Goal: Task Accomplishment & Management: Use online tool/utility

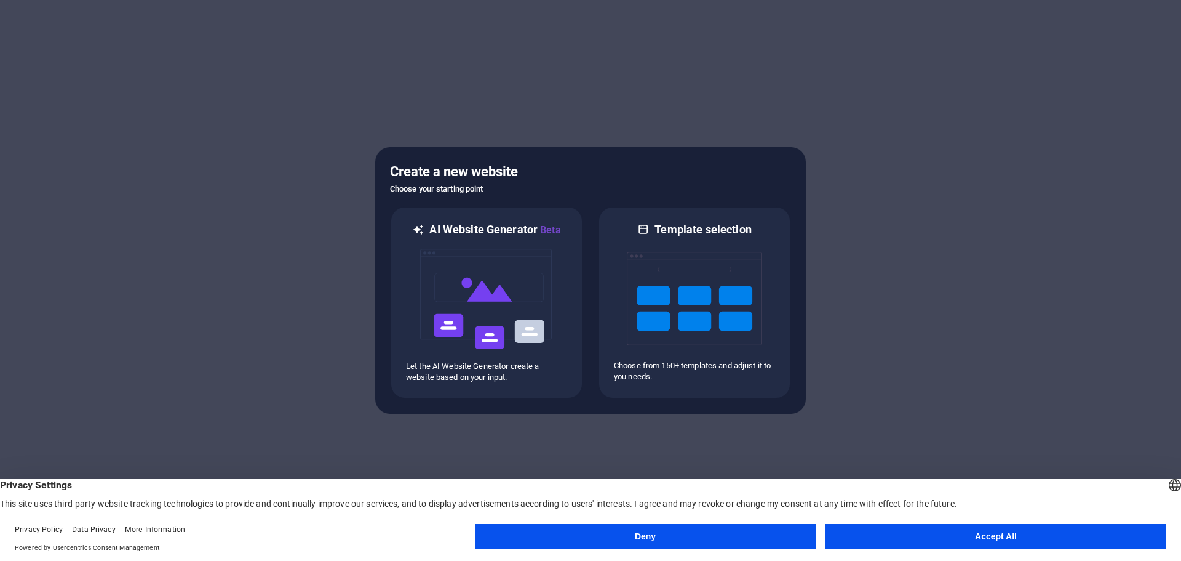
click at [930, 533] on button "Accept All" at bounding box center [996, 536] width 341 height 25
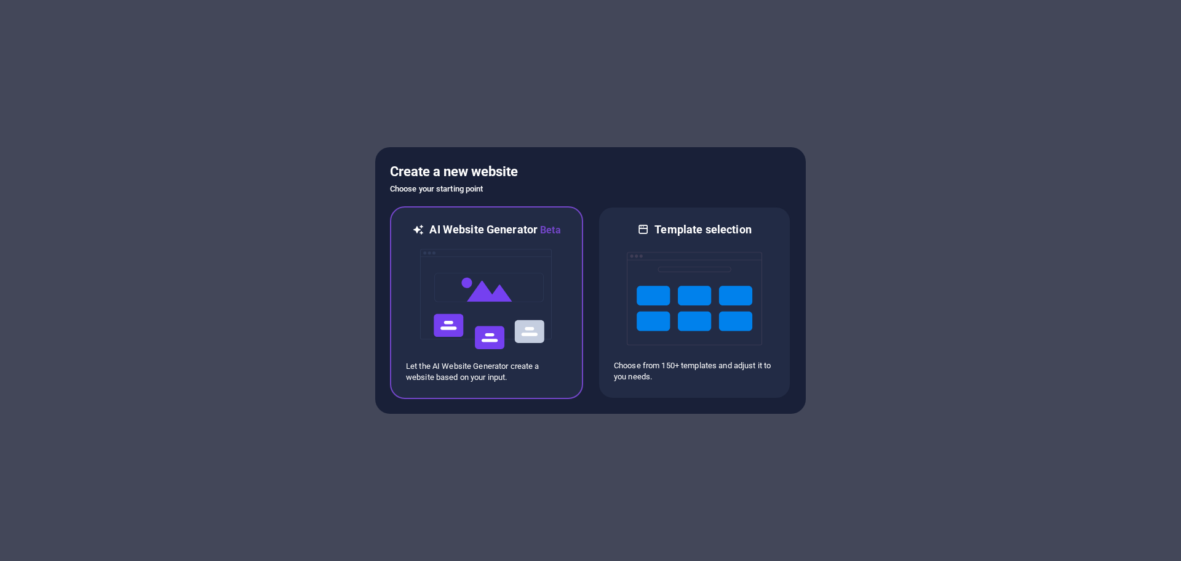
click at [510, 316] on img at bounding box center [486, 299] width 135 height 123
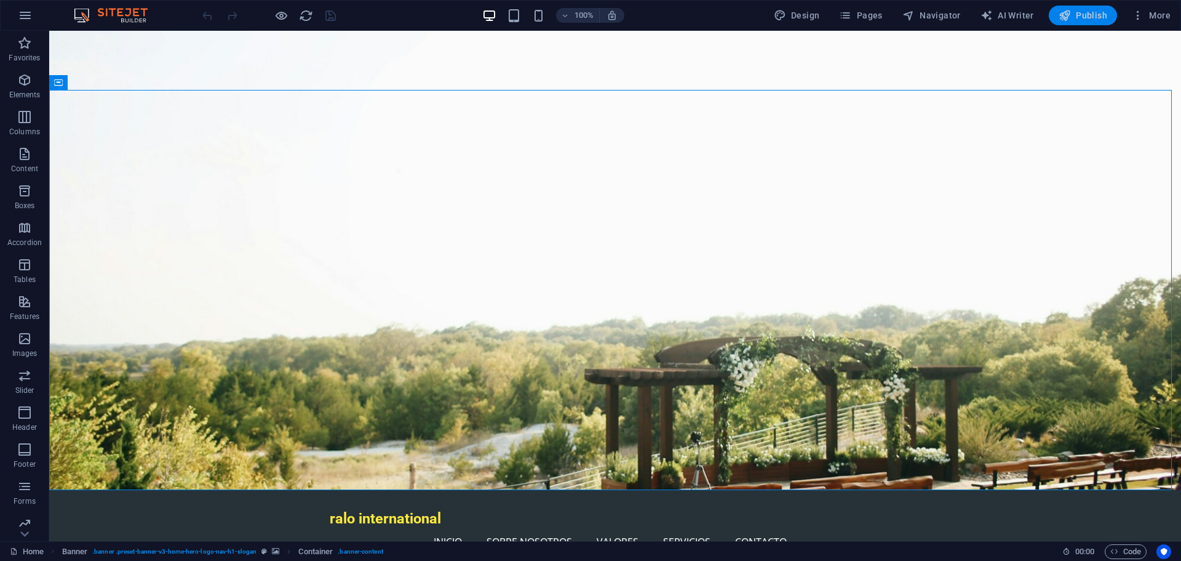
click at [1079, 21] on span "Publish" at bounding box center [1083, 15] width 49 height 12
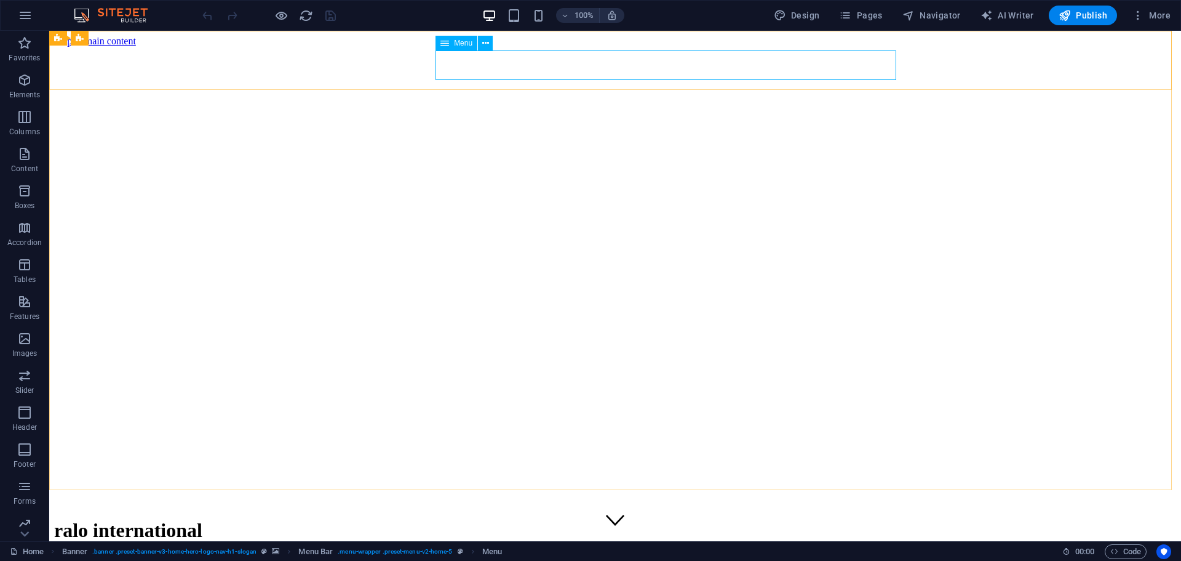
click at [452, 41] on div "Menu" at bounding box center [457, 43] width 42 height 15
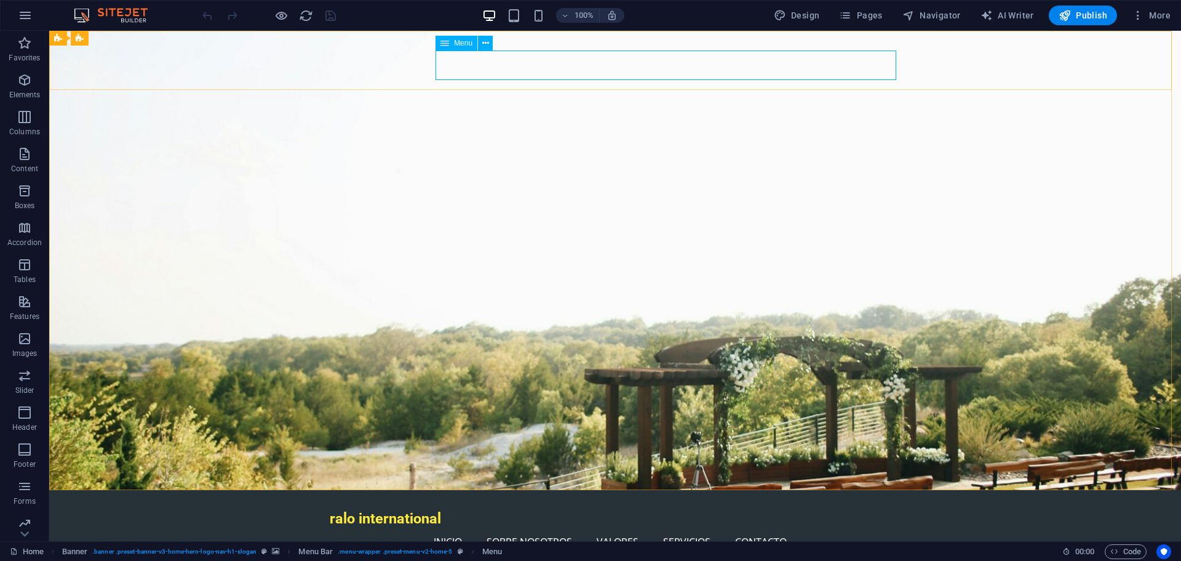
click at [448, 45] on icon at bounding box center [445, 43] width 9 height 15
click at [493, 43] on button at bounding box center [485, 43] width 15 height 15
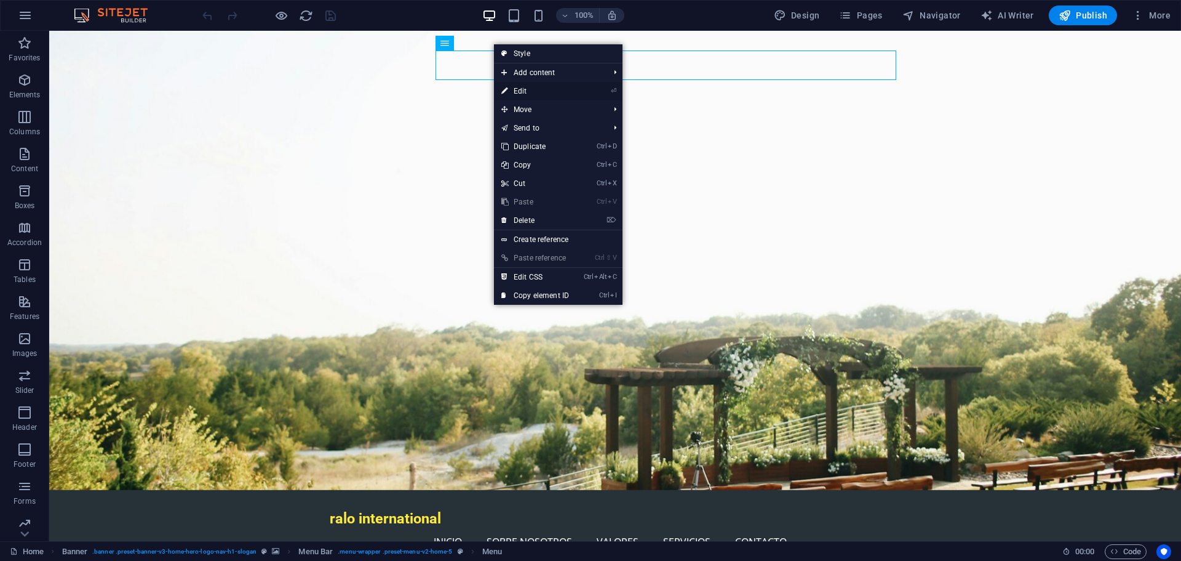
click at [530, 89] on link "⏎ Edit" at bounding box center [535, 91] width 82 height 18
select select
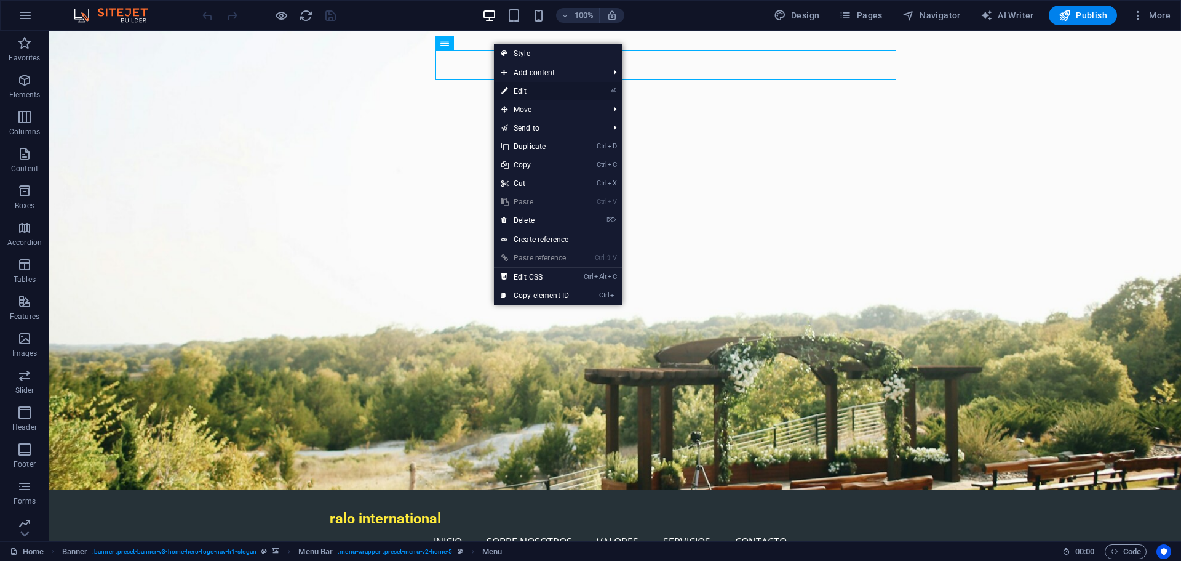
select select
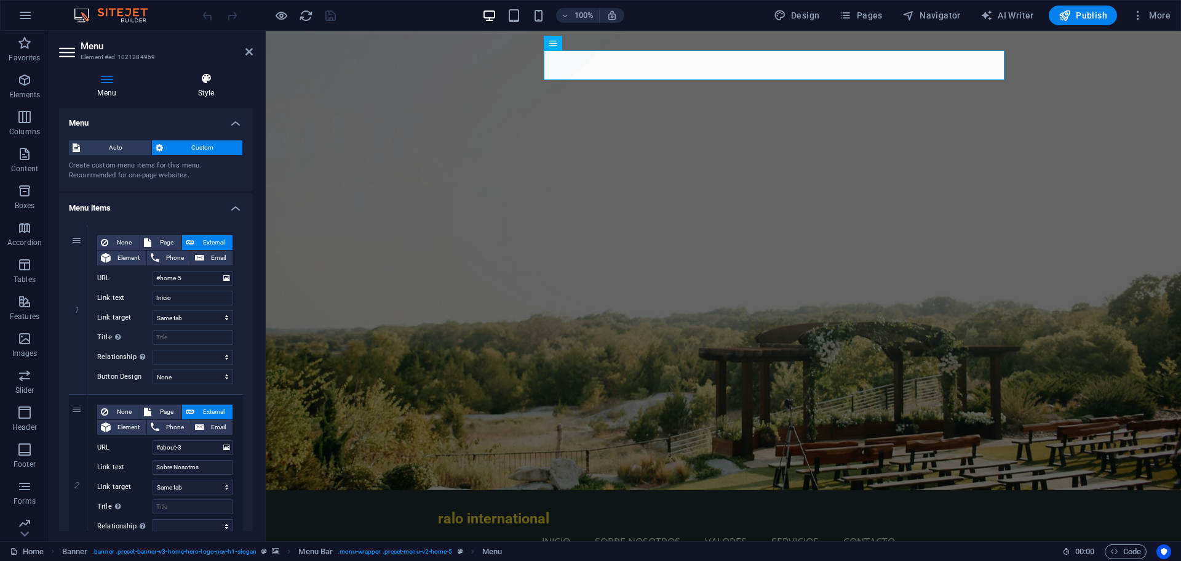
click at [212, 89] on h4 "Style" at bounding box center [206, 86] width 94 height 26
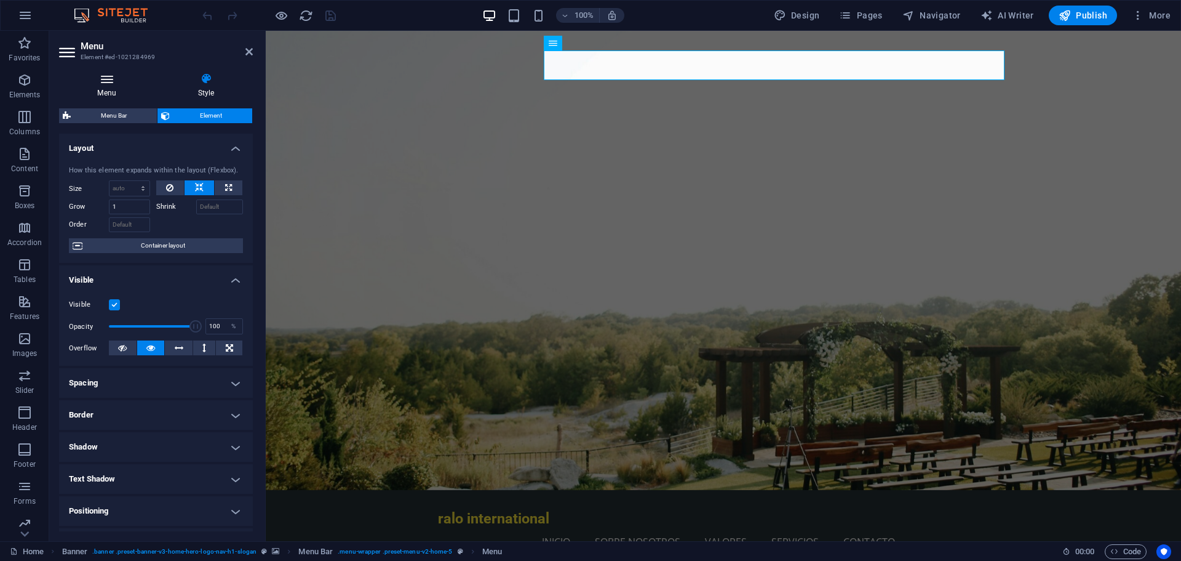
click at [105, 90] on h4 "Menu" at bounding box center [109, 86] width 100 height 26
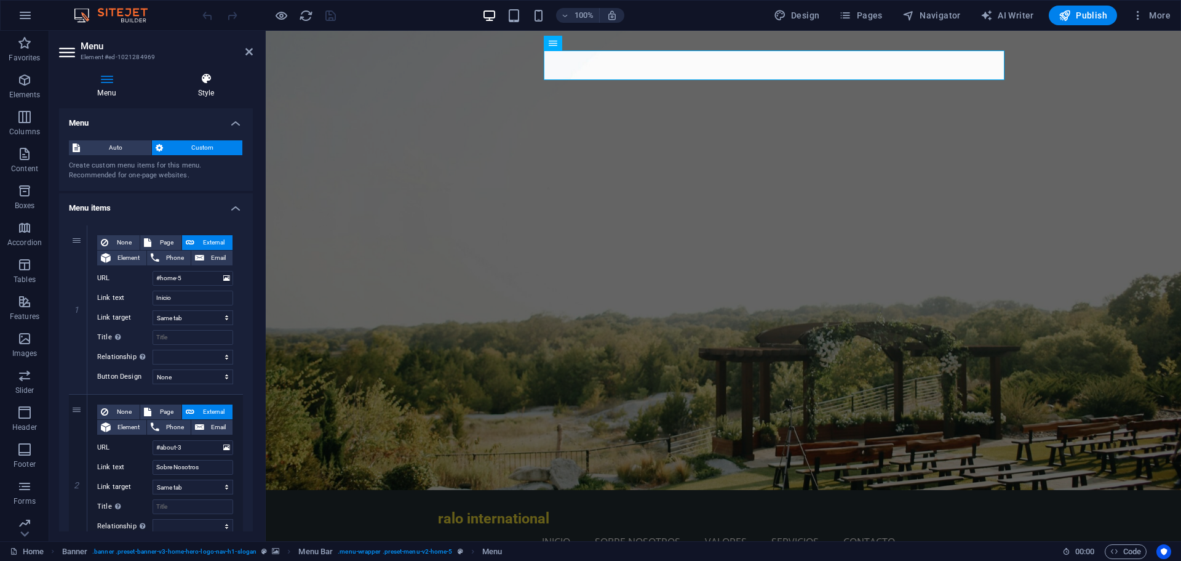
click at [207, 83] on icon at bounding box center [206, 79] width 94 height 12
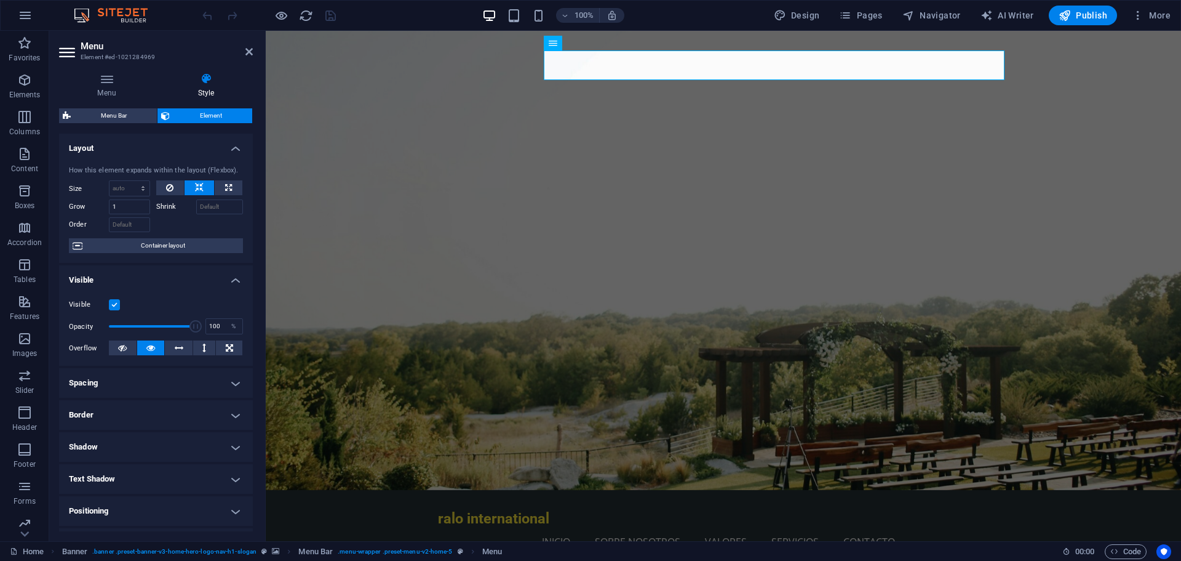
click at [183, 150] on h4 "Layout" at bounding box center [156, 145] width 194 height 22
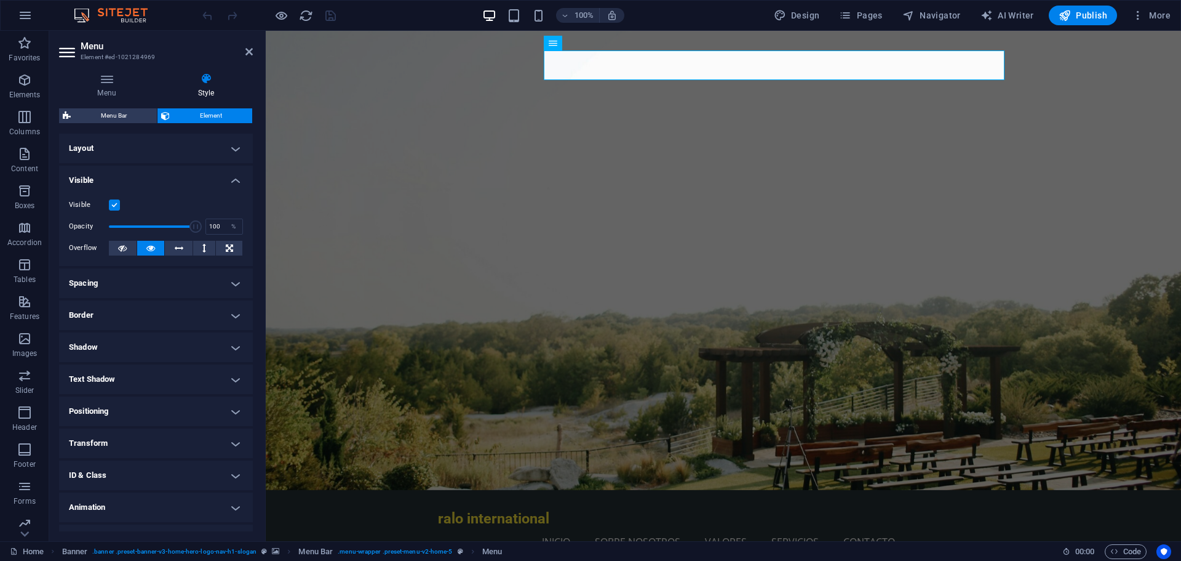
click at [234, 180] on h4 "Visible" at bounding box center [156, 177] width 194 height 22
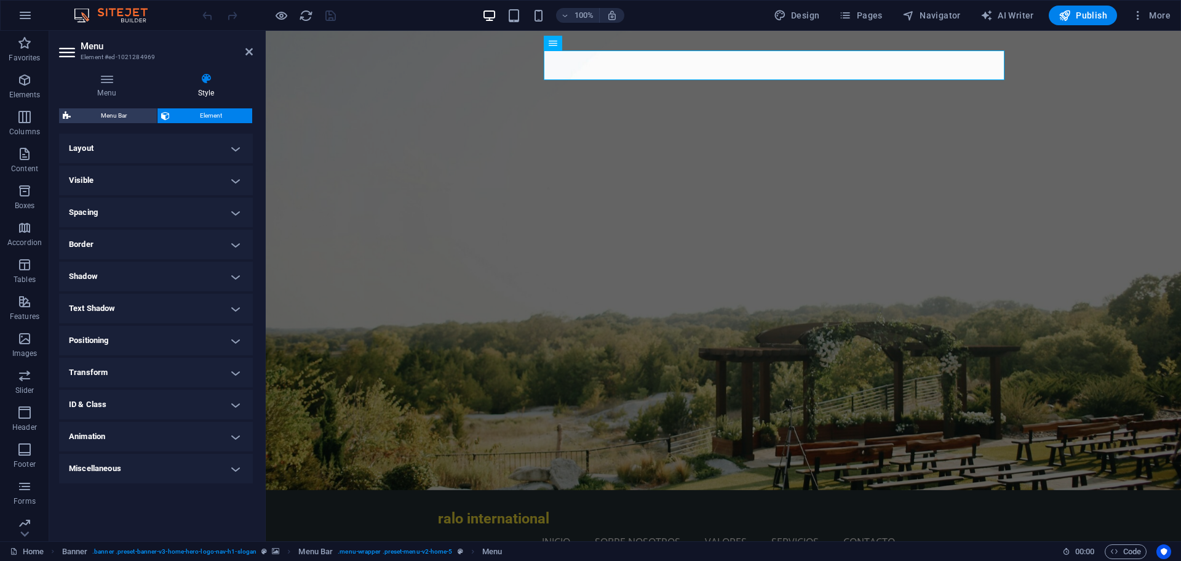
click at [123, 124] on div "Menu Bar Element Layout How this element expands within the layout (Flexbox). S…" at bounding box center [156, 319] width 194 height 423
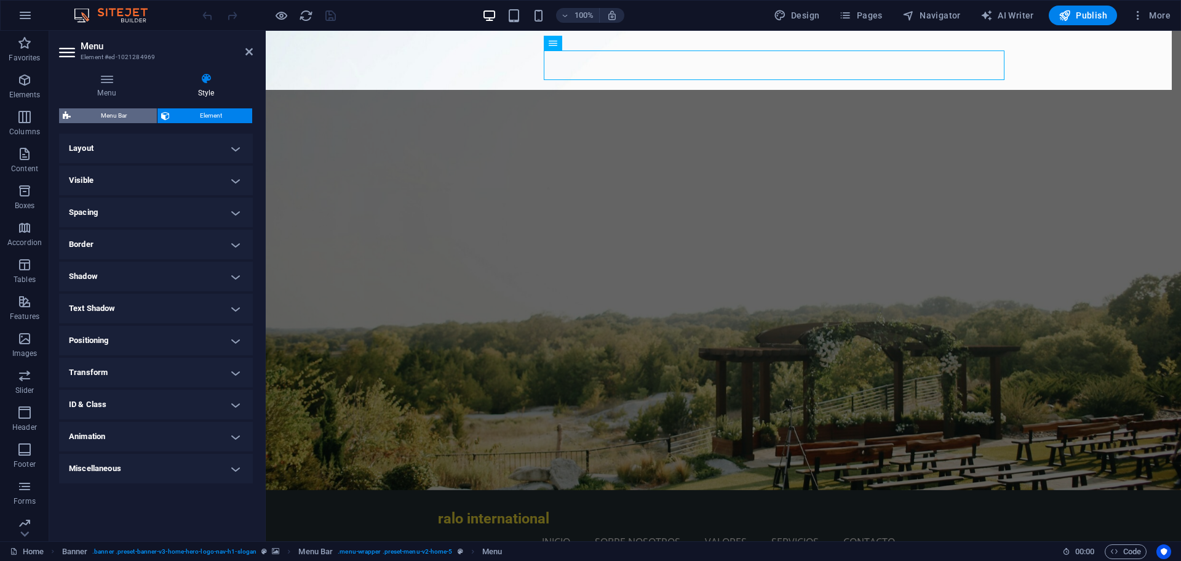
click at [123, 113] on span "Menu Bar" at bounding box center [113, 115] width 79 height 15
select select "rem"
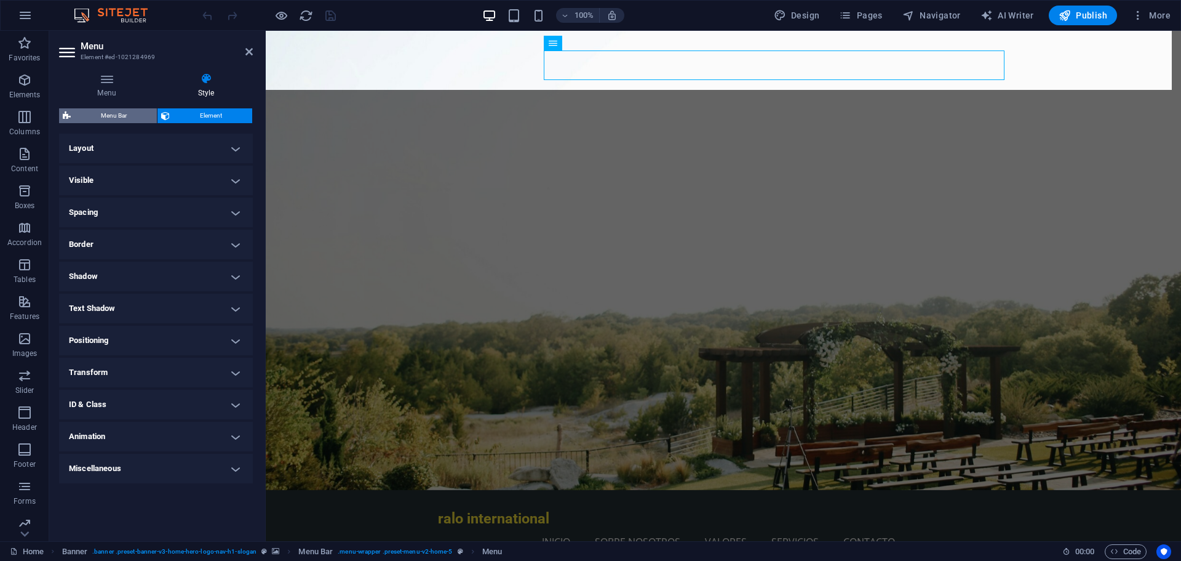
select select "preset-menu-v2-home-5"
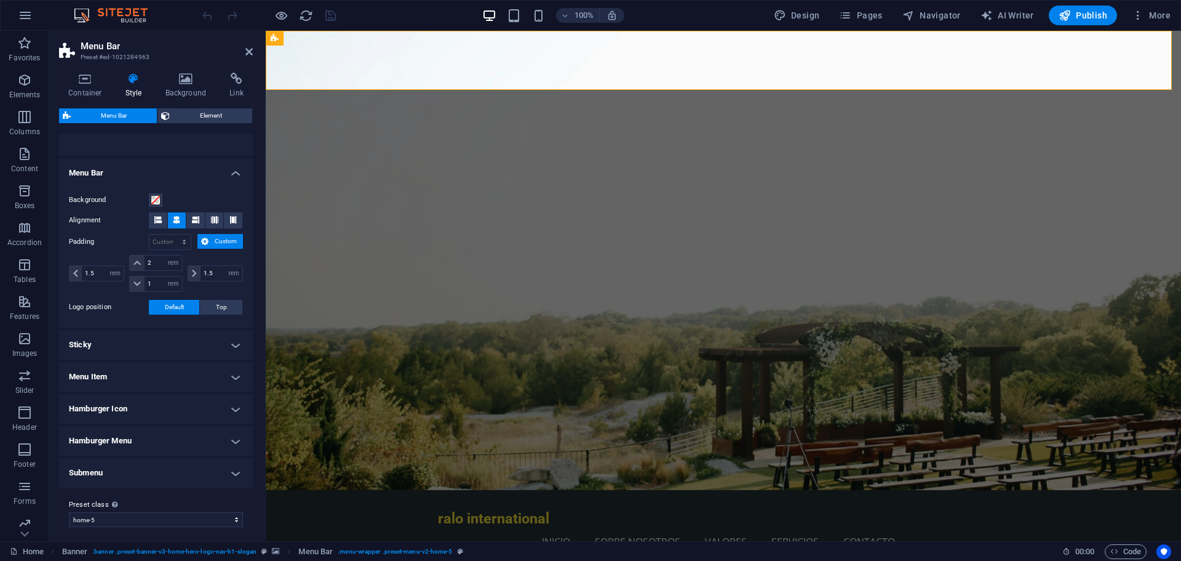
scroll to position [190, 0]
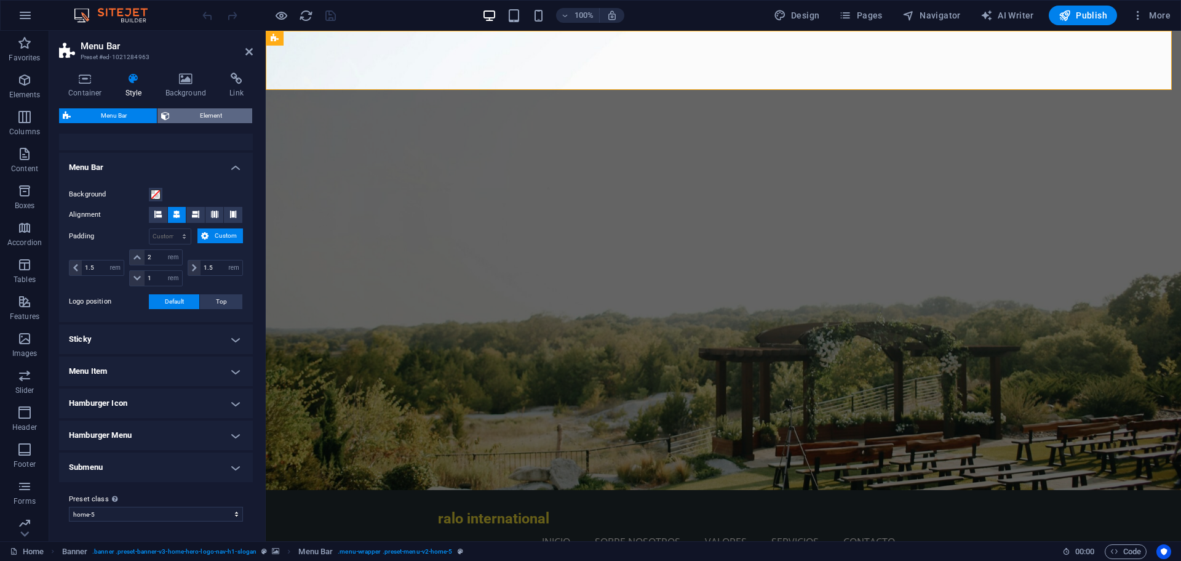
click at [196, 118] on span "Element" at bounding box center [211, 115] width 75 height 15
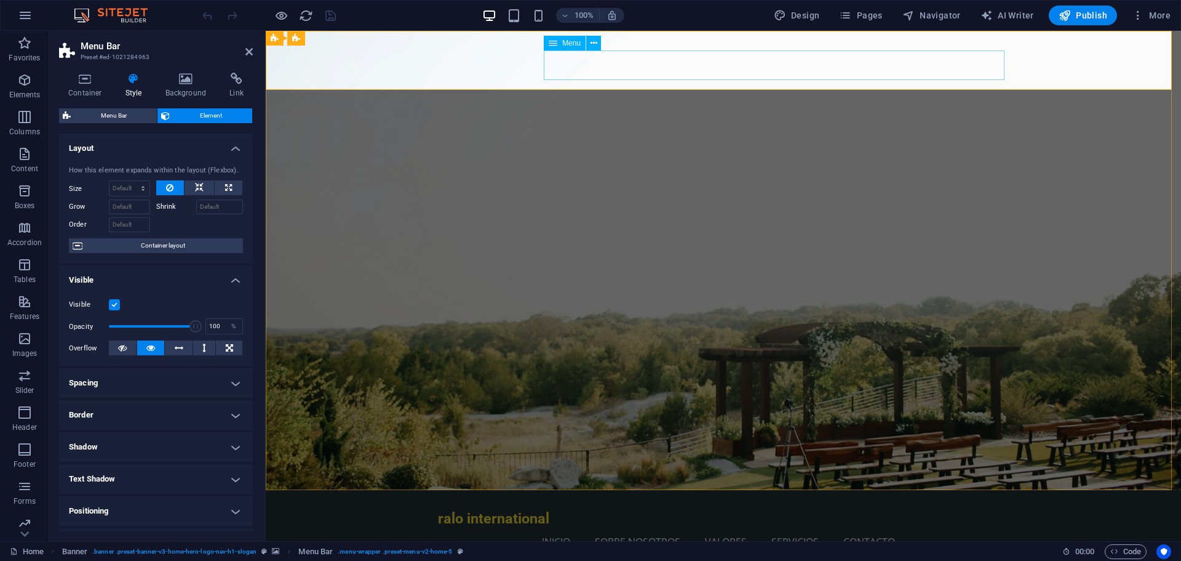
click at [605, 527] on nav "Inicio Sobre Nosotros Valores Servicios Contacto" at bounding box center [723, 542] width 571 height 30
click at [591, 44] on icon at bounding box center [594, 43] width 7 height 13
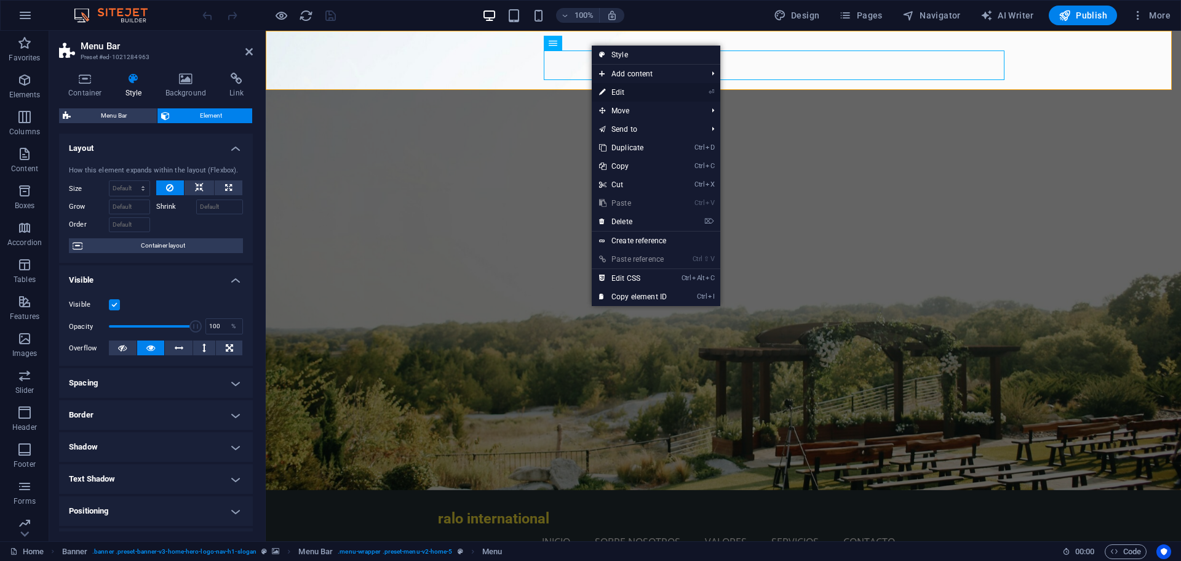
click at [625, 90] on link "⏎ Edit" at bounding box center [633, 92] width 82 height 18
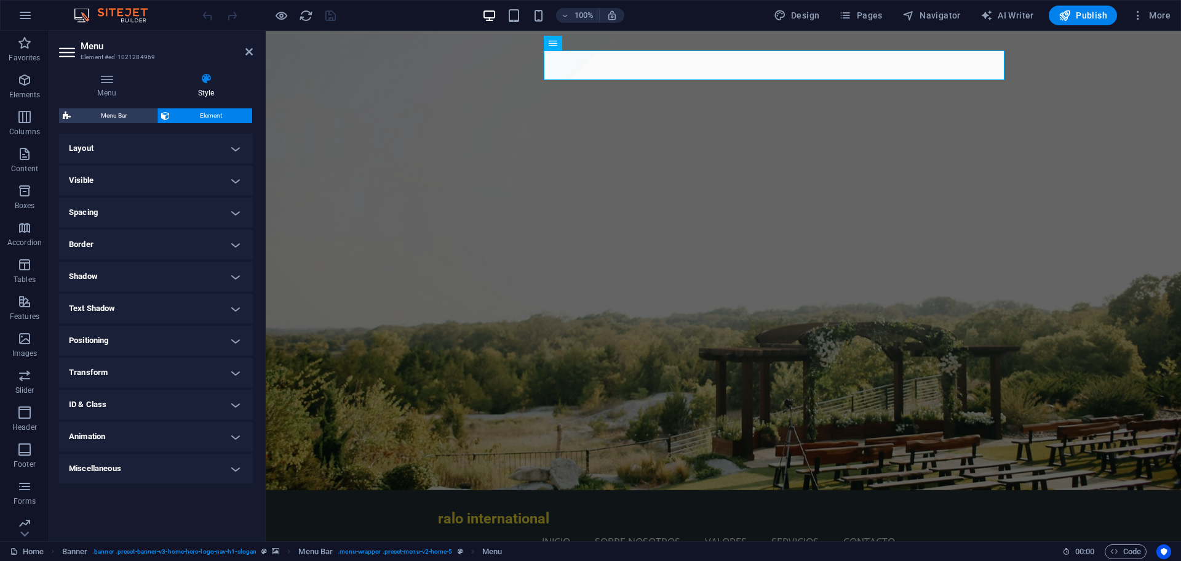
click at [135, 375] on h4 "Transform" at bounding box center [156, 373] width 194 height 30
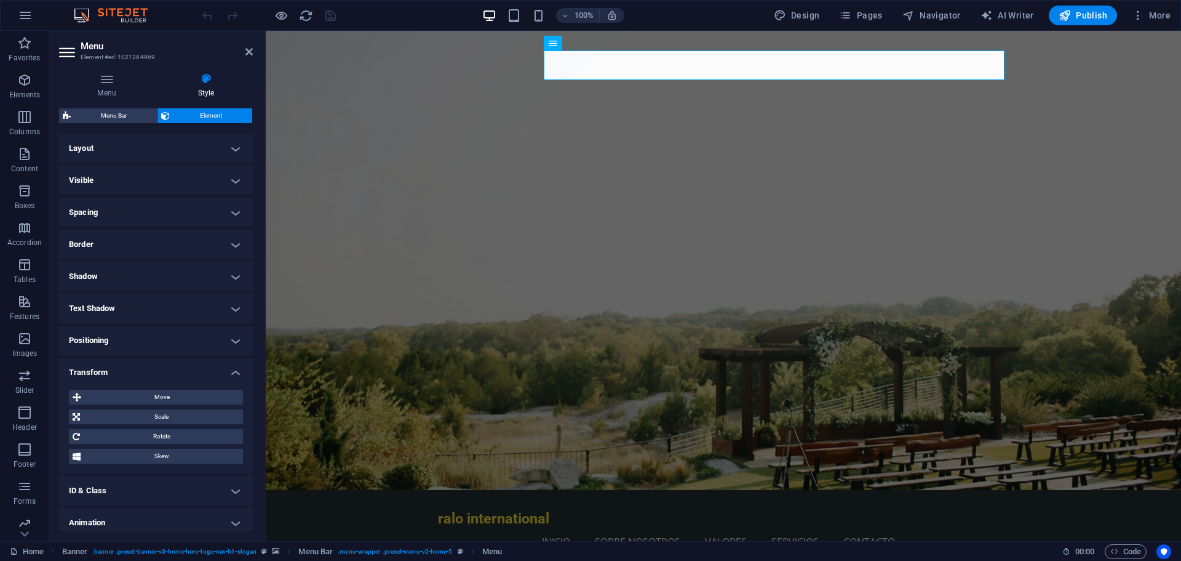
click at [131, 374] on h4 "Transform" at bounding box center [156, 369] width 194 height 22
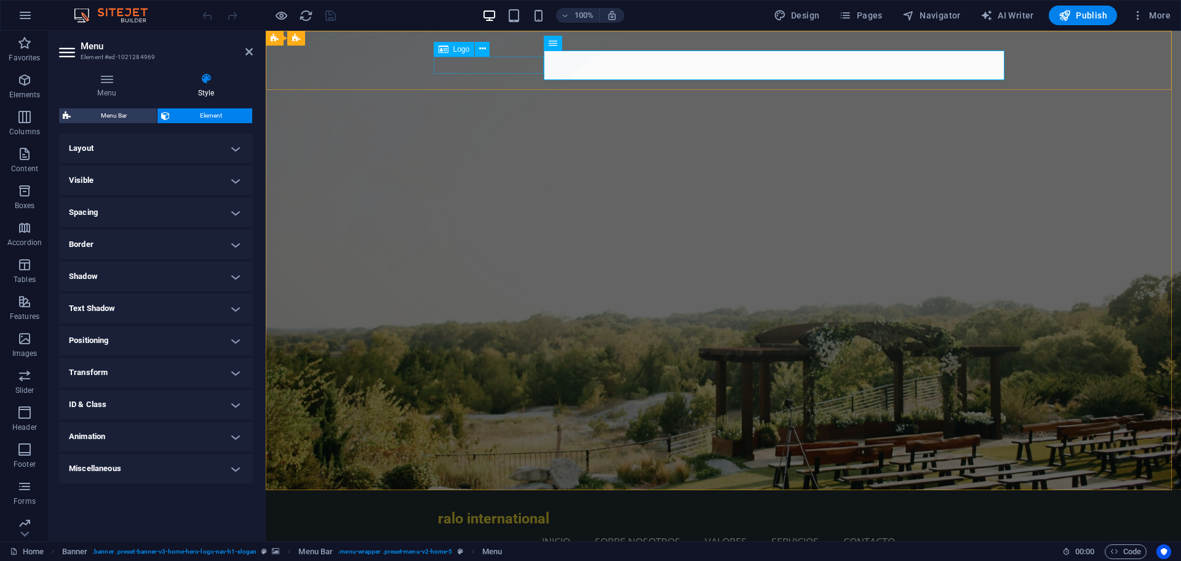
click at [514, 509] on div "ralo international" at bounding box center [723, 517] width 571 height 17
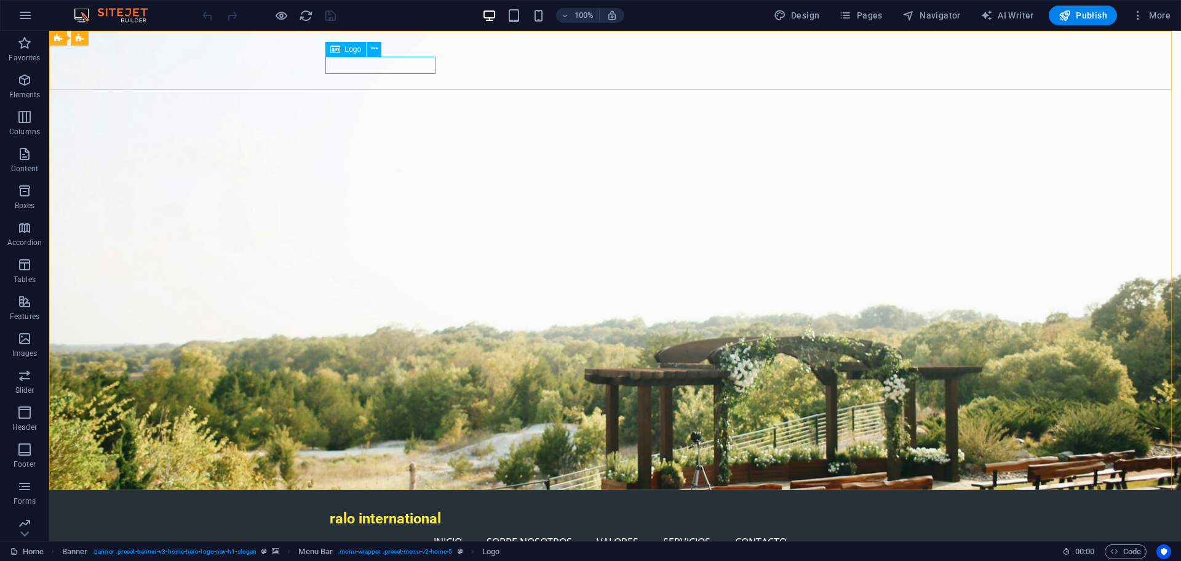
click at [344, 49] on div "Logo" at bounding box center [346, 49] width 41 height 15
click at [376, 50] on icon at bounding box center [374, 48] width 7 height 13
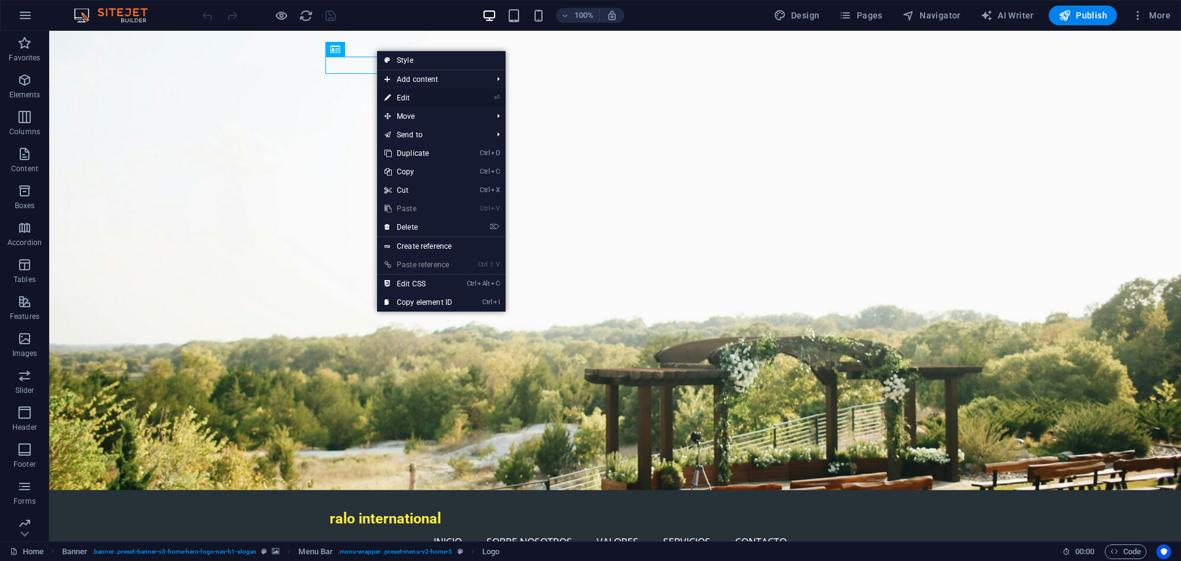
click at [415, 98] on link "⏎ Edit" at bounding box center [418, 98] width 82 height 18
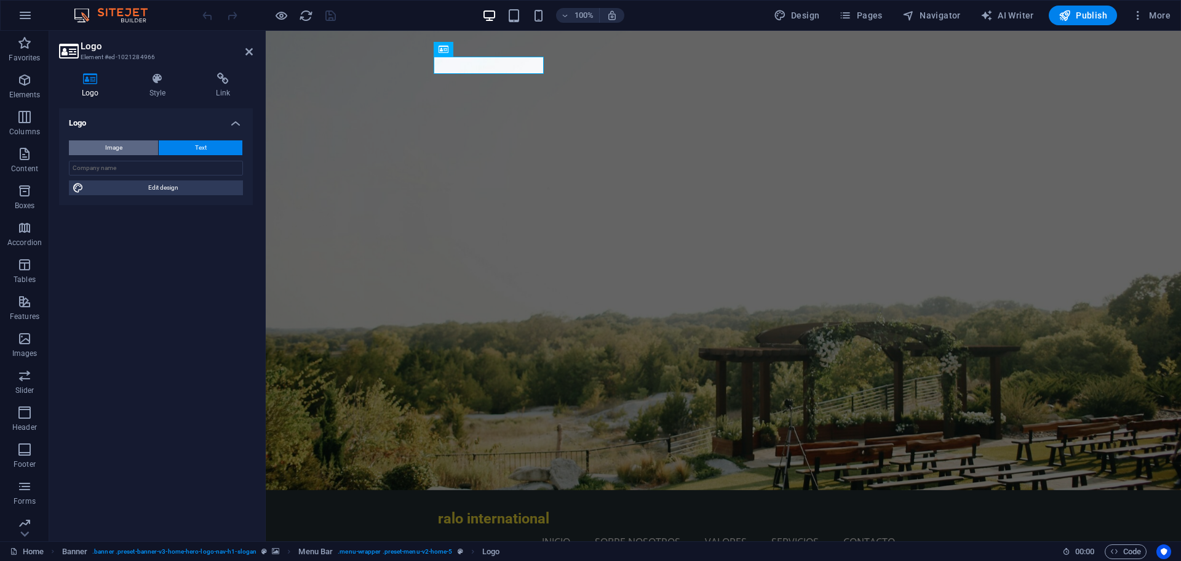
click at [130, 151] on button "Image" at bounding box center [113, 147] width 89 height 15
select select "DISABLED_OPTION_VALUE"
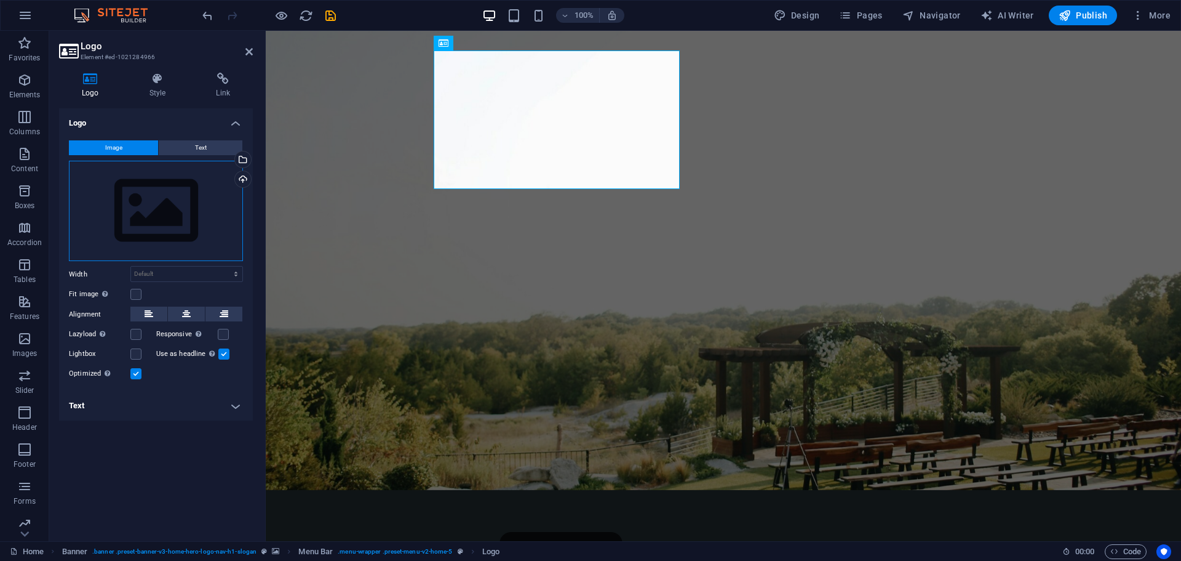
click at [143, 198] on div "Drag files here, click to choose files or select files from Files or our free s…" at bounding box center [156, 211] width 174 height 101
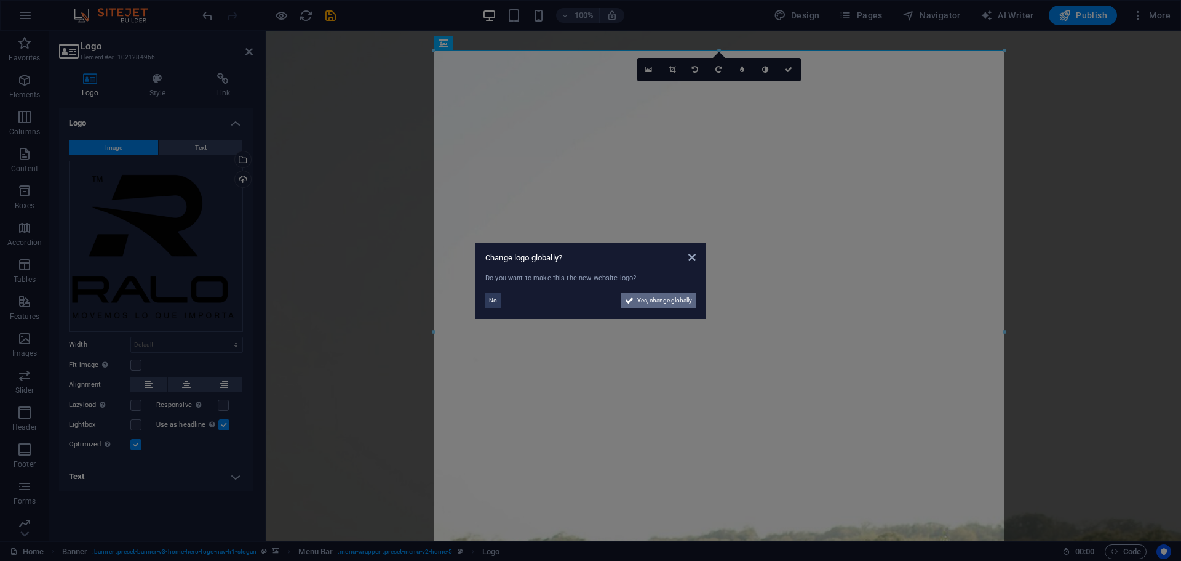
click at [649, 300] on span "Yes, change globally" at bounding box center [664, 300] width 55 height 15
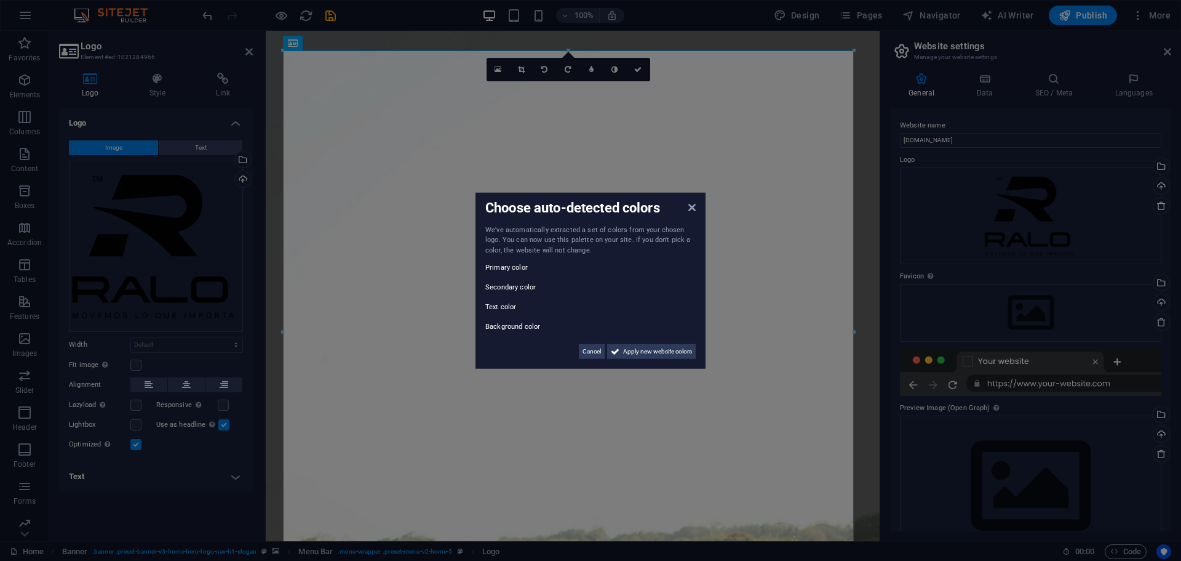
click at [513, 265] on label "Primary color" at bounding box center [522, 267] width 74 height 15
click at [569, 267] on div "Primary color" at bounding box center [590, 267] width 210 height 15
click at [600, 269] on div "Primary color" at bounding box center [590, 267] width 210 height 15
click at [535, 271] on label "Primary color" at bounding box center [522, 267] width 74 height 15
click at [515, 268] on label "Primary color" at bounding box center [522, 267] width 74 height 15
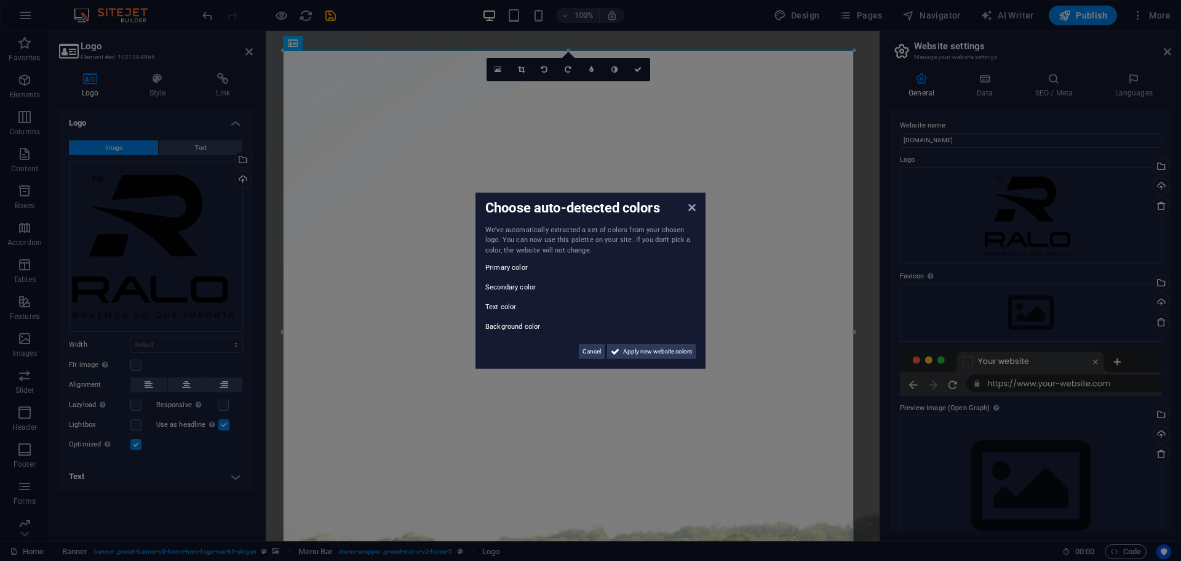
click at [514, 276] on div "We've automatically extracted a set of colors from your chosen logo. You can no…" at bounding box center [590, 292] width 210 height 134
click at [516, 289] on label "Secondary color" at bounding box center [522, 287] width 74 height 15
click at [507, 303] on label "Text color" at bounding box center [522, 307] width 74 height 15
click at [593, 351] on span "Cancel" at bounding box center [592, 351] width 18 height 15
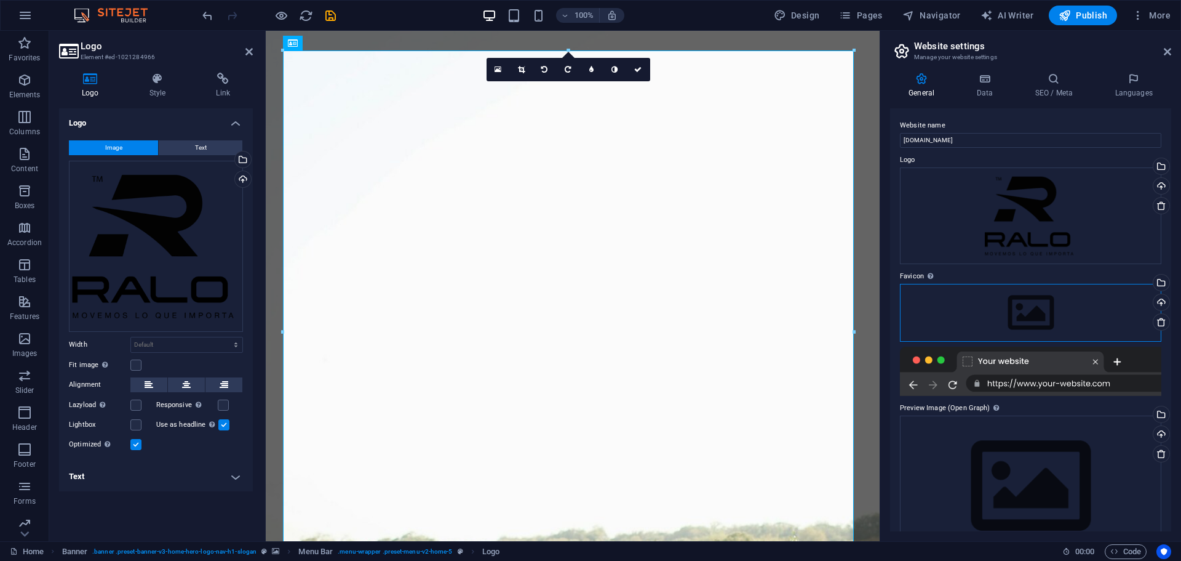
click at [1013, 314] on div "Drag files here, click to choose files or select files from Files or our free s…" at bounding box center [1031, 313] width 262 height 58
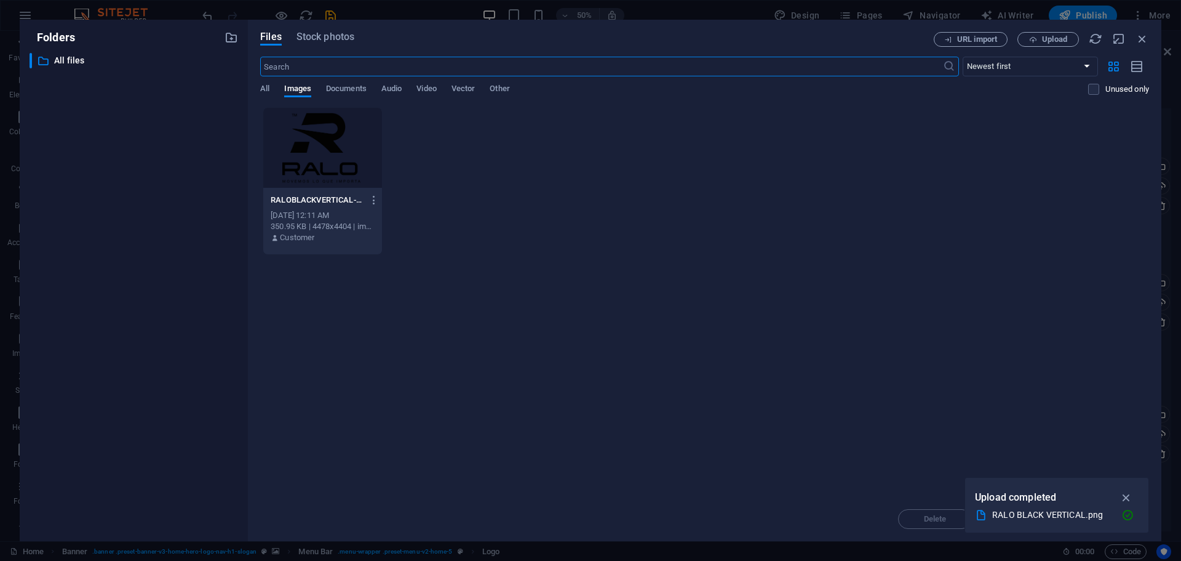
click at [330, 148] on div at bounding box center [322, 148] width 119 height 80
click at [1121, 493] on icon "button" at bounding box center [1127, 497] width 14 height 14
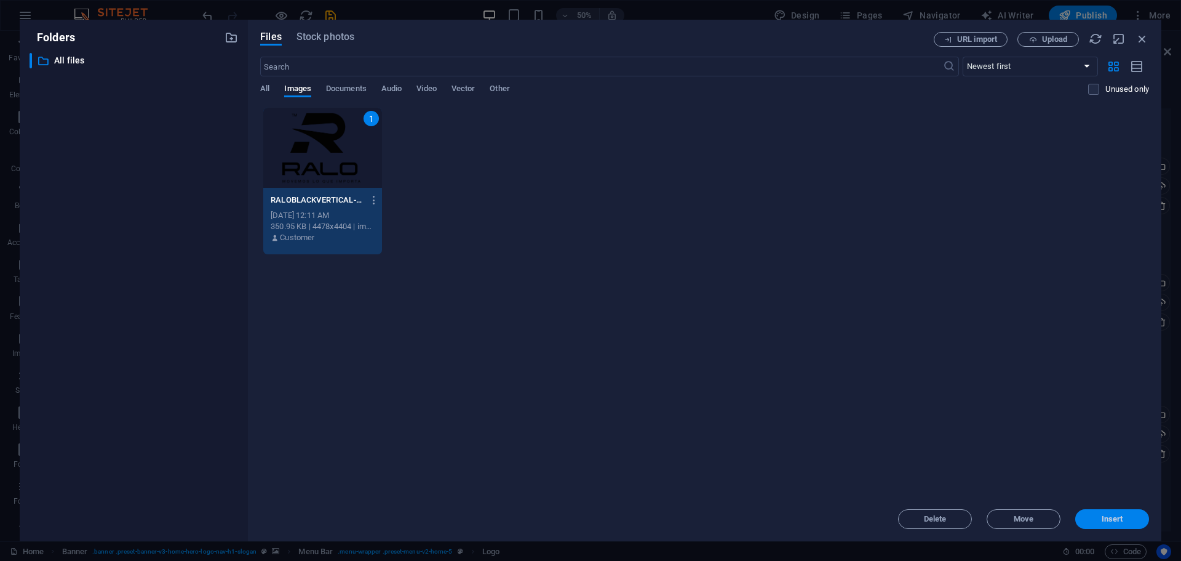
click at [1102, 516] on span "Insert" at bounding box center [1113, 518] width 22 height 7
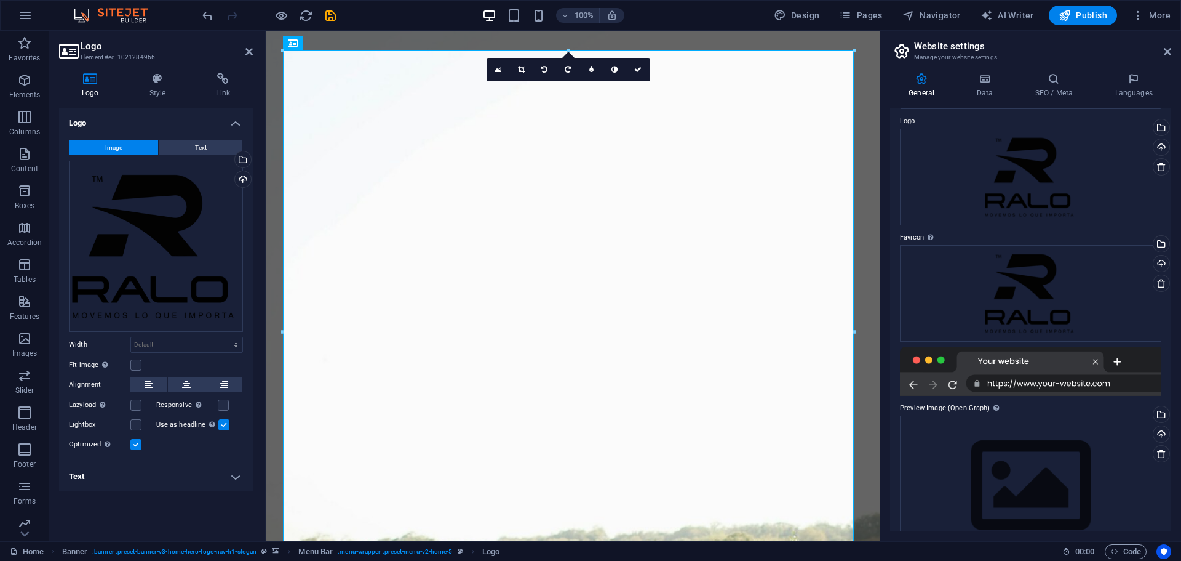
scroll to position [74, 0]
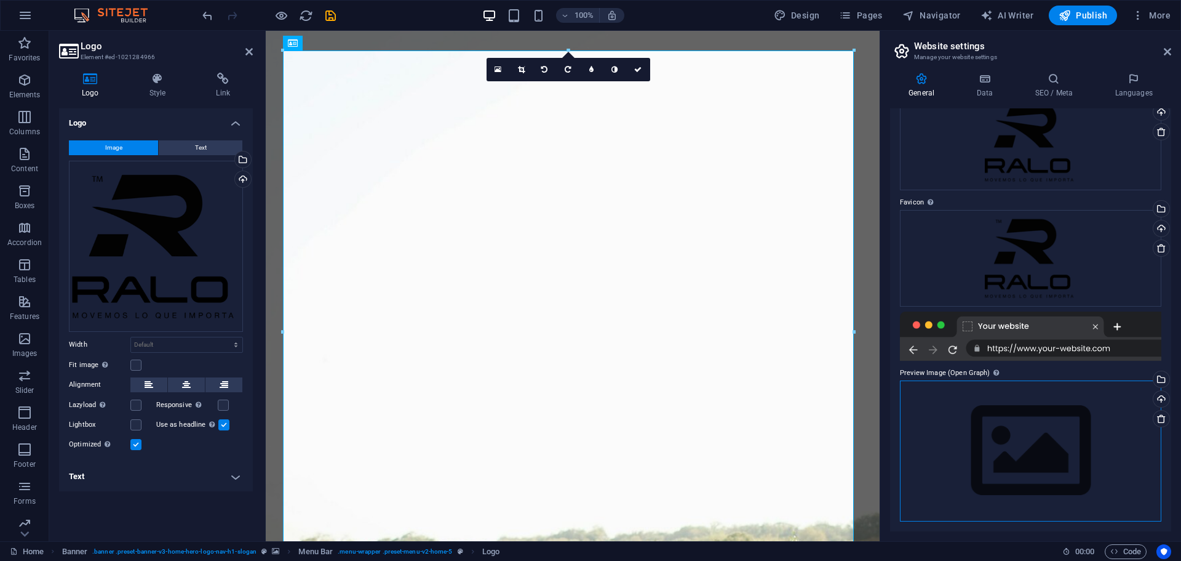
click at [1018, 439] on div "Drag files here, click to choose files or select files from Files or our free s…" at bounding box center [1031, 450] width 262 height 141
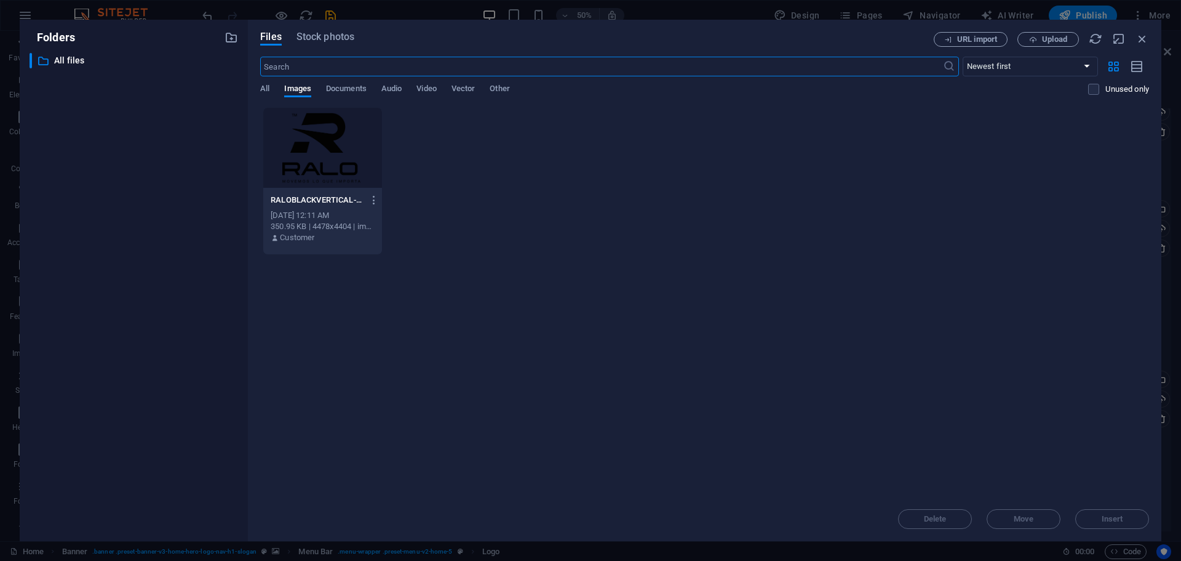
click at [349, 146] on div at bounding box center [322, 148] width 119 height 80
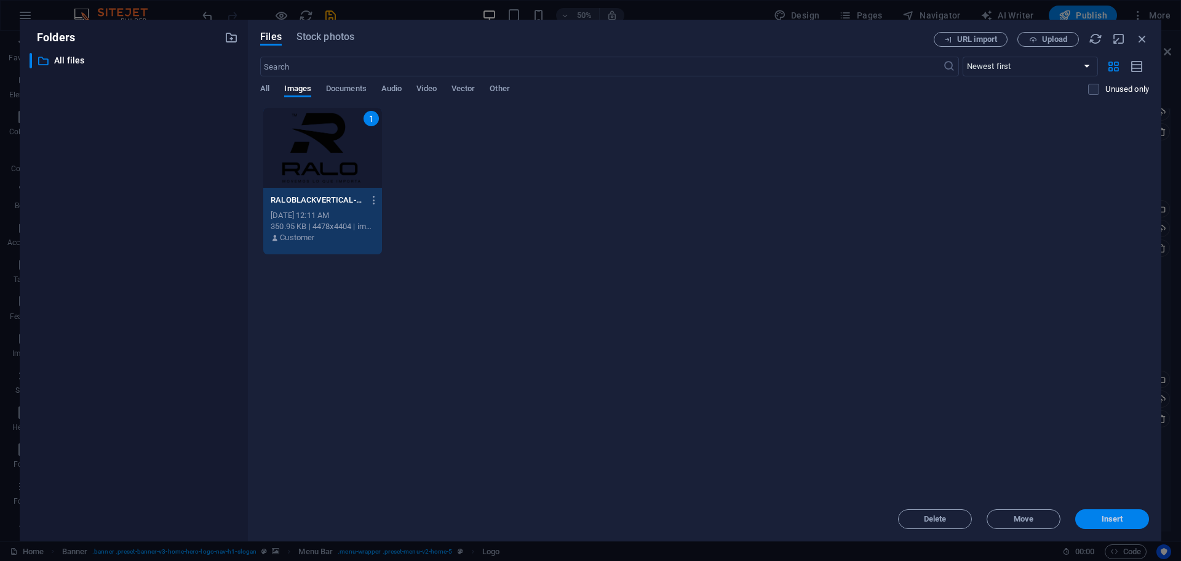
click at [1094, 515] on span "Insert" at bounding box center [1113, 518] width 64 height 7
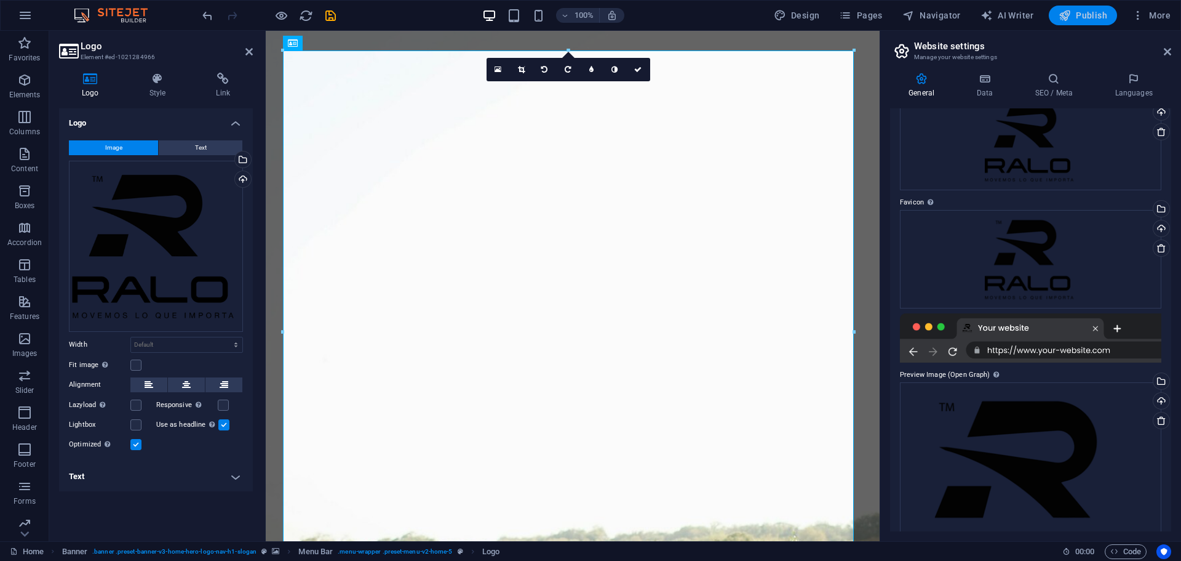
click at [1062, 16] on icon "button" at bounding box center [1065, 15] width 12 height 12
checkbox input "false"
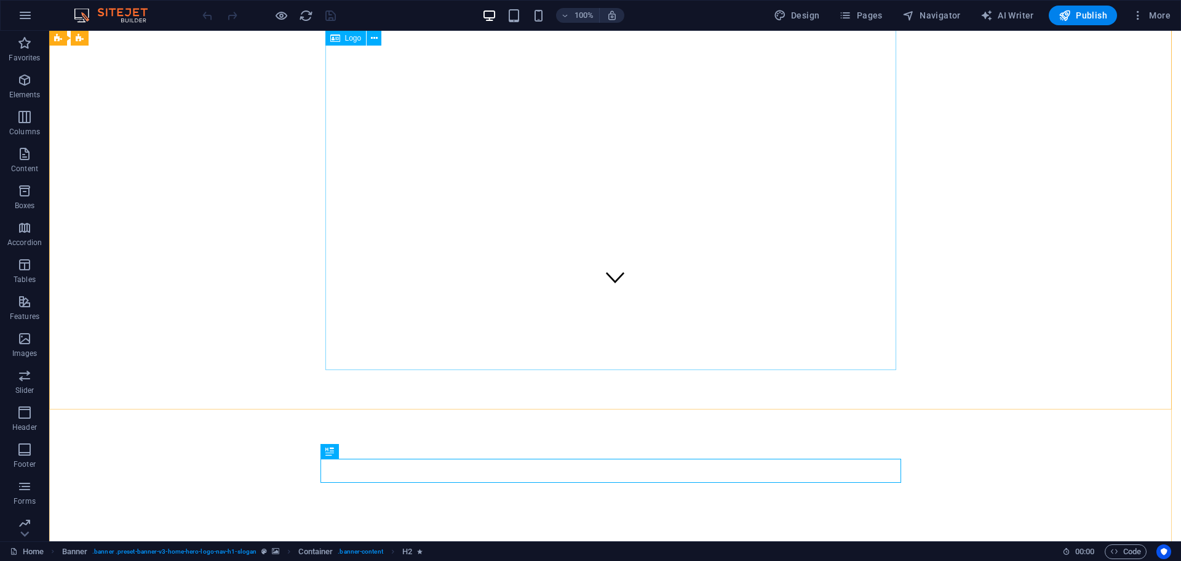
scroll to position [58, 0]
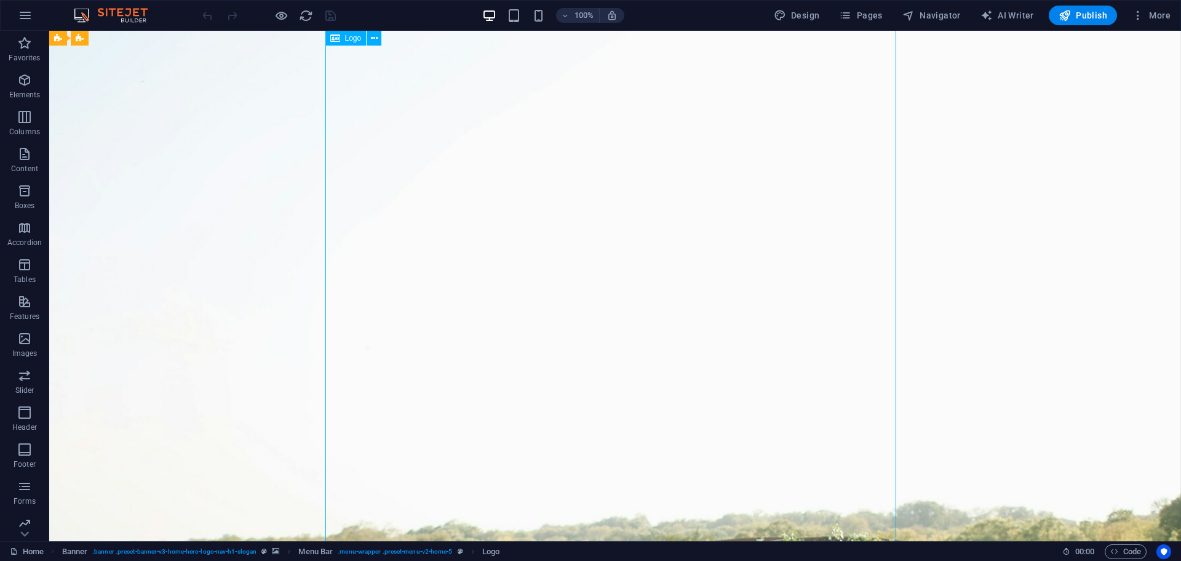
scroll to position [0, 0]
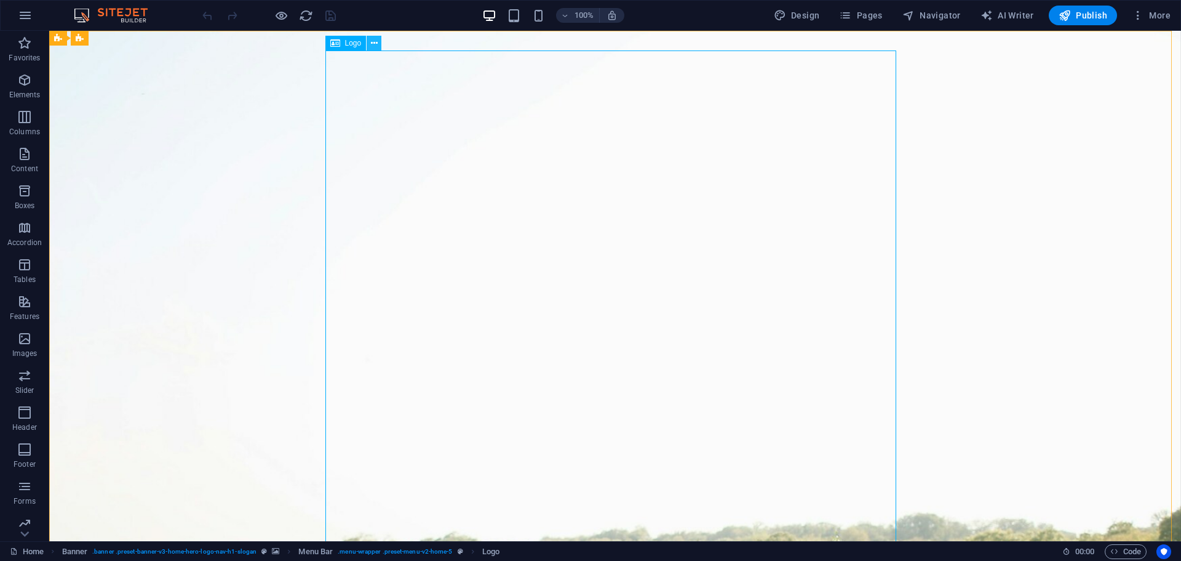
click at [372, 42] on icon at bounding box center [374, 43] width 7 height 13
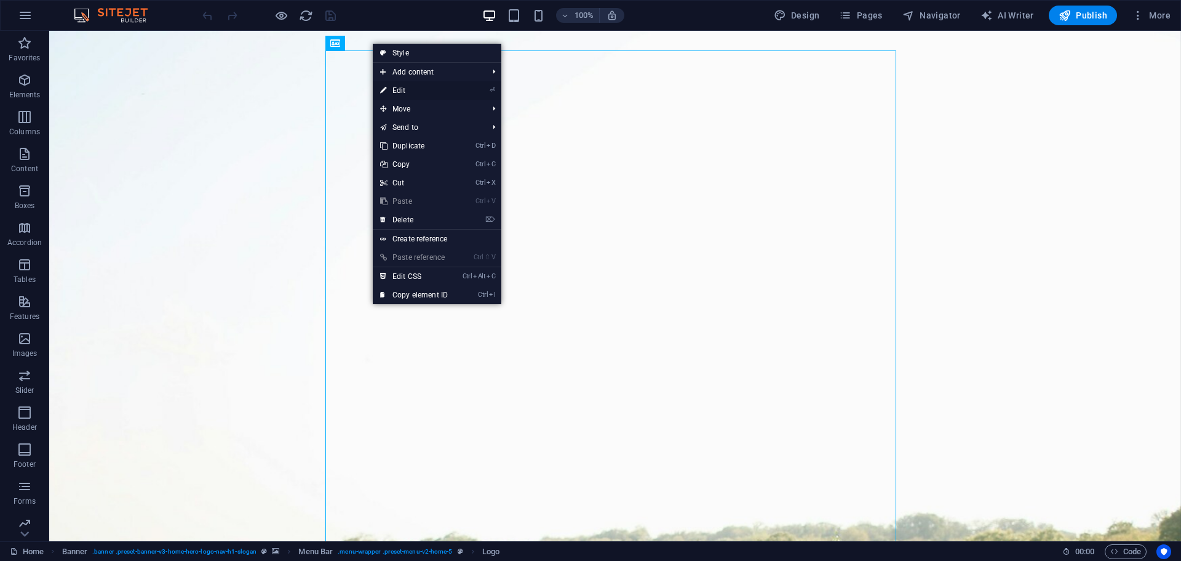
click at [436, 92] on link "⏎ Edit" at bounding box center [414, 90] width 82 height 18
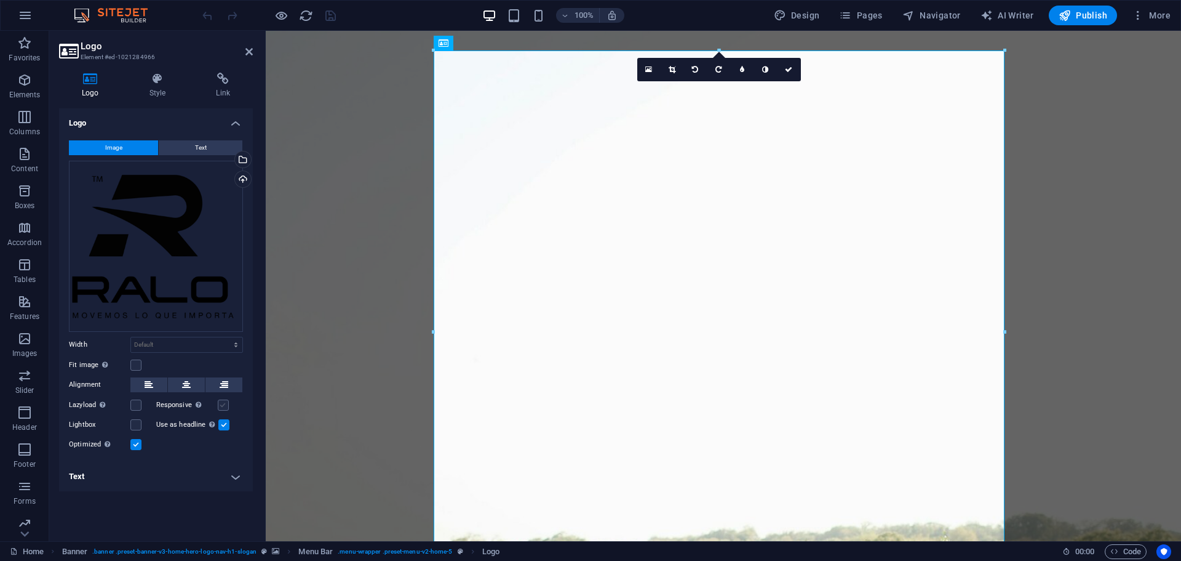
click at [224, 405] on label at bounding box center [223, 404] width 11 height 11
click at [0, 0] on input "Responsive Automatically load retina image and smartphone optimized sizes." at bounding box center [0, 0] width 0 height 0
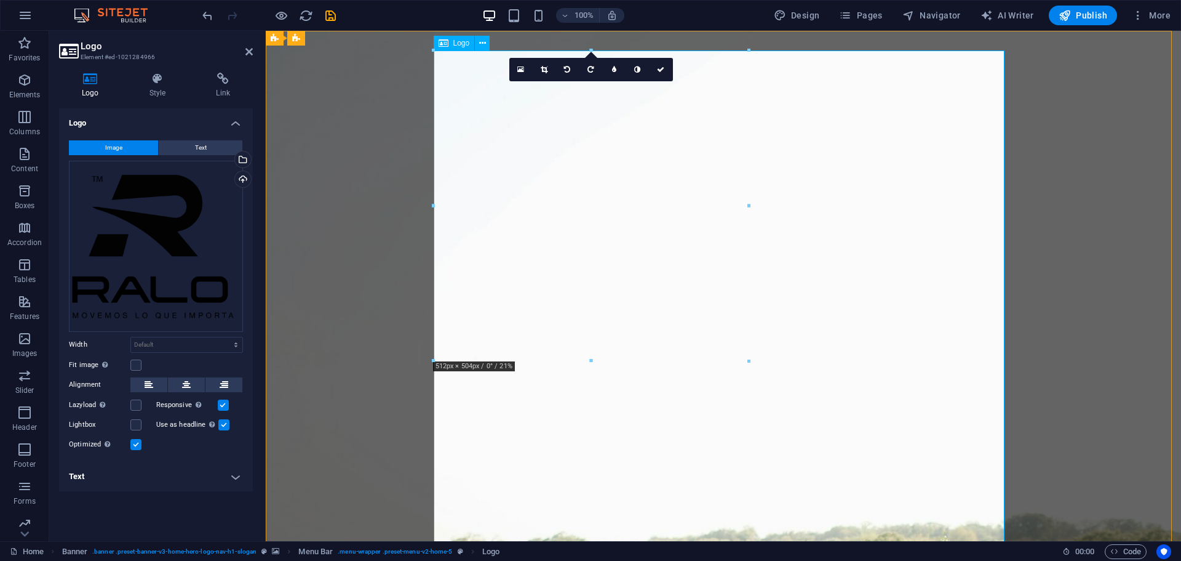
click at [445, 47] on icon at bounding box center [444, 43] width 10 height 15
click at [140, 366] on label at bounding box center [135, 364] width 11 height 11
click at [0, 0] on input "Fit image Automatically fit image to a fixed width and height" at bounding box center [0, 0] width 0 height 0
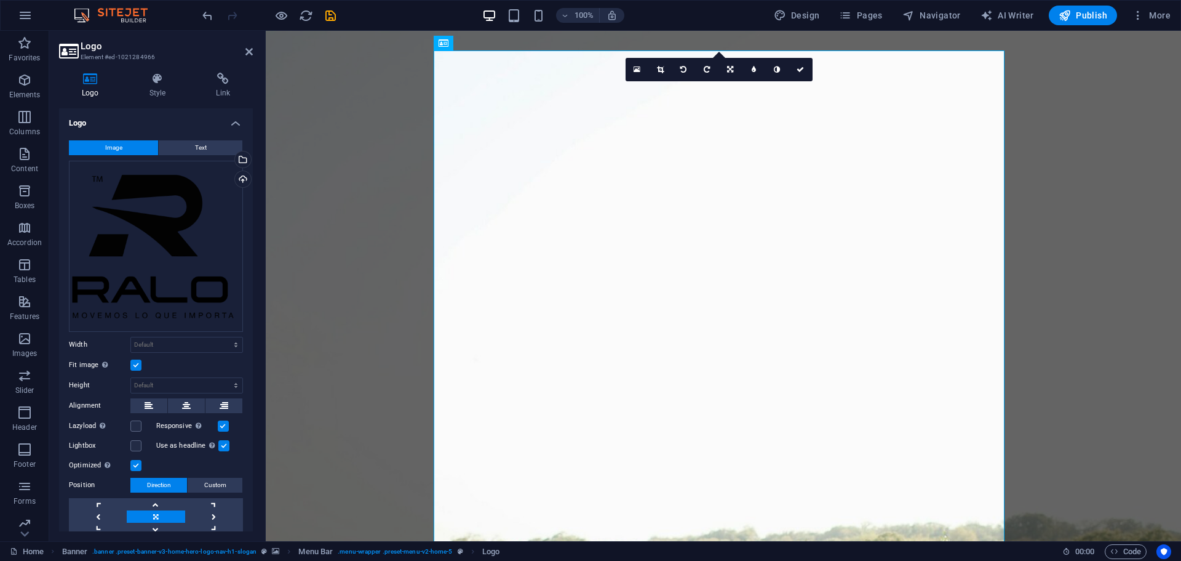
click at [138, 365] on label at bounding box center [135, 364] width 11 height 11
click at [0, 0] on input "Fit image Automatically fit image to a fixed width and height" at bounding box center [0, 0] width 0 height 0
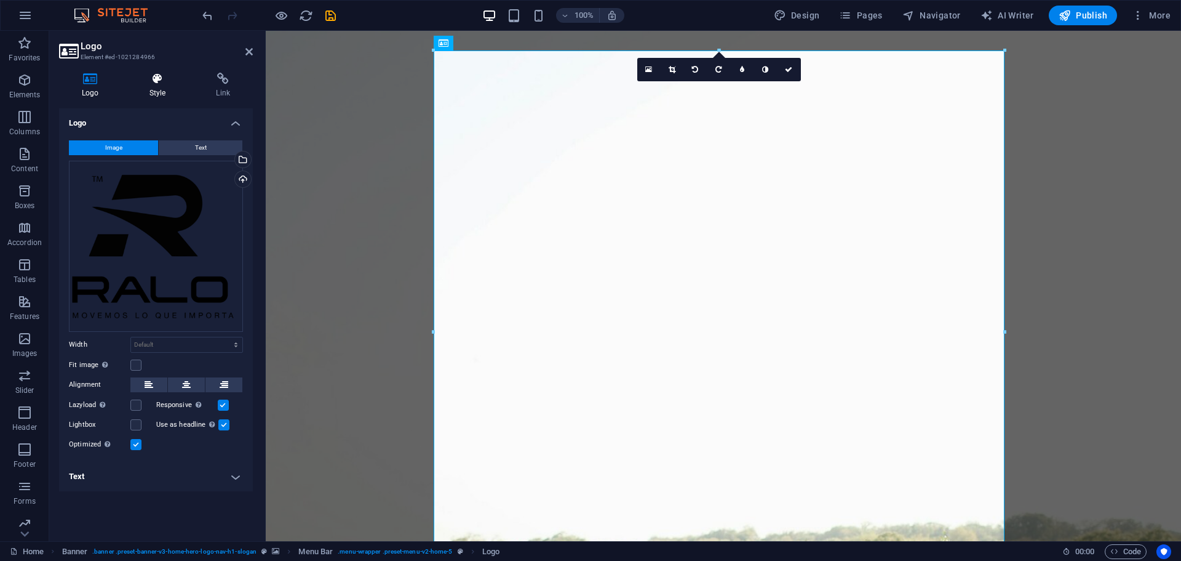
click at [145, 81] on icon at bounding box center [158, 79] width 62 height 12
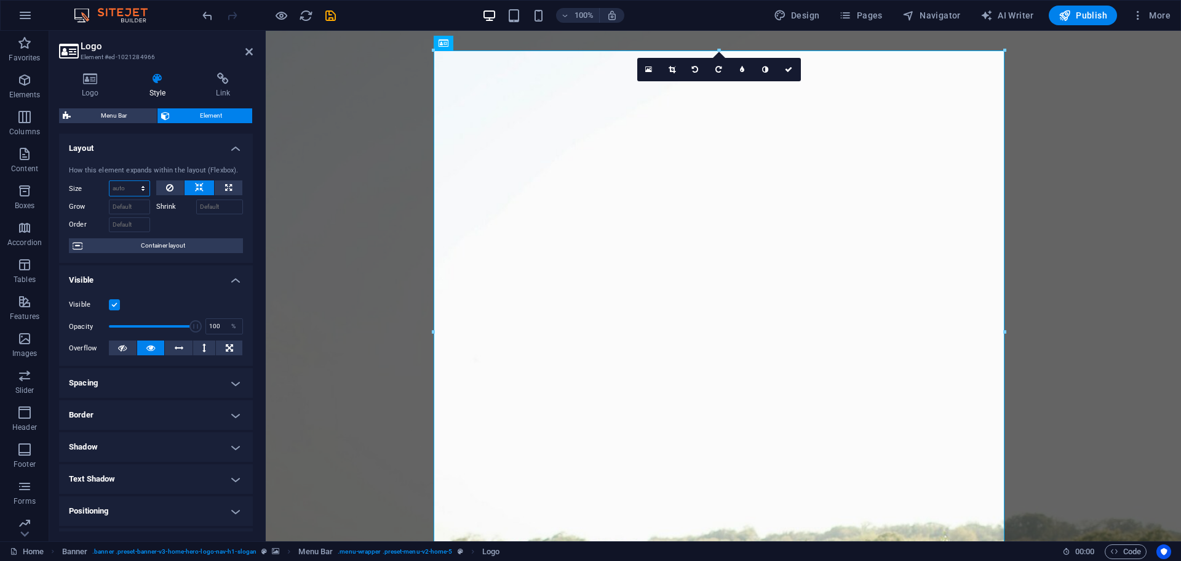
click at [130, 186] on select "Default auto px % 1/1 1/2 1/3 1/4 1/5 1/6 1/7 1/8 1/9 1/10" at bounding box center [130, 188] width 40 height 15
click at [110, 181] on select "Default auto px % 1/1 1/2 1/3 1/4 1/5 1/6 1/7 1/8 1/9 1/10" at bounding box center [130, 188] width 40 height 15
click at [132, 191] on select "Default auto px % 1/1 1/2 1/3 1/4 1/5 1/6 1/7 1/8 1/9 1/10" at bounding box center [130, 188] width 40 height 15
click at [110, 181] on select "Default auto px % 1/1 1/2 1/3 1/4 1/5 1/6 1/7 1/8 1/9 1/10" at bounding box center [130, 188] width 40 height 15
click at [133, 189] on select "Default auto px % 1/1 1/2 1/3 1/4 1/5 1/6 1/7 1/8 1/9 1/10" at bounding box center [130, 188] width 40 height 15
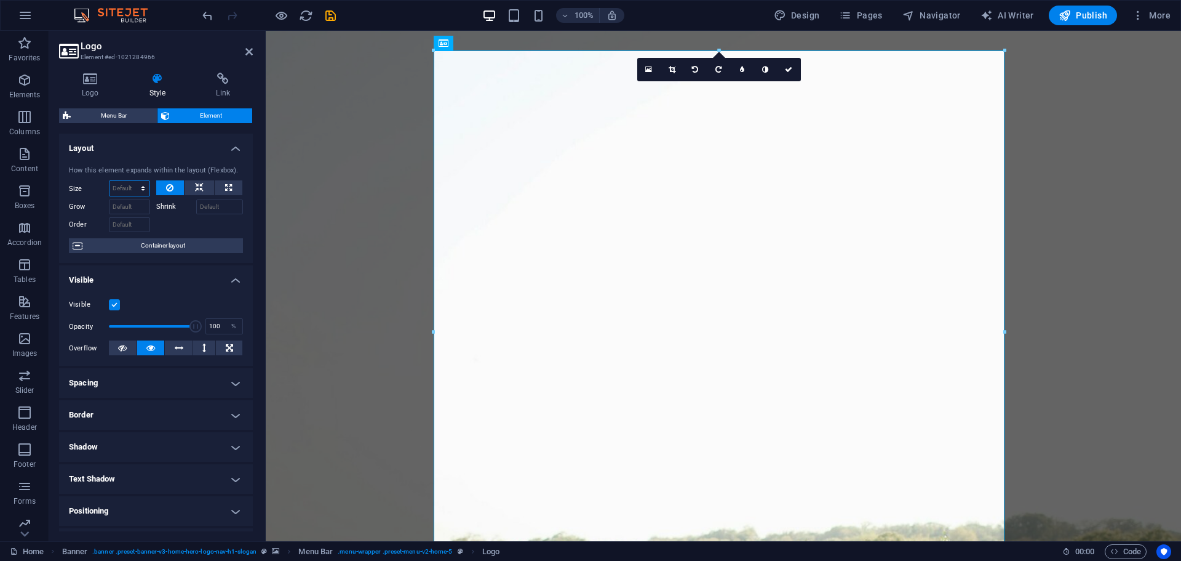
select select "1/2"
click at [130, 181] on select "Default auto px % 1/1 1/2 1/3 1/4 1/5 1/6 1/7 1/8 1/9 1/10" at bounding box center [130, 188] width 40 height 15
type input "50"
select select "%"
click at [124, 202] on input "Grow" at bounding box center [129, 206] width 41 height 15
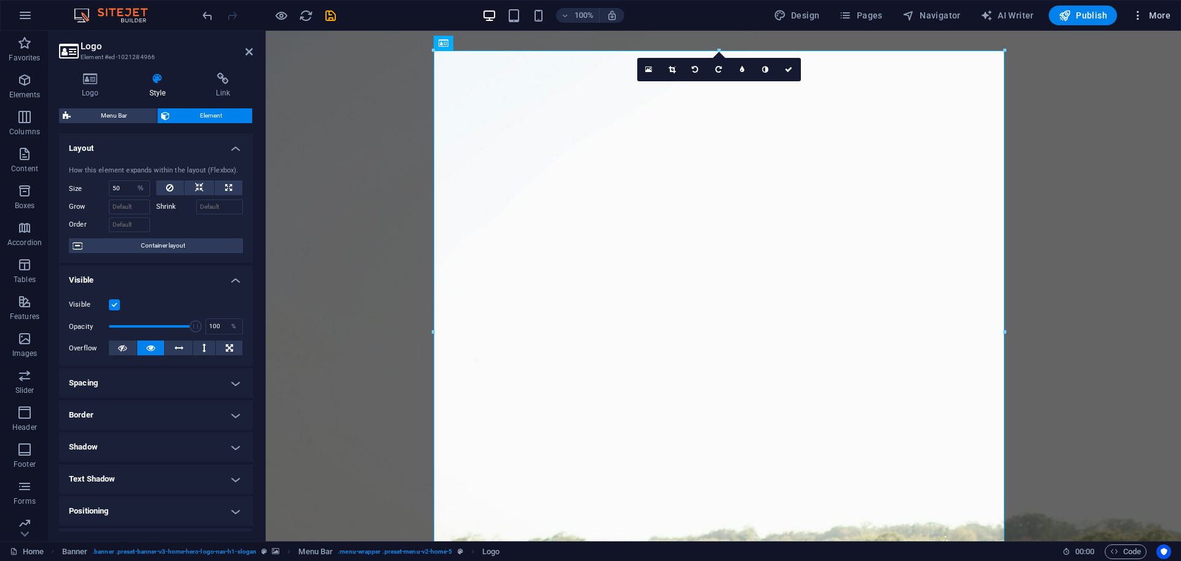
click at [1158, 14] on span "More" at bounding box center [1151, 15] width 39 height 12
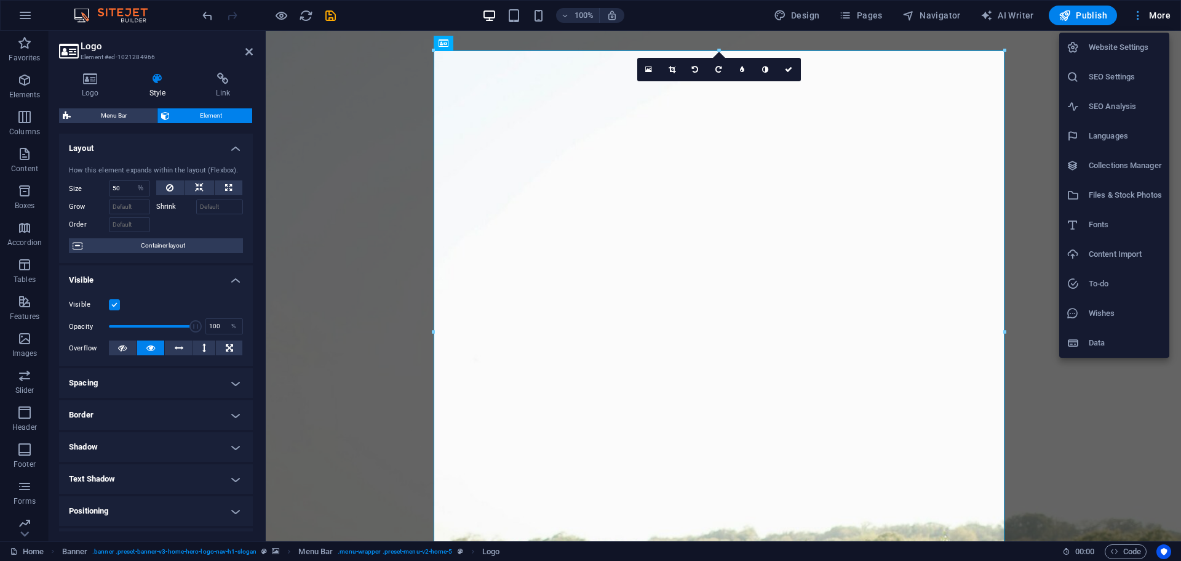
click at [1158, 14] on div at bounding box center [590, 280] width 1181 height 561
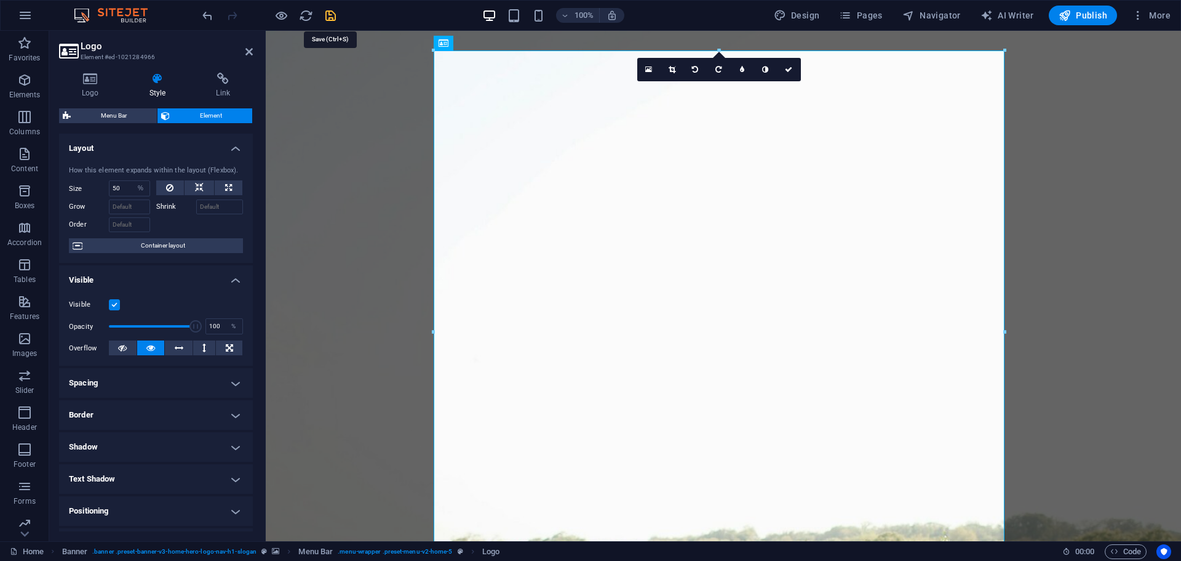
click at [334, 11] on icon "save" at bounding box center [331, 16] width 14 height 14
checkbox input "false"
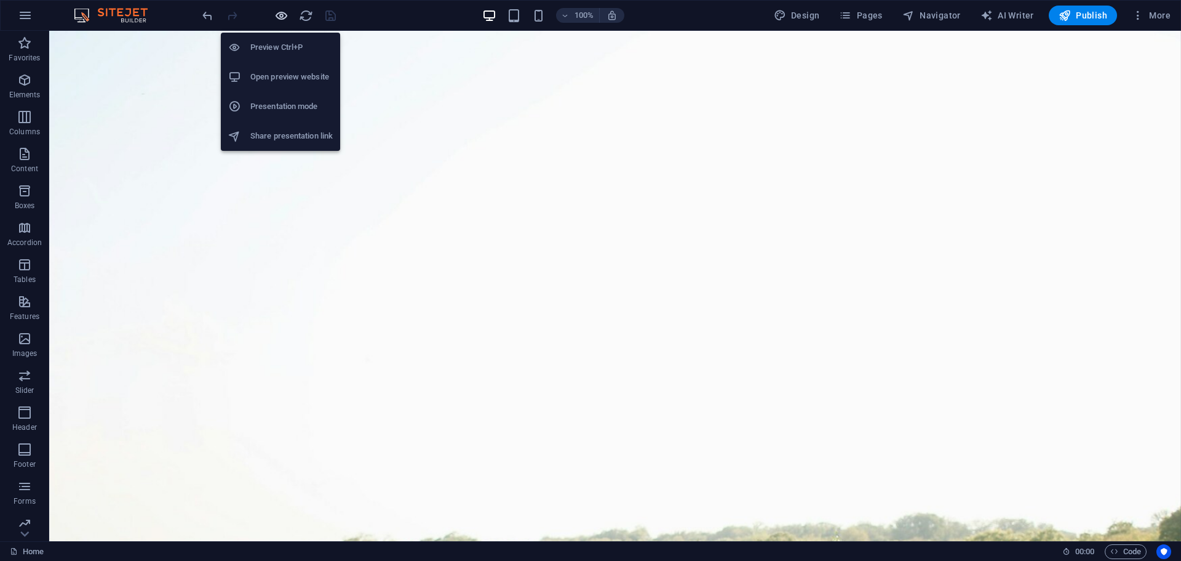
click at [276, 19] on icon "button" at bounding box center [281, 16] width 14 height 14
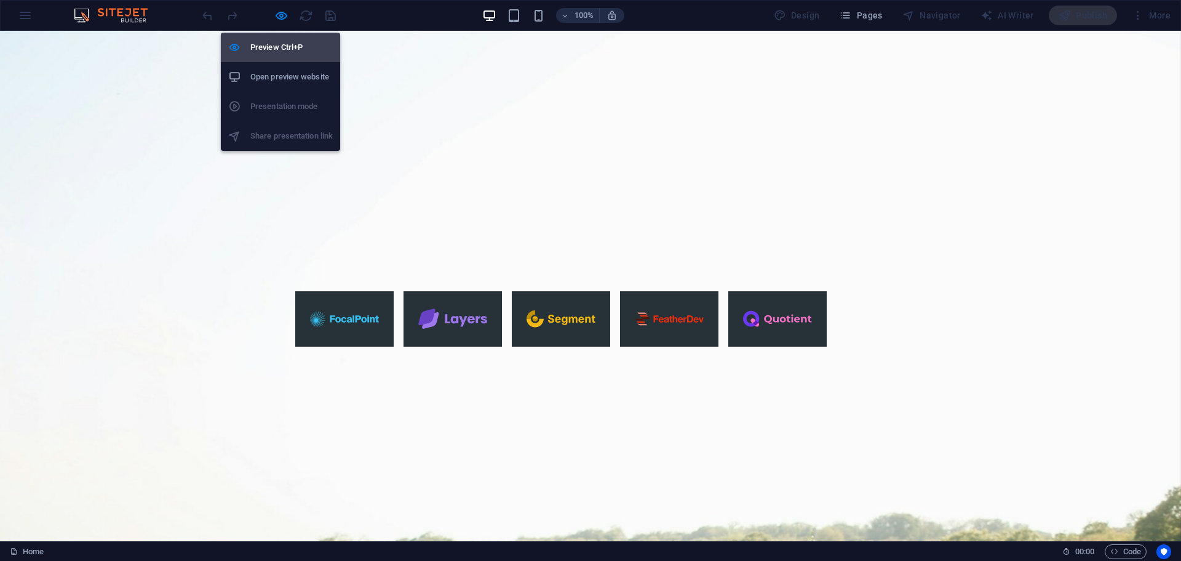
click at [281, 49] on h6 "Preview Ctrl+P" at bounding box center [291, 47] width 82 height 15
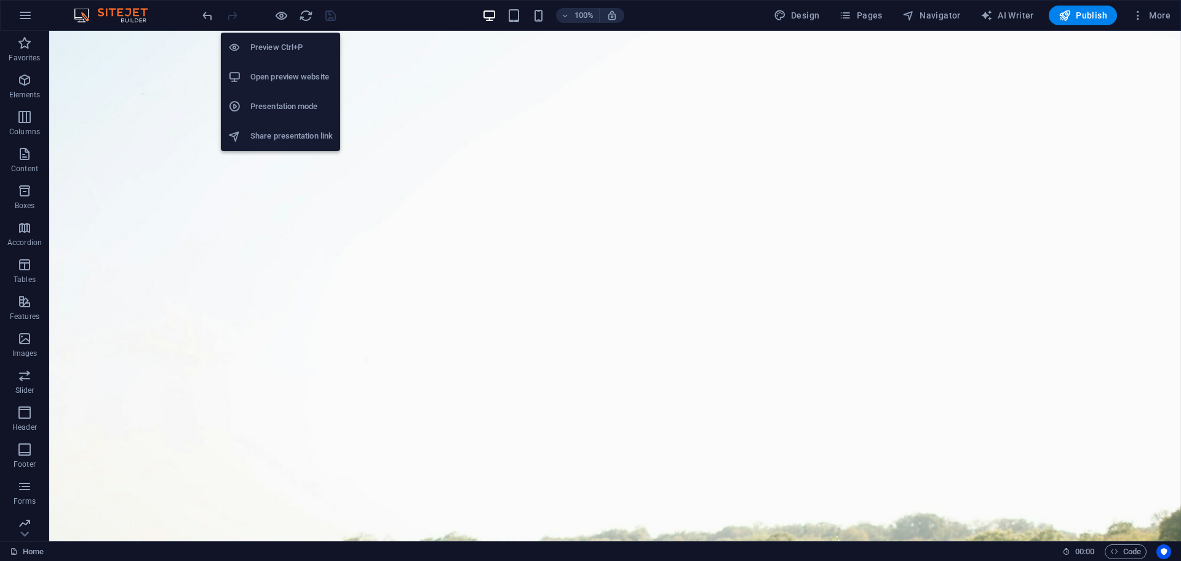
click at [281, 49] on h6 "Preview Ctrl+P" at bounding box center [291, 47] width 82 height 15
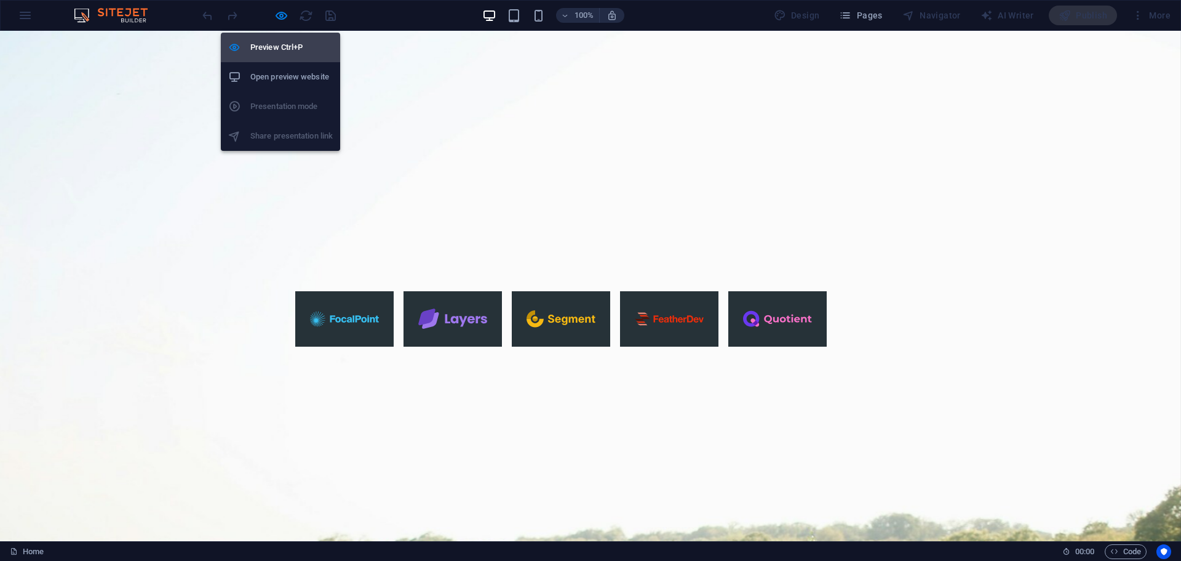
click at [281, 49] on h6 "Preview Ctrl+P" at bounding box center [291, 47] width 82 height 15
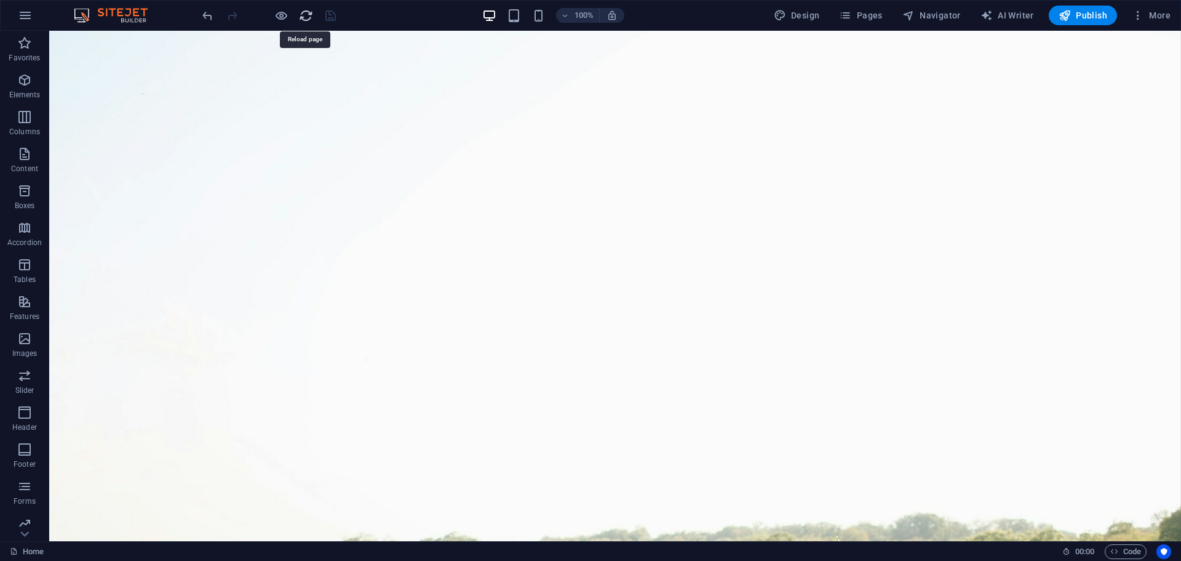
click at [303, 15] on icon "reload" at bounding box center [306, 16] width 14 height 14
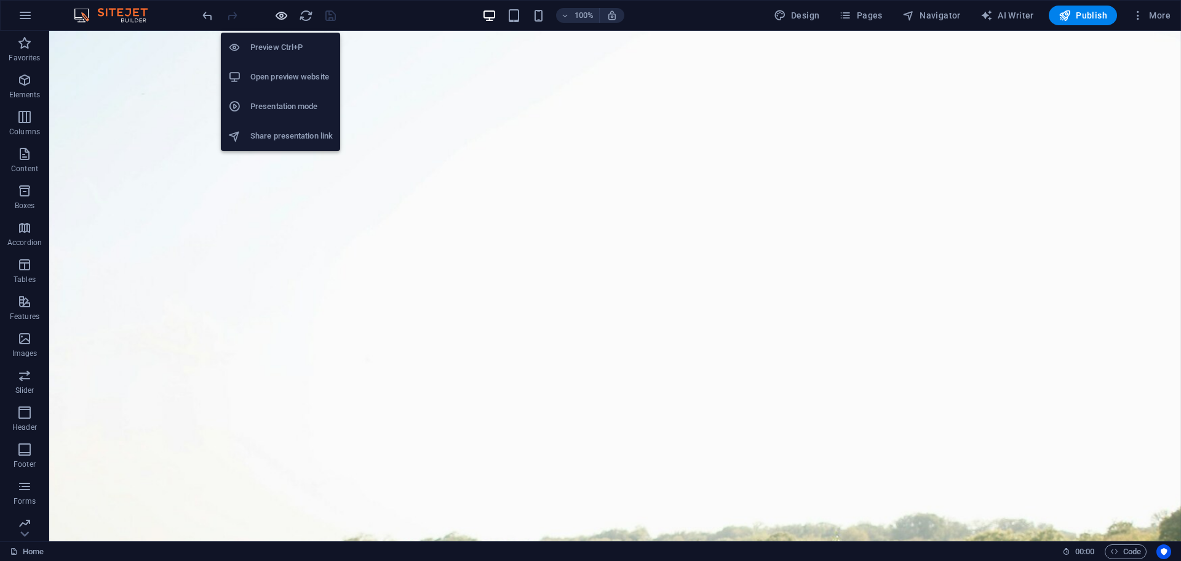
click at [278, 14] on icon "button" at bounding box center [281, 16] width 14 height 14
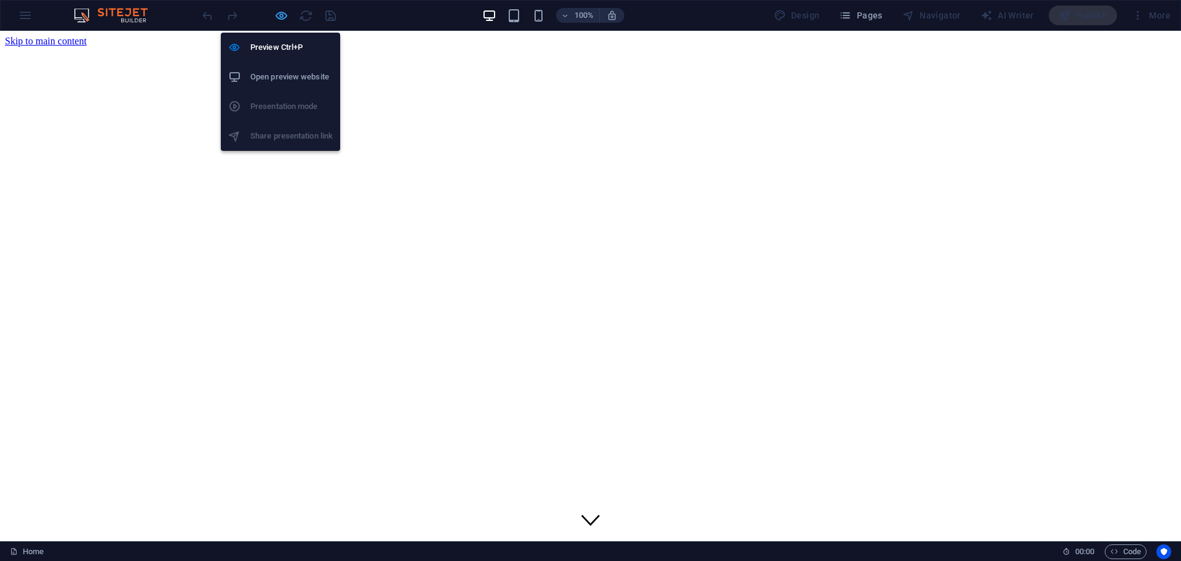
click at [283, 21] on icon "button" at bounding box center [281, 16] width 14 height 14
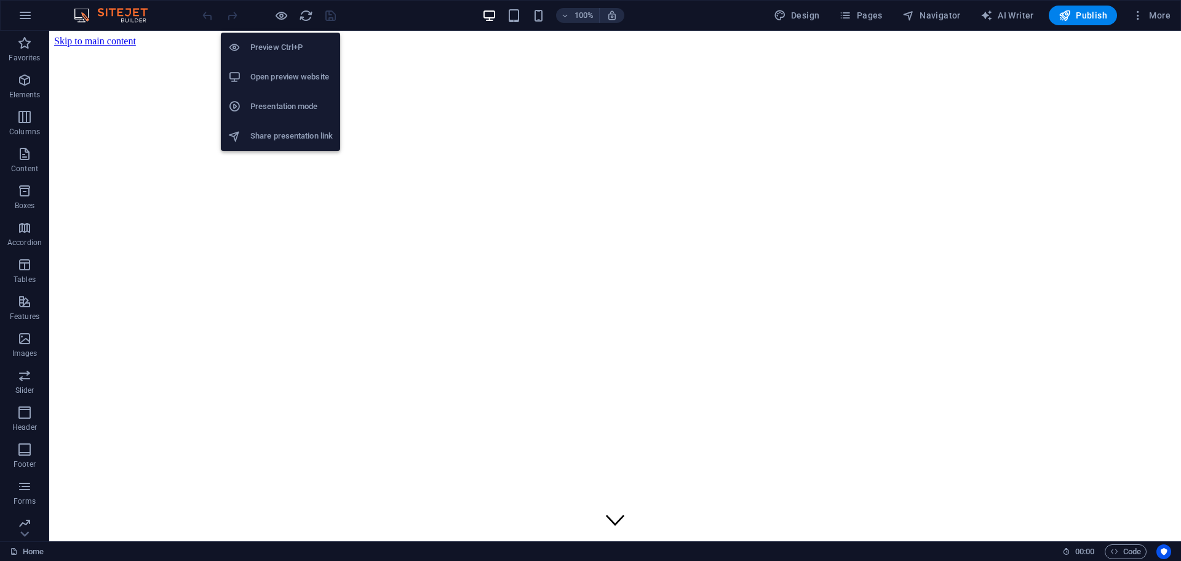
click at [278, 83] on h6 "Open preview website" at bounding box center [291, 77] width 82 height 15
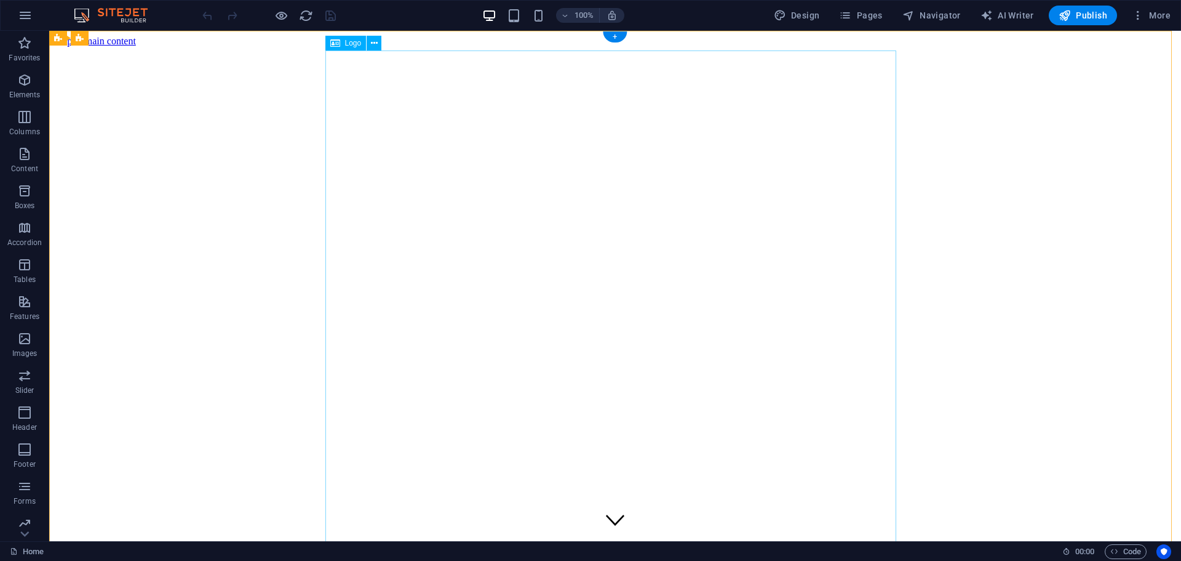
click at [371, 44] on icon at bounding box center [374, 43] width 7 height 13
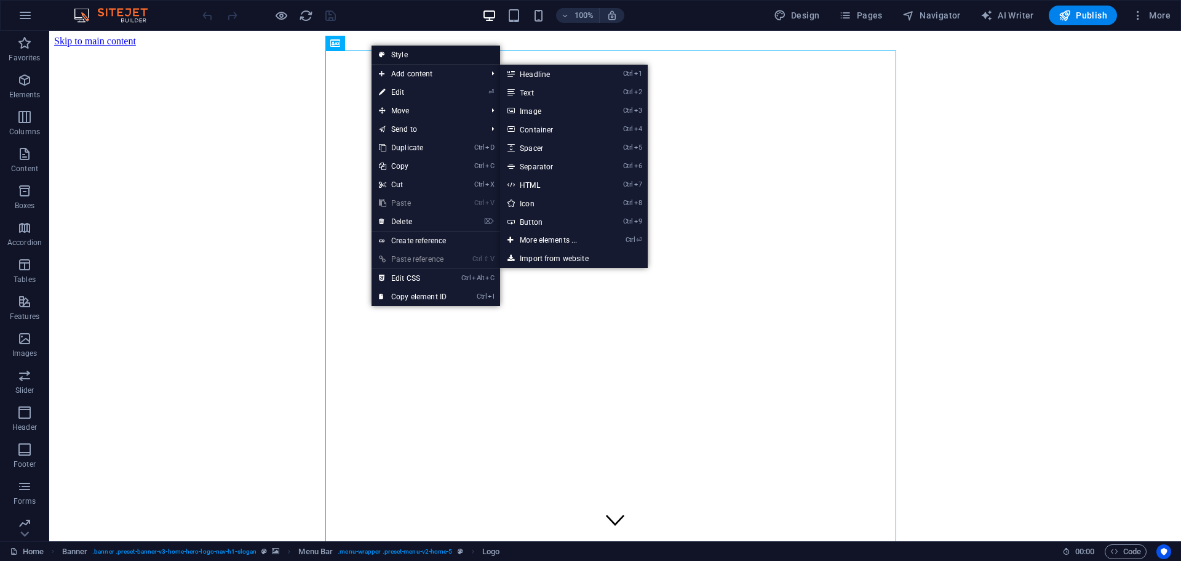
drag, startPoint x: 438, startPoint y: 59, endPoint x: 154, endPoint y: 50, distance: 283.2
click at [438, 59] on link "Style" at bounding box center [436, 55] width 129 height 18
select select "rem"
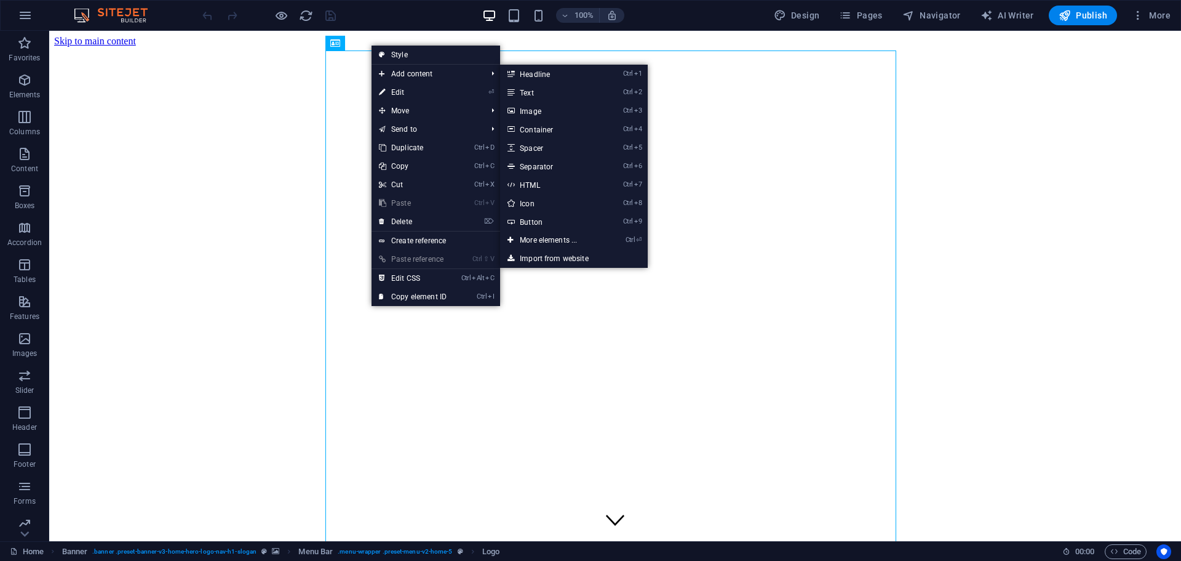
select select "rem"
select select "preset-menu-v2-home-5"
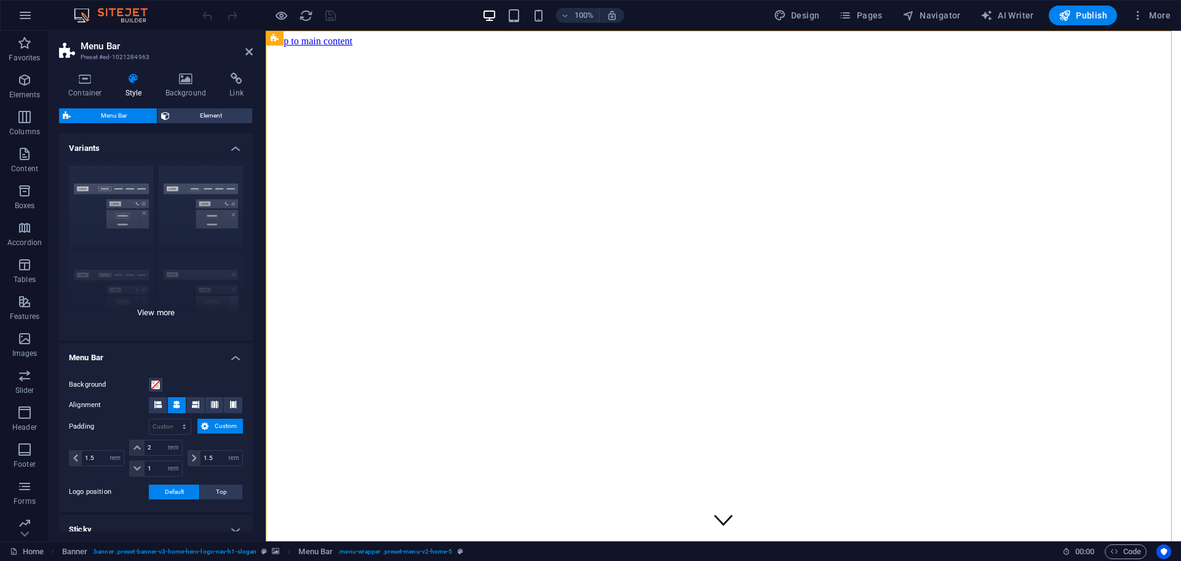
click at [106, 208] on div "Border Centered Default Fixed Loki Trigger Wide XXL" at bounding box center [156, 248] width 194 height 185
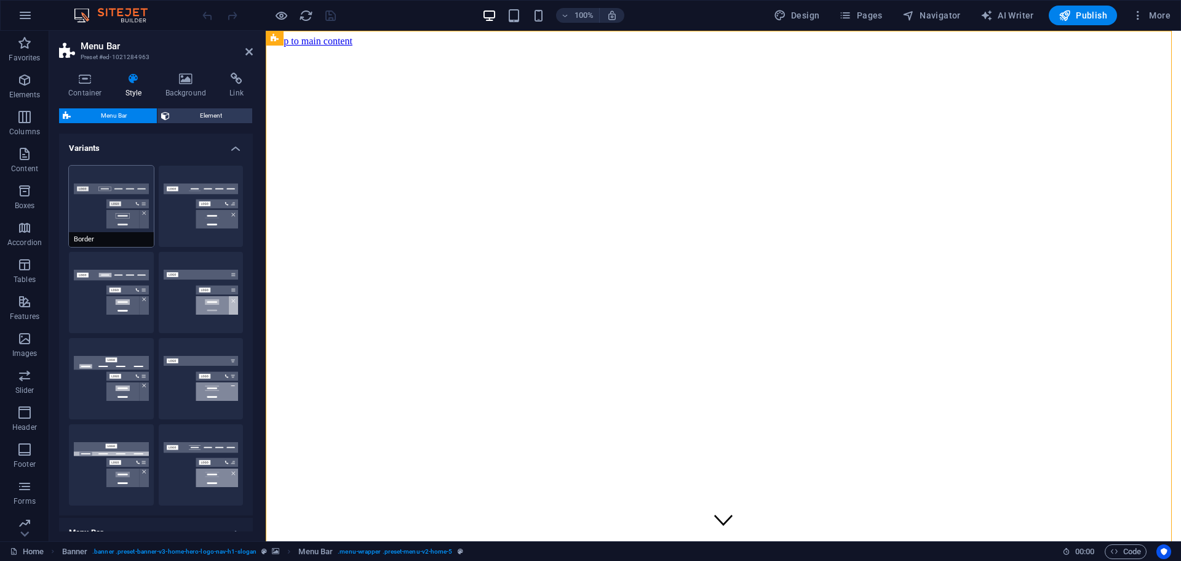
click at [109, 208] on button "Border" at bounding box center [111, 206] width 85 height 81
type input "1"
select select "rem"
type input "1"
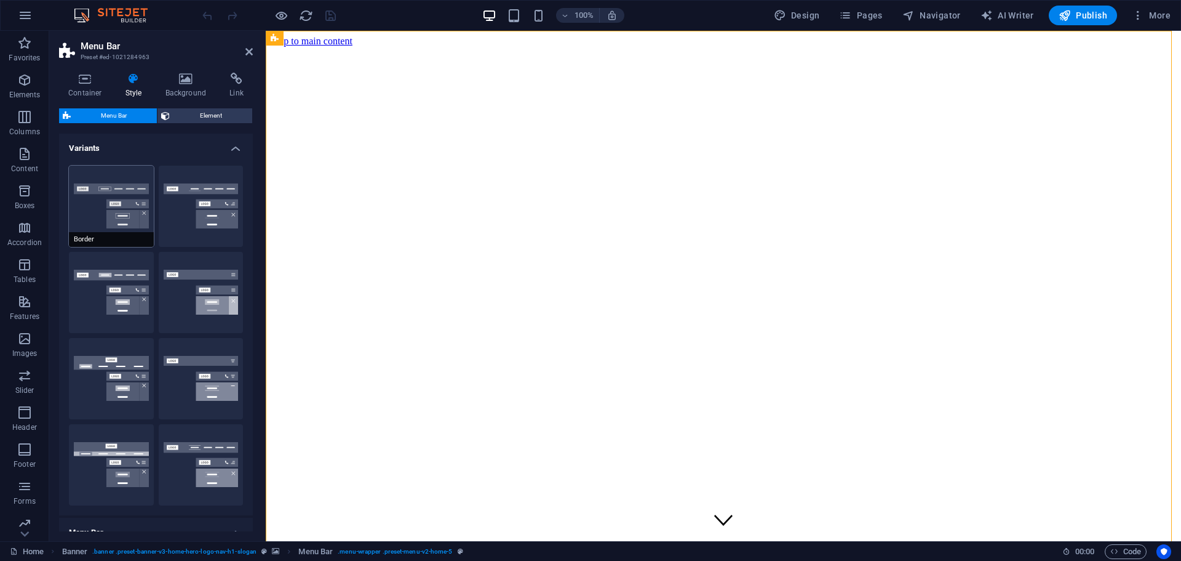
type input "1"
click at [185, 207] on button "Centered" at bounding box center [201, 206] width 85 height 81
click at [143, 210] on button "Border" at bounding box center [111, 206] width 85 height 81
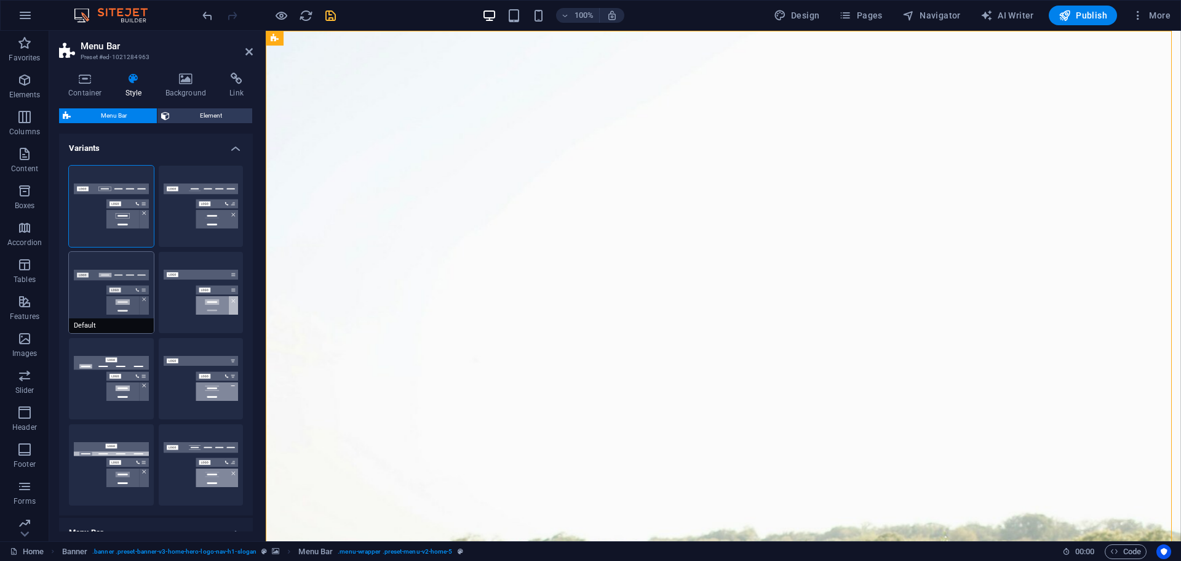
click at [117, 271] on button "Default" at bounding box center [111, 292] width 85 height 81
click at [216, 289] on button "Fixed" at bounding box center [201, 292] width 85 height 81
click at [112, 292] on button "Default" at bounding box center [111, 292] width 85 height 81
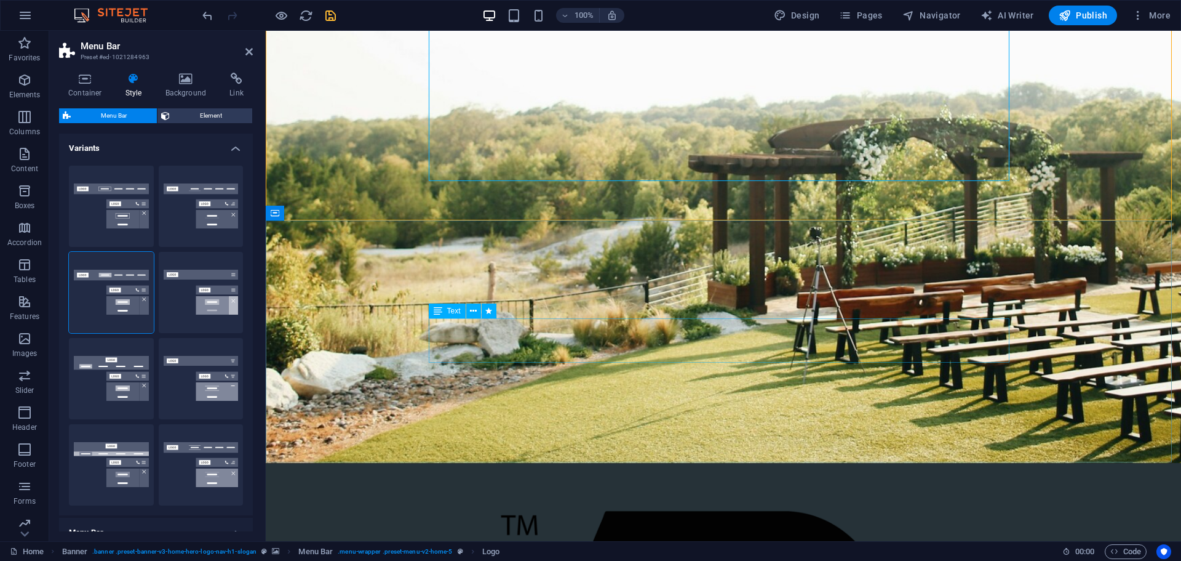
scroll to position [185, 0]
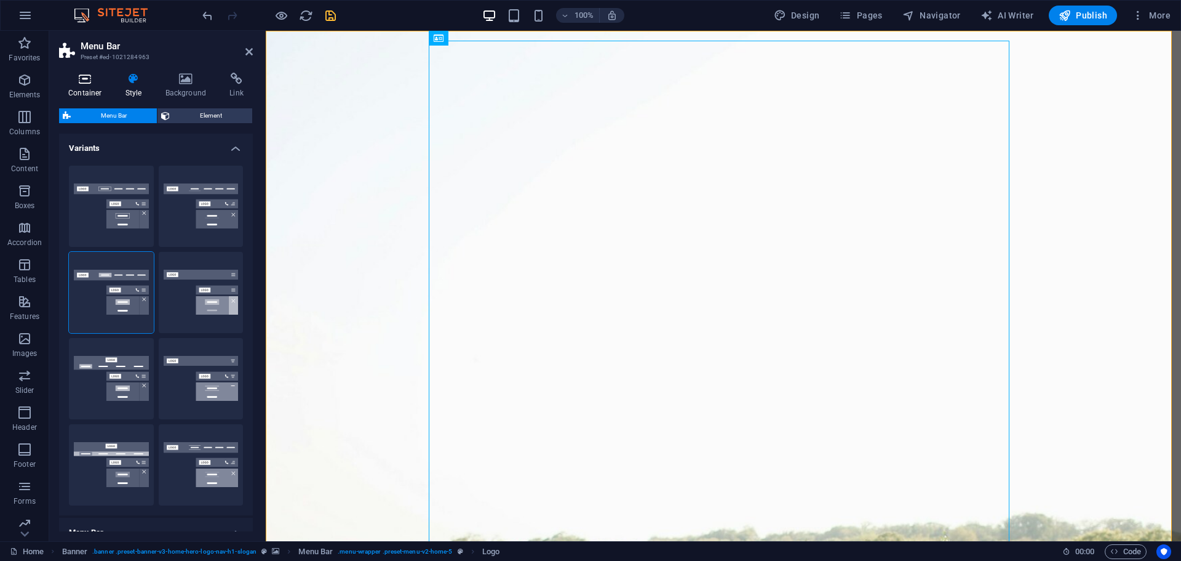
click at [84, 89] on h4 "Container" at bounding box center [87, 86] width 57 height 26
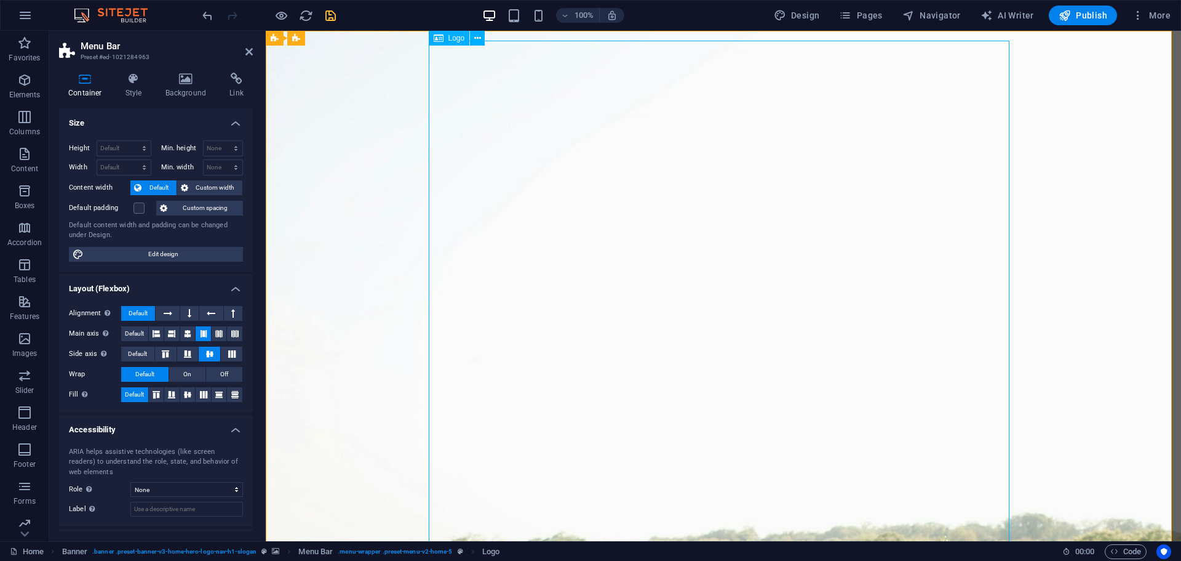
click at [460, 38] on span "Logo" at bounding box center [457, 37] width 17 height 7
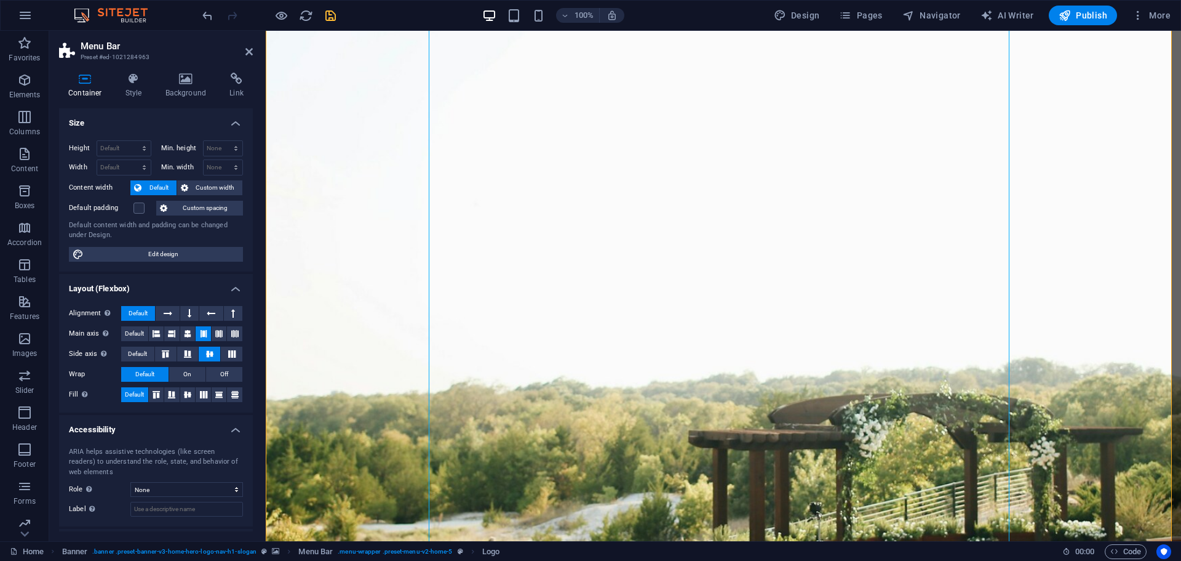
scroll to position [246, 0]
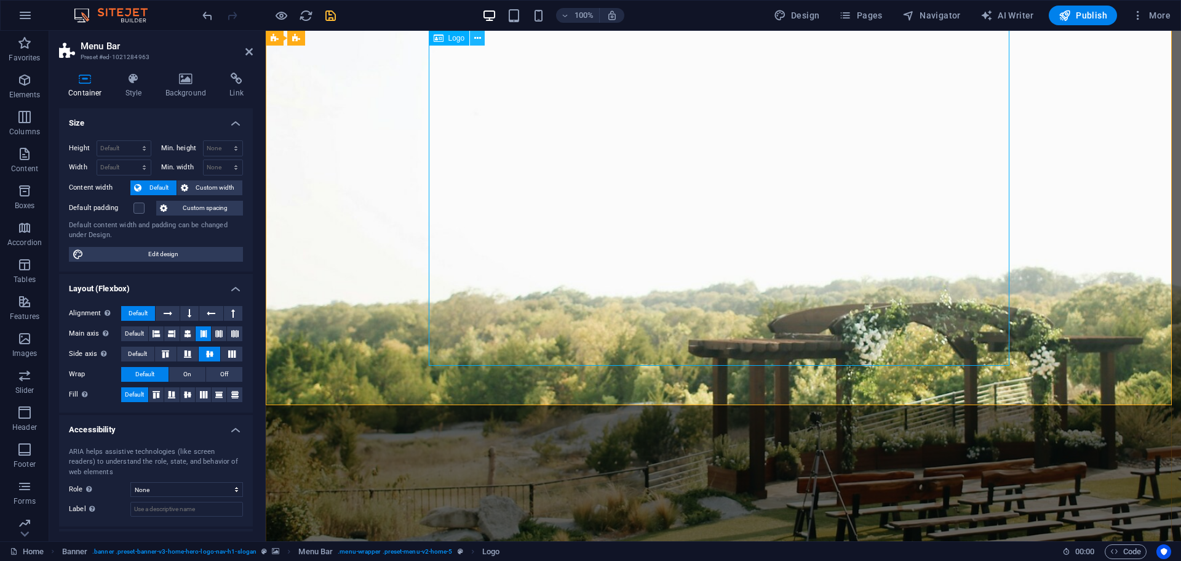
click at [482, 38] on button at bounding box center [477, 38] width 15 height 15
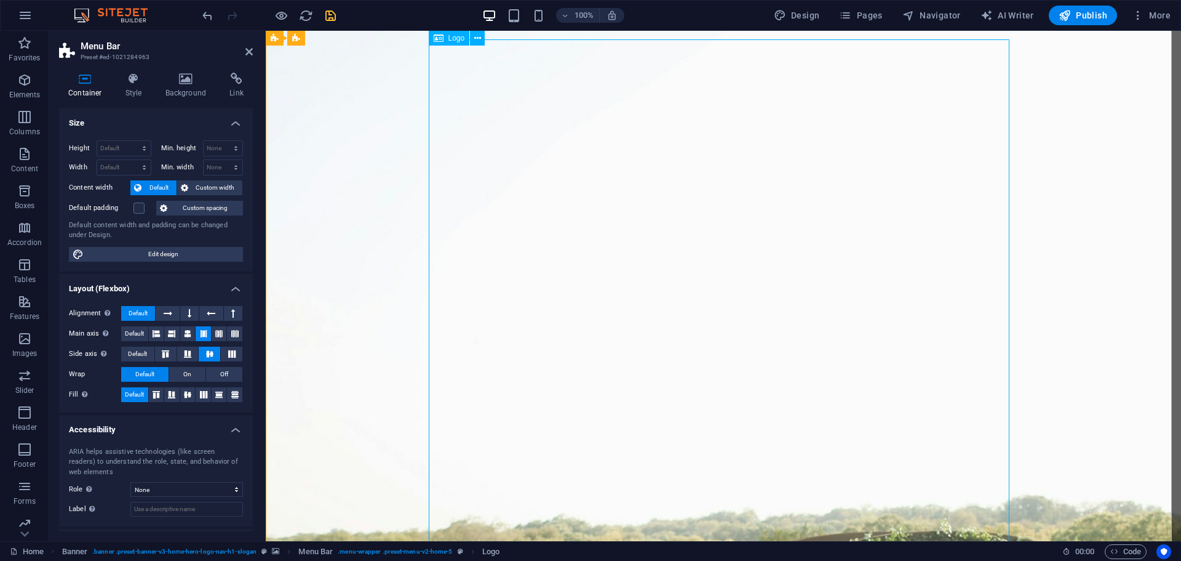
scroll to position [0, 0]
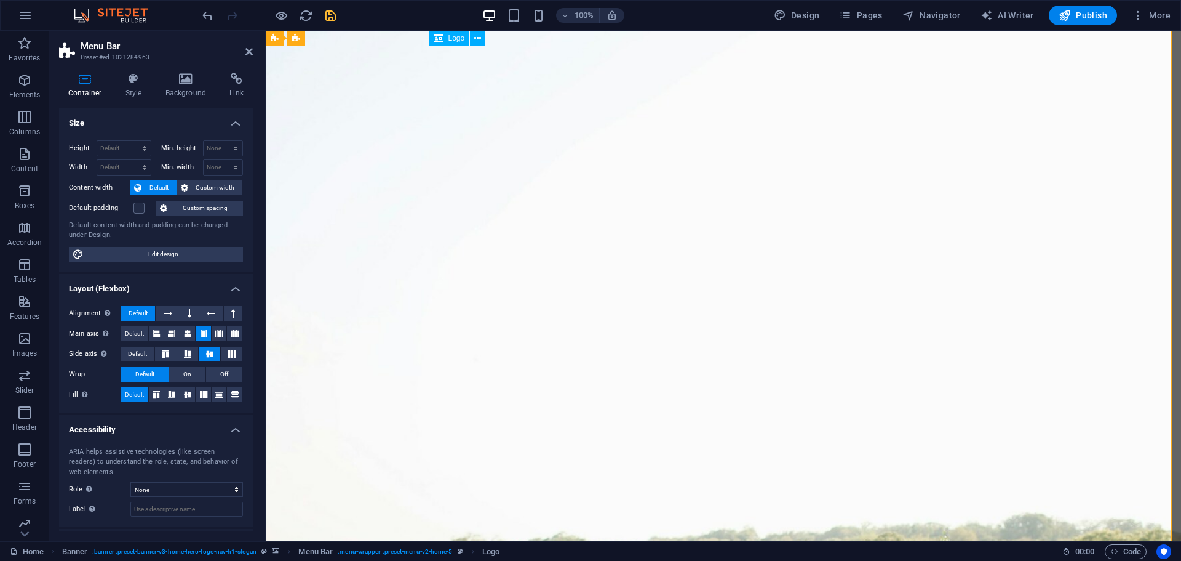
click at [447, 41] on div "Logo" at bounding box center [449, 38] width 41 height 15
click at [477, 41] on icon at bounding box center [477, 38] width 7 height 13
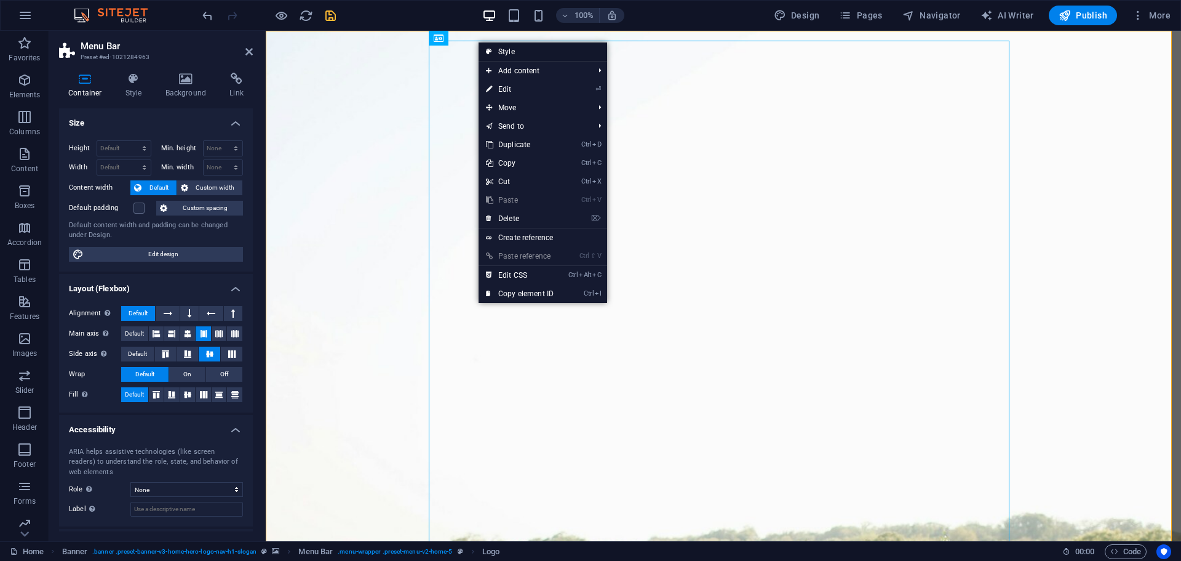
click at [508, 46] on link "Style" at bounding box center [543, 51] width 129 height 18
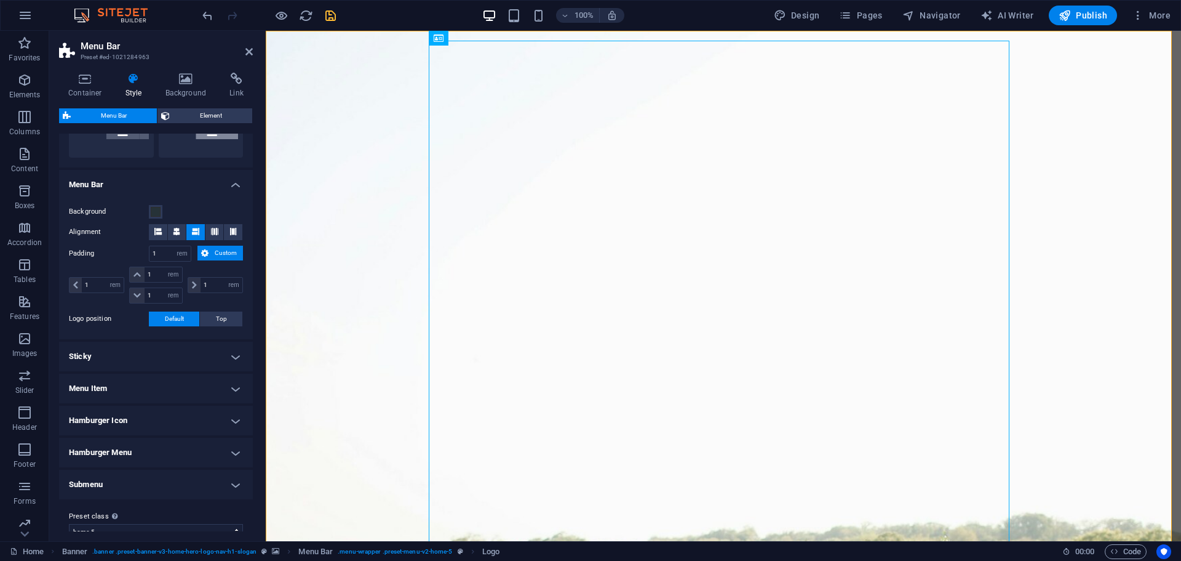
scroll to position [365, 0]
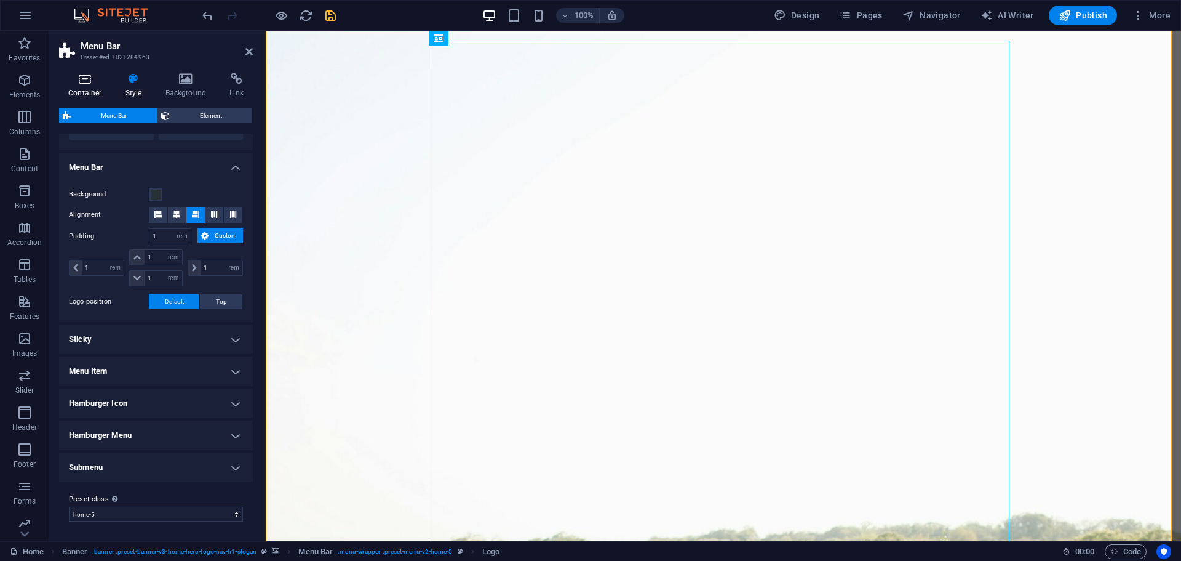
click at [92, 83] on icon at bounding box center [85, 79] width 52 height 12
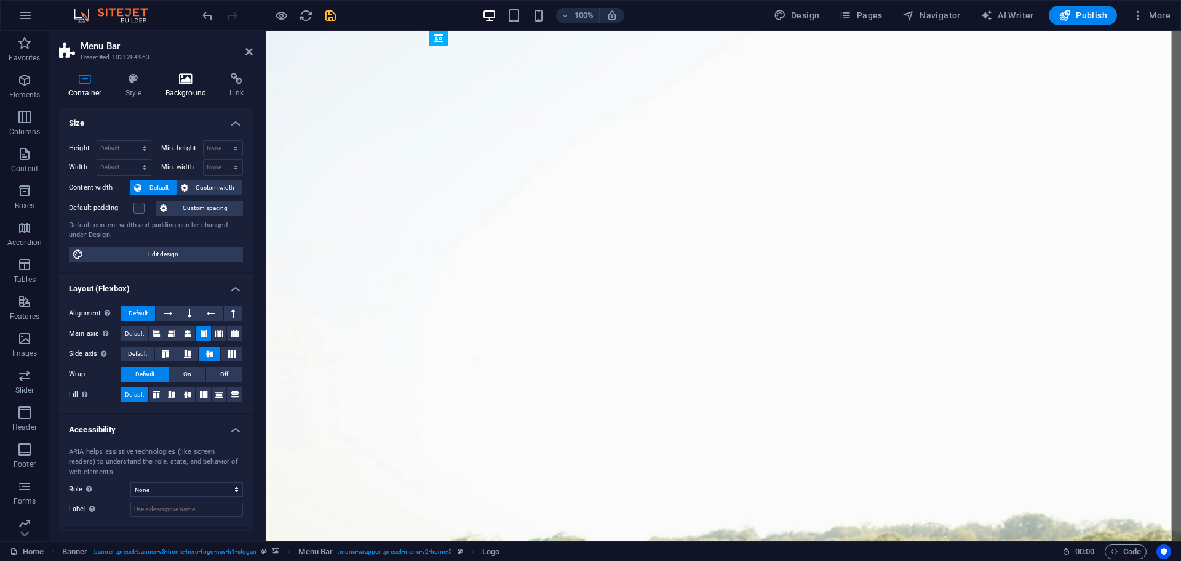
click at [190, 87] on h4 "Background" at bounding box center [188, 86] width 65 height 26
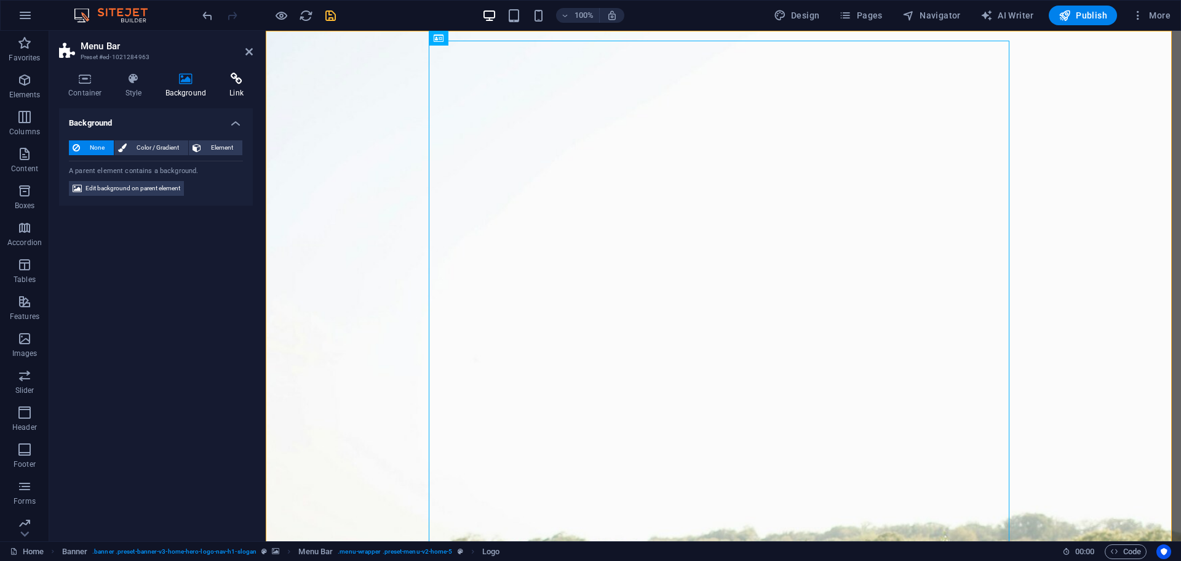
click at [230, 85] on h4 "Link" at bounding box center [236, 86] width 33 height 26
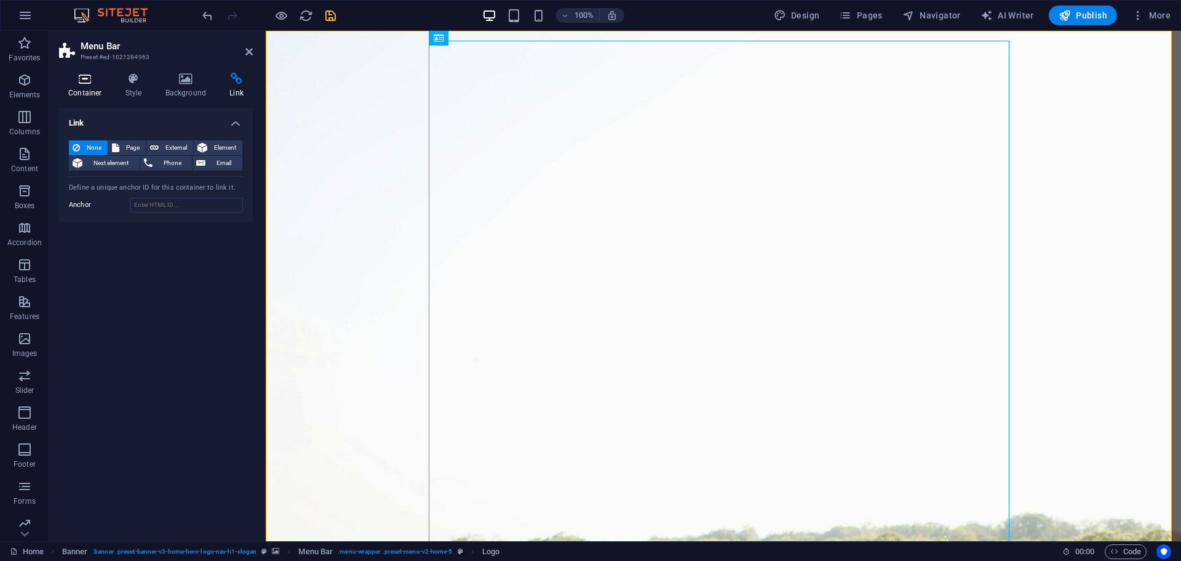
click at [91, 85] on h4 "Container" at bounding box center [87, 86] width 57 height 26
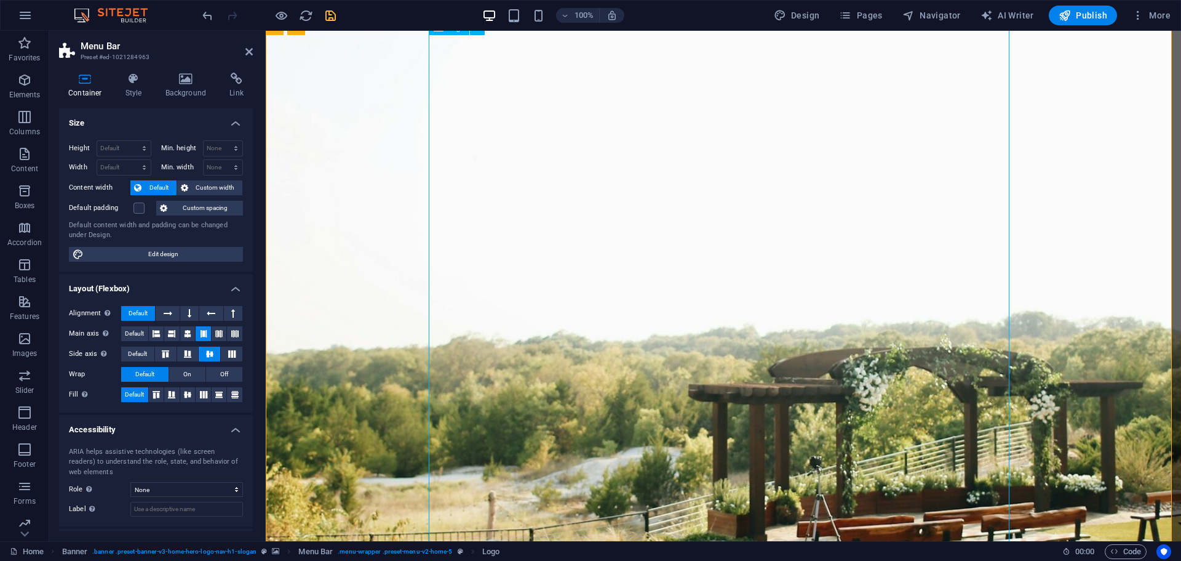
scroll to position [308, 0]
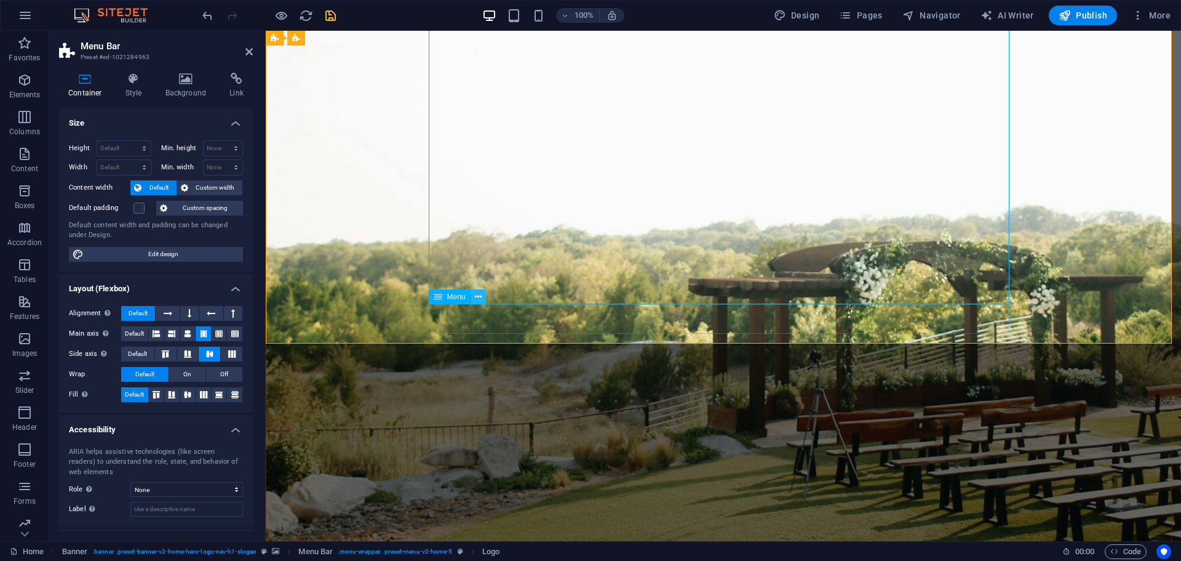
click at [482, 298] on button at bounding box center [478, 296] width 15 height 15
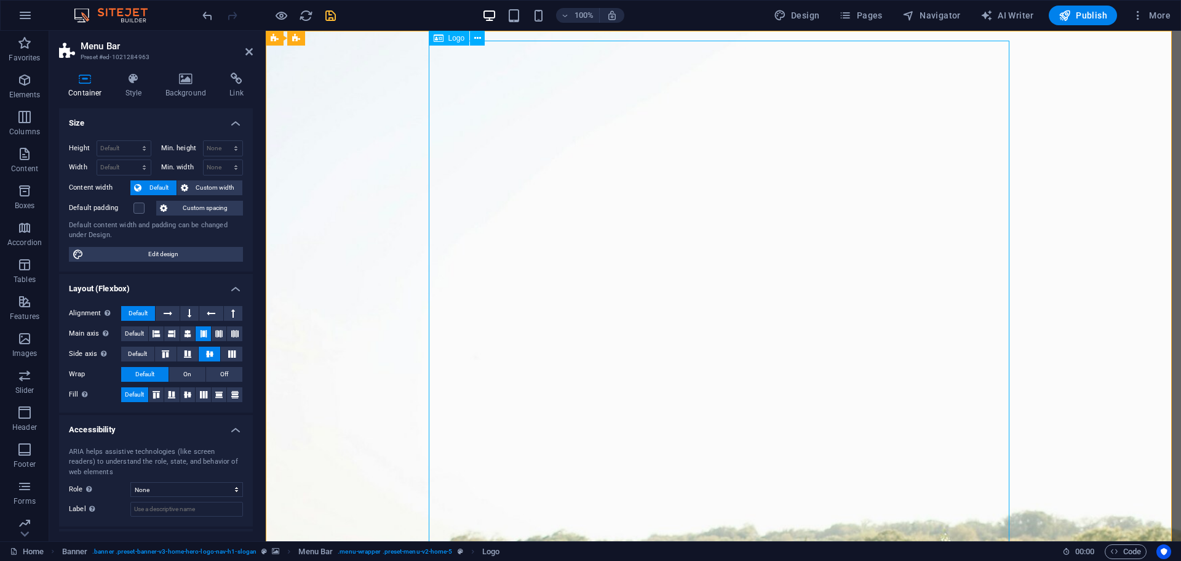
scroll to position [0, 0]
click at [471, 33] on button at bounding box center [477, 38] width 15 height 15
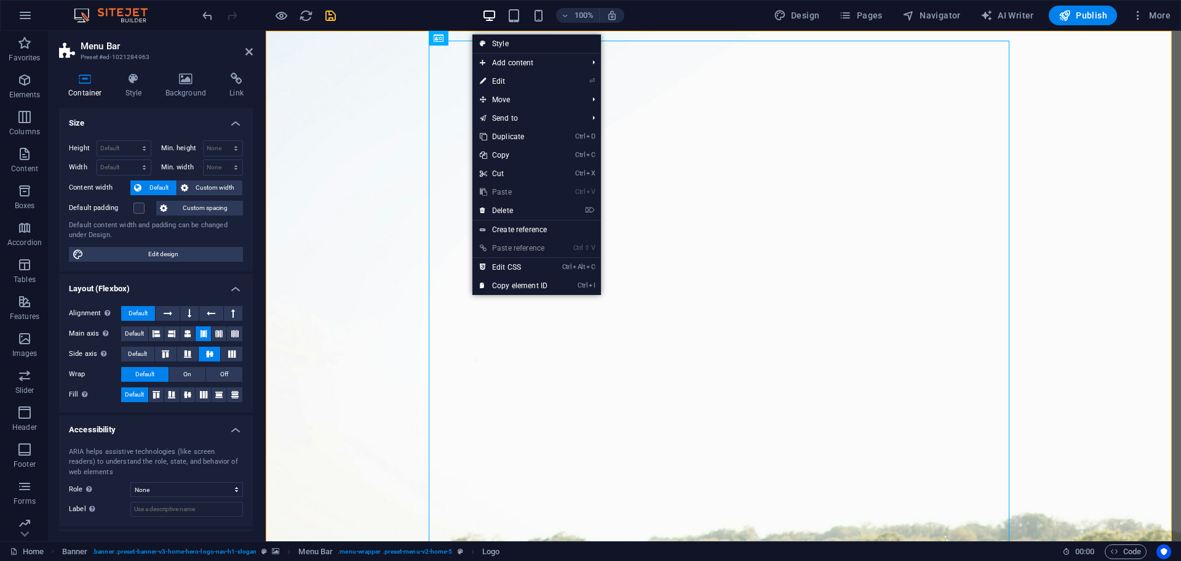
click at [500, 41] on link "Style" at bounding box center [537, 43] width 129 height 18
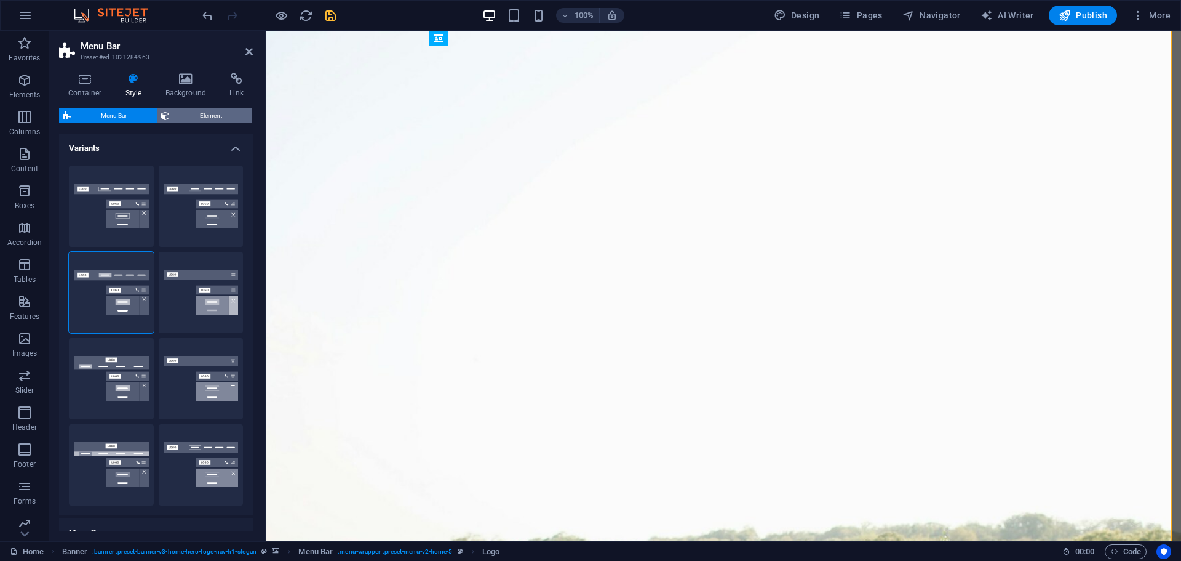
click at [191, 113] on span "Element" at bounding box center [211, 115] width 75 height 15
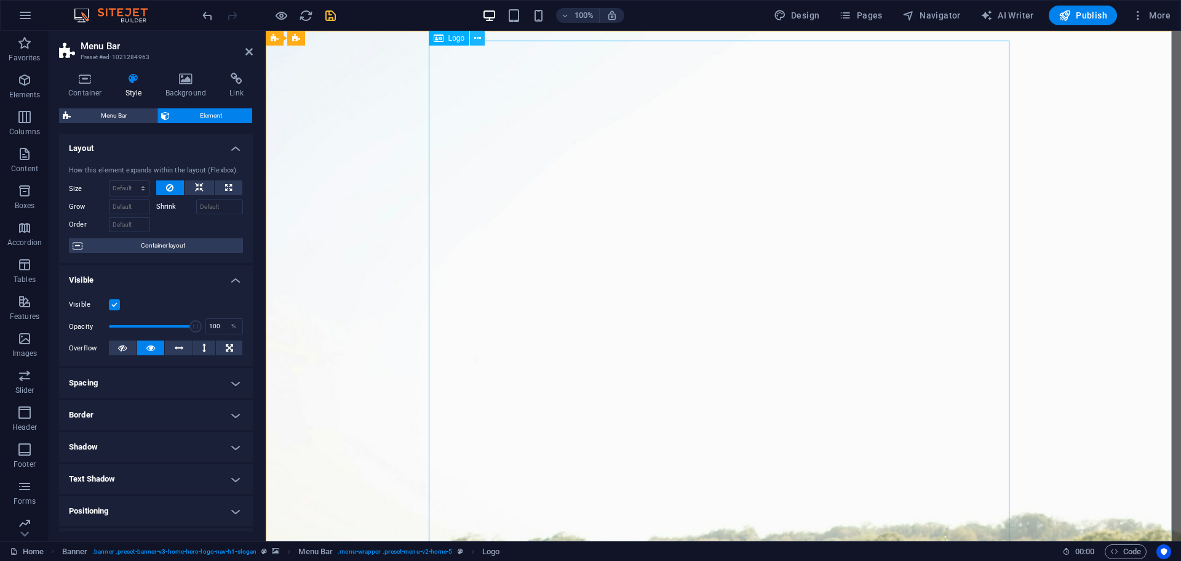
click at [477, 38] on icon at bounding box center [477, 38] width 7 height 13
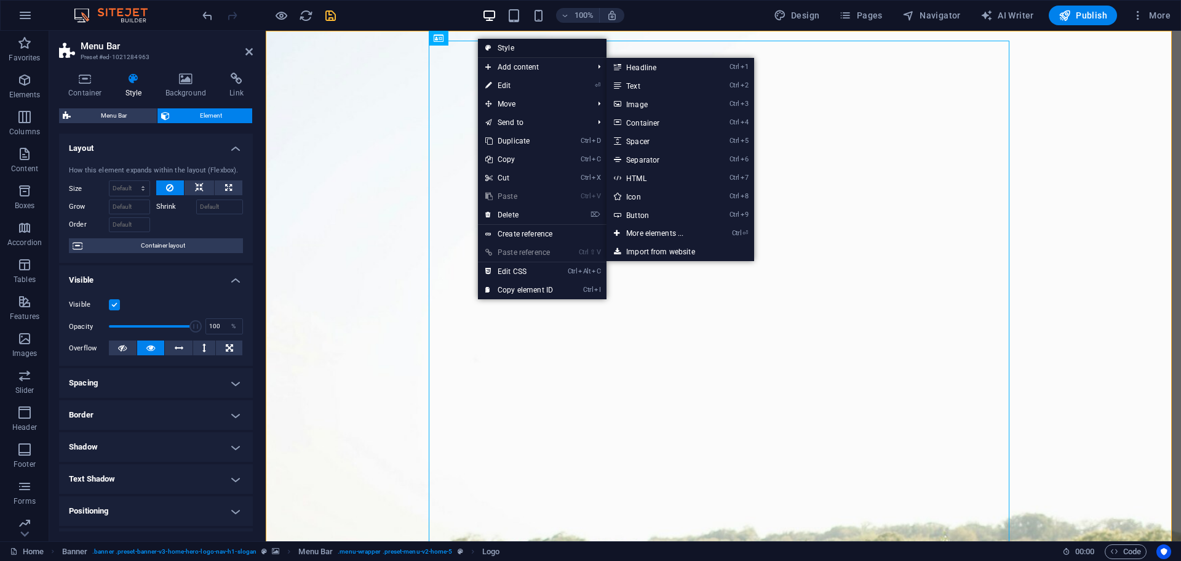
click at [521, 47] on link "Style" at bounding box center [542, 48] width 129 height 18
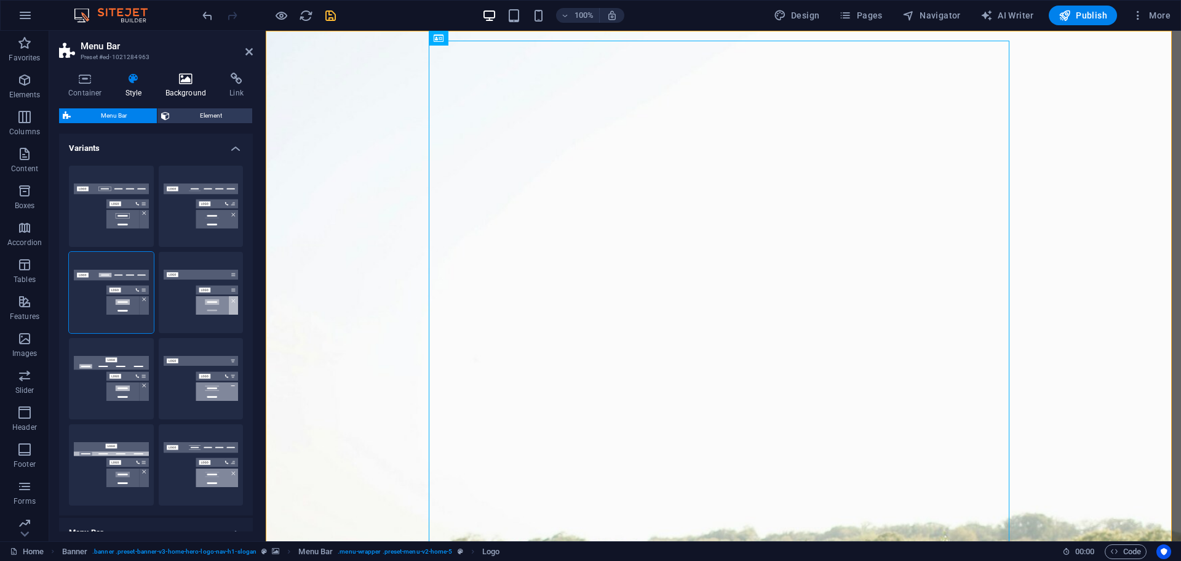
click at [180, 80] on icon at bounding box center [186, 79] width 60 height 12
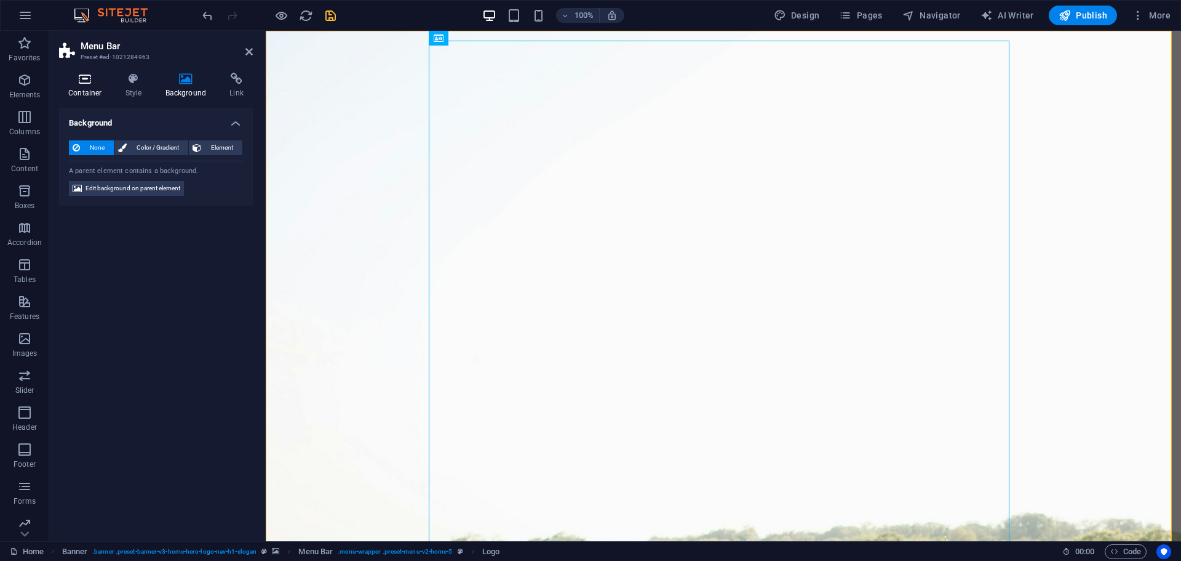
click at [92, 82] on icon at bounding box center [85, 79] width 52 height 12
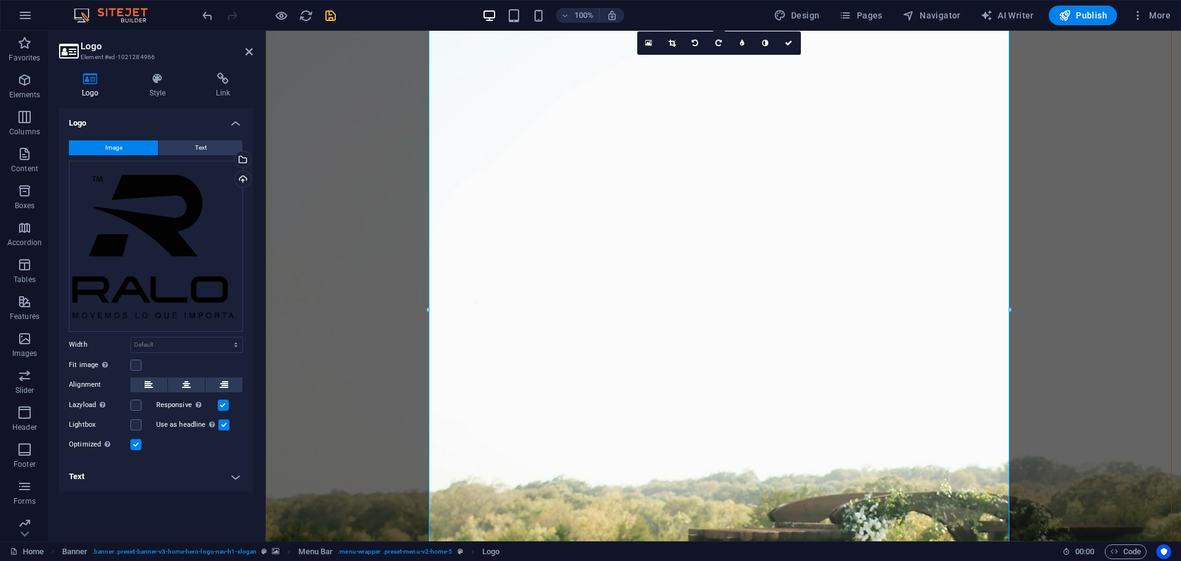
scroll to position [123, 0]
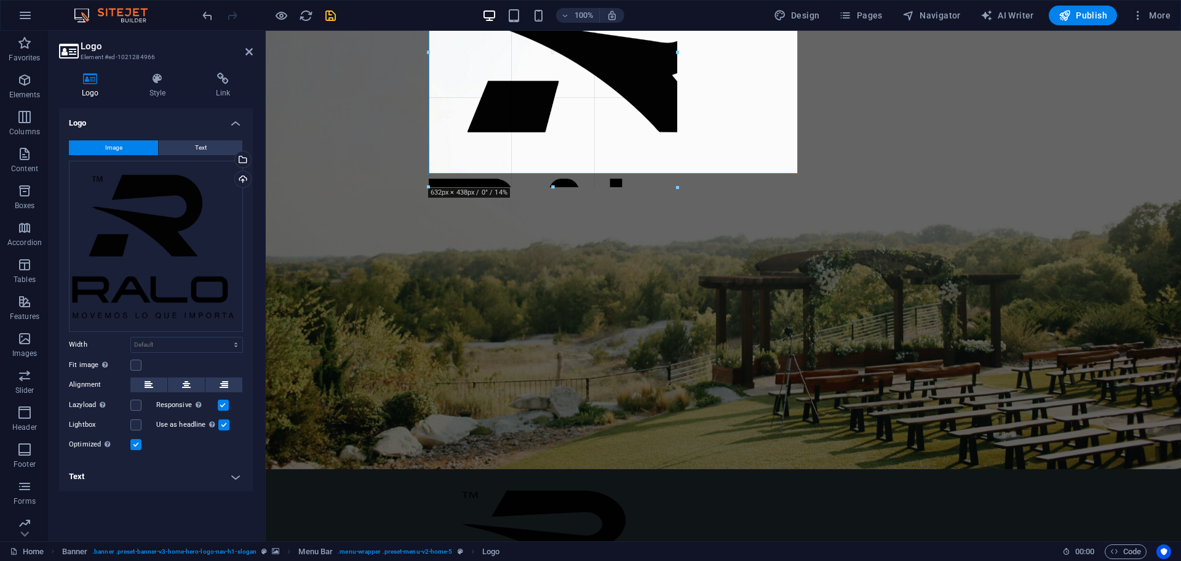
drag, startPoint x: 1009, startPoint y: 489, endPoint x: 99, endPoint y: 59, distance: 1005.8
type input "404"
select select "px"
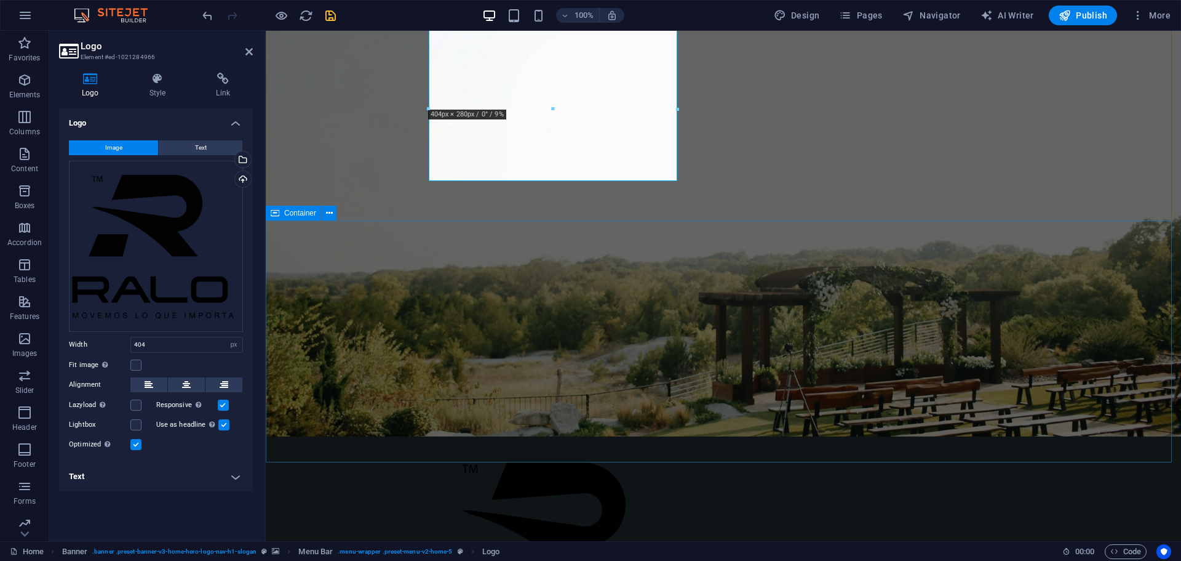
scroll to position [0, 0]
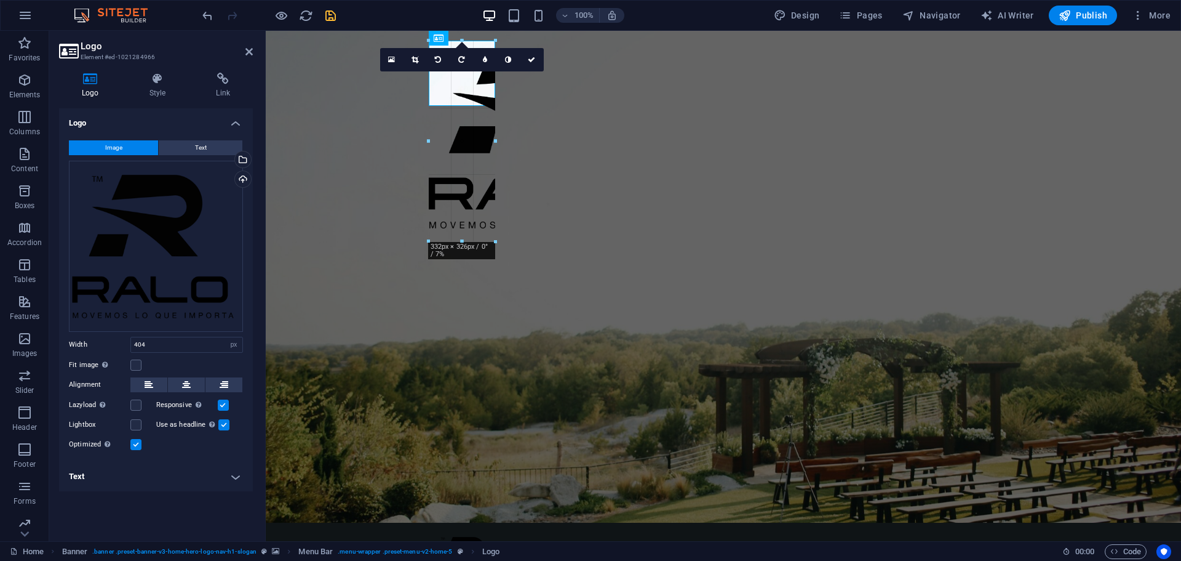
drag, startPoint x: 677, startPoint y: 286, endPoint x: 471, endPoint y: 107, distance: 273.5
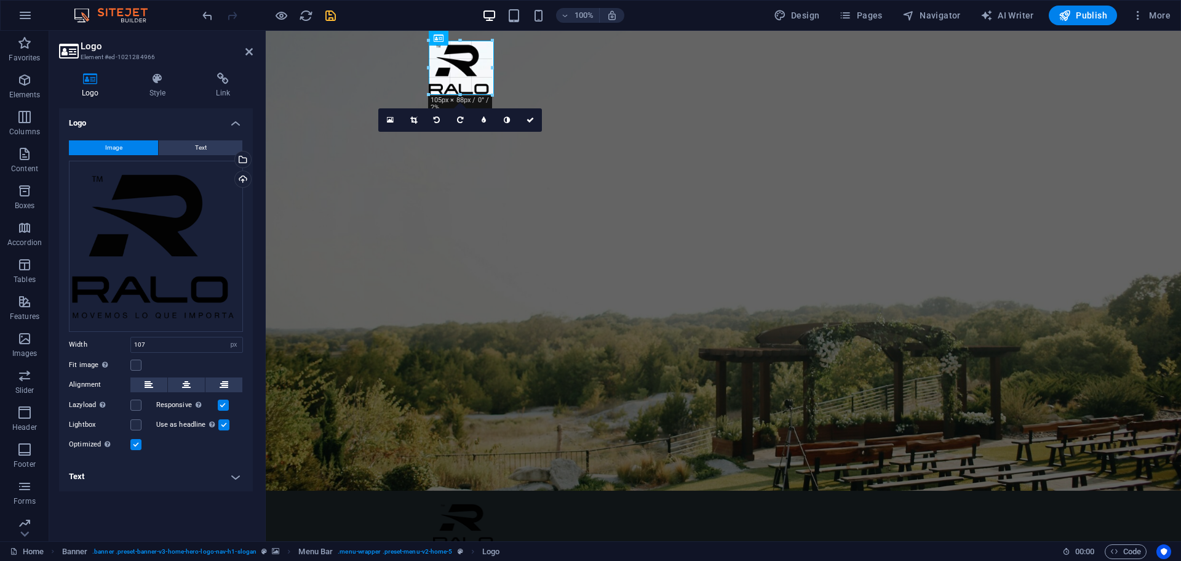
drag, startPoint x: 495, startPoint y: 105, endPoint x: 479, endPoint y: 94, distance: 19.8
type input "104"
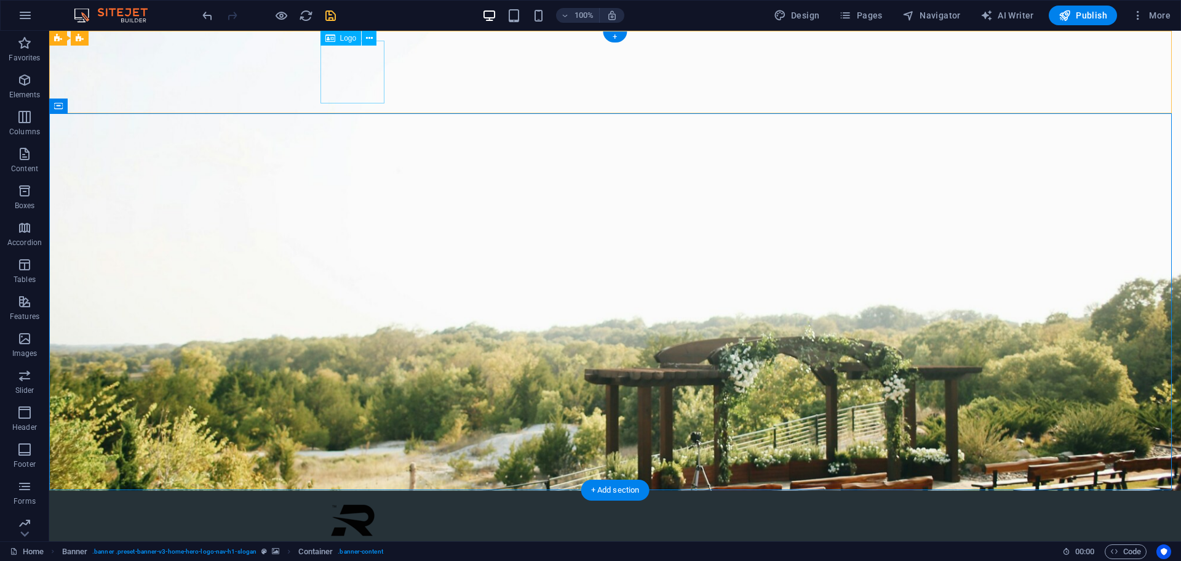
click at [370, 500] on div at bounding box center [615, 531] width 581 height 63
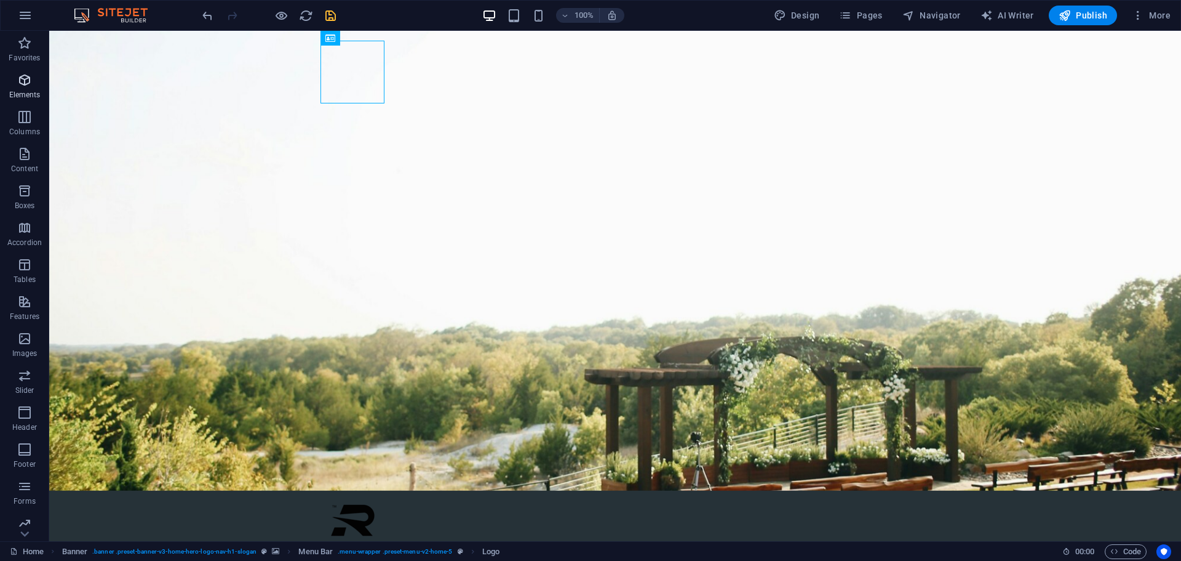
click at [28, 89] on span "Elements" at bounding box center [24, 88] width 49 height 30
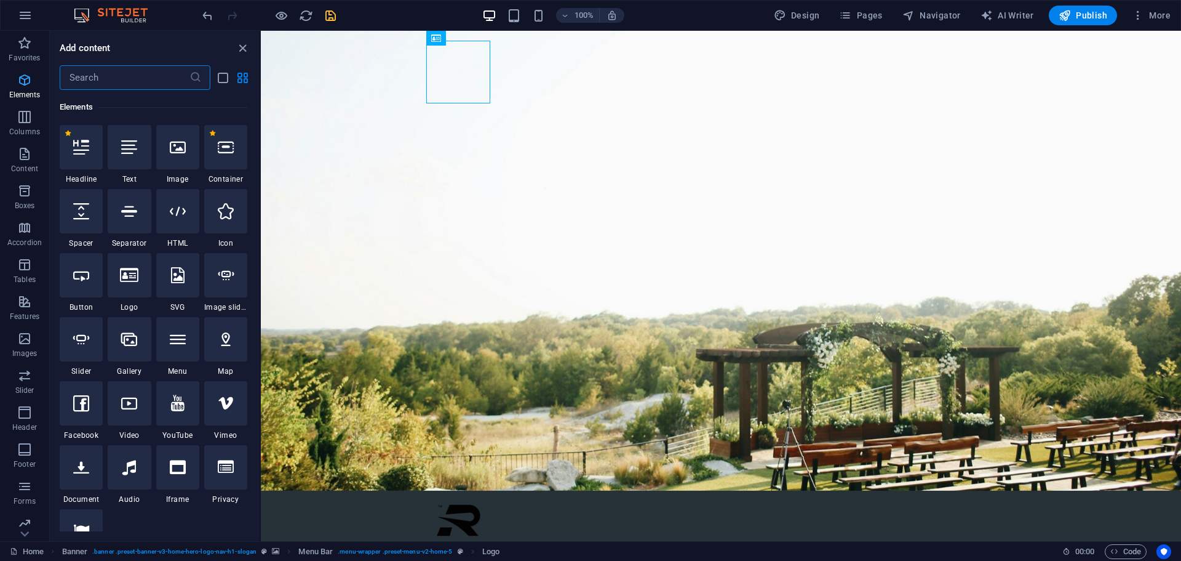
scroll to position [131, 0]
click at [22, 51] on span "Favorites" at bounding box center [24, 51] width 49 height 30
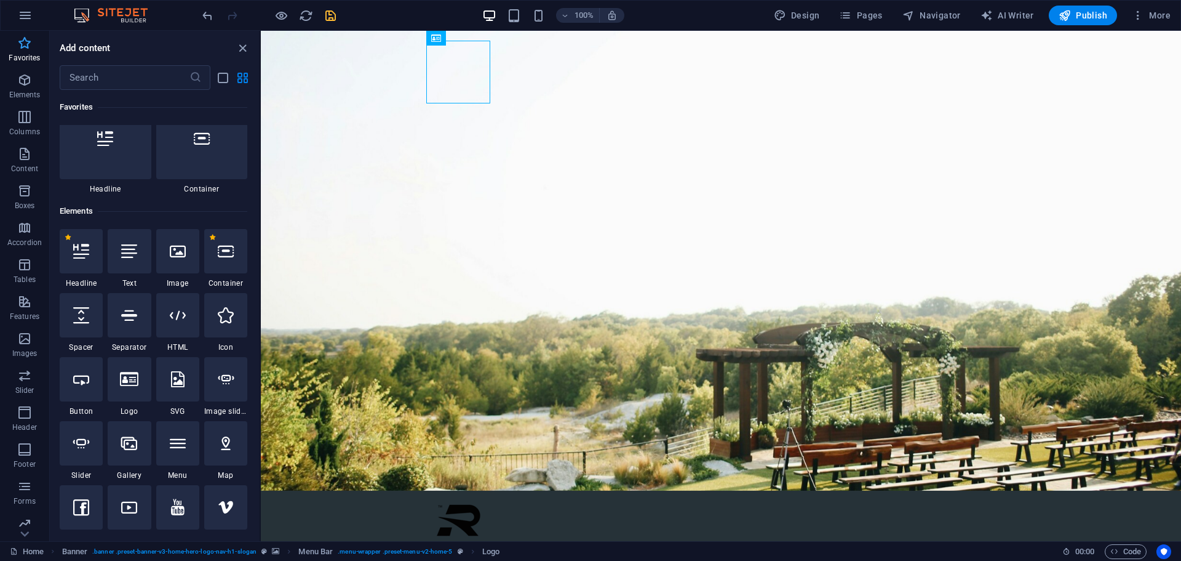
scroll to position [0, 0]
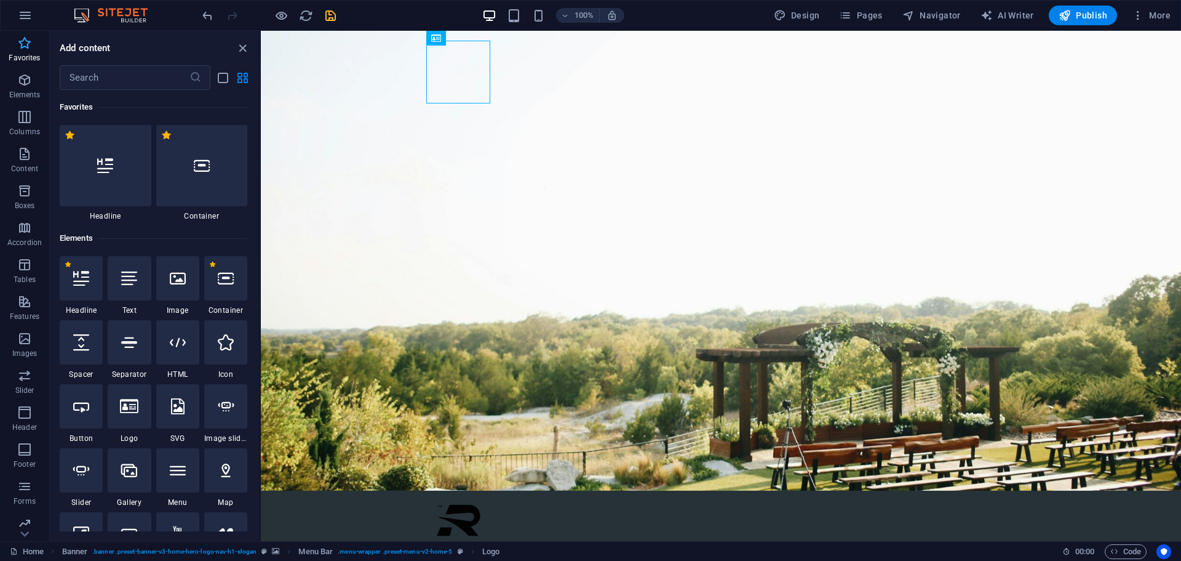
click at [22, 51] on span "Favorites" at bounding box center [24, 51] width 49 height 30
click at [26, 321] on p "Features" at bounding box center [25, 316] width 30 height 10
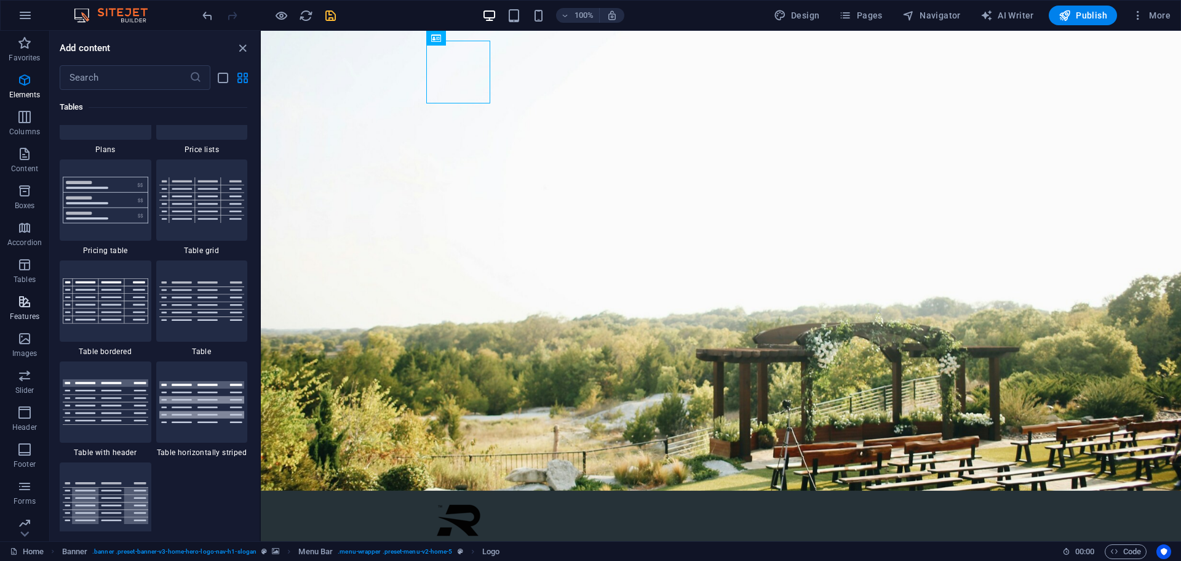
scroll to position [4797, 0]
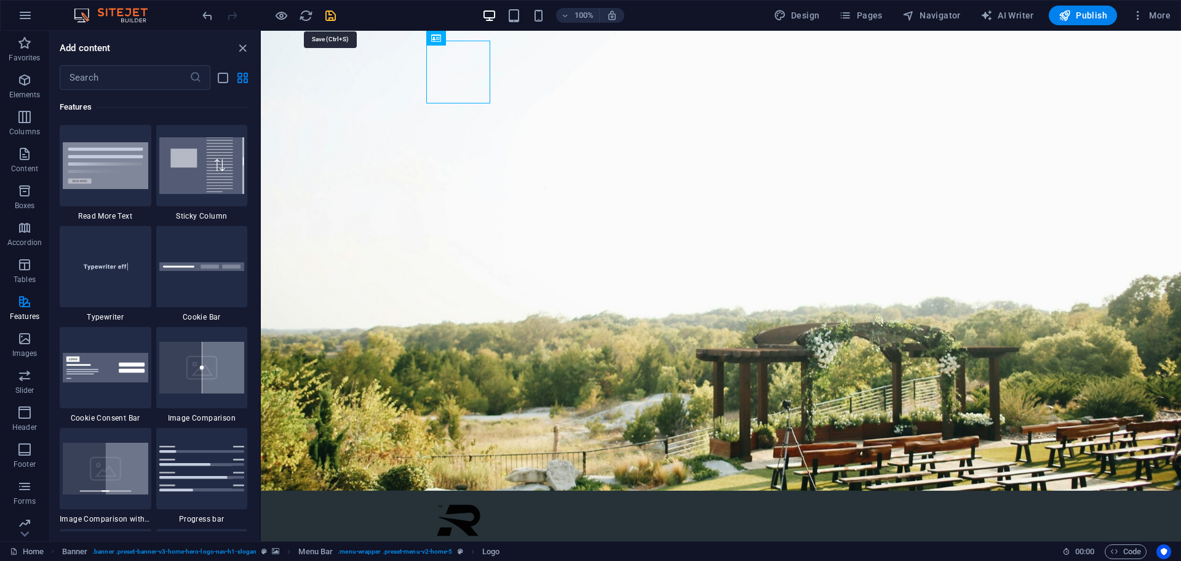
click at [324, 10] on icon "save" at bounding box center [331, 16] width 14 height 14
checkbox input "false"
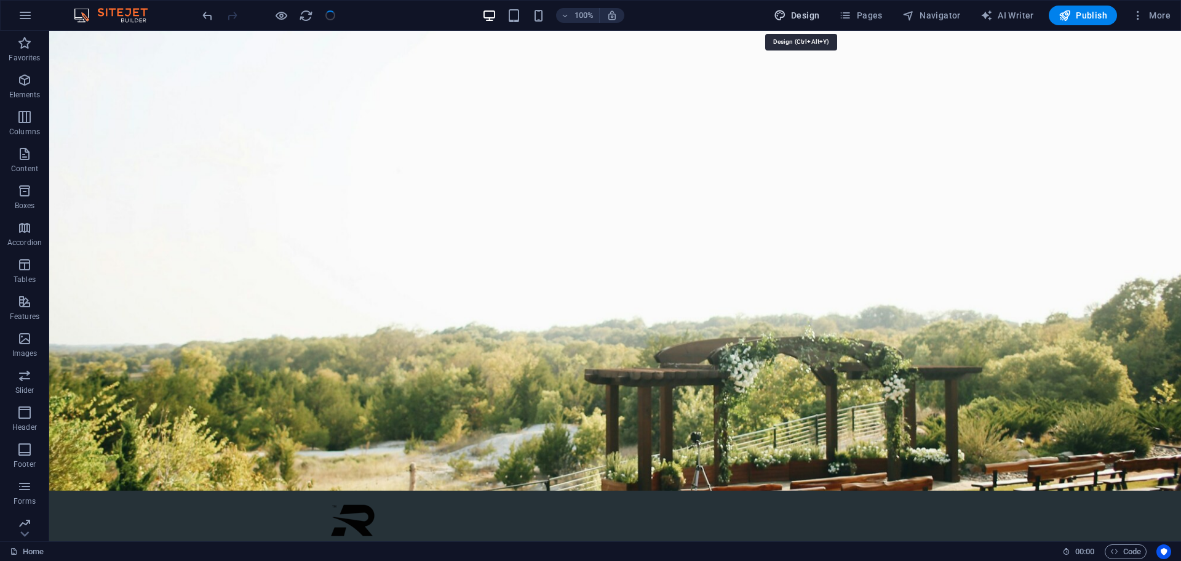
click at [801, 17] on span "Design" at bounding box center [797, 15] width 46 height 12
select select "px"
select select "200"
select select "px"
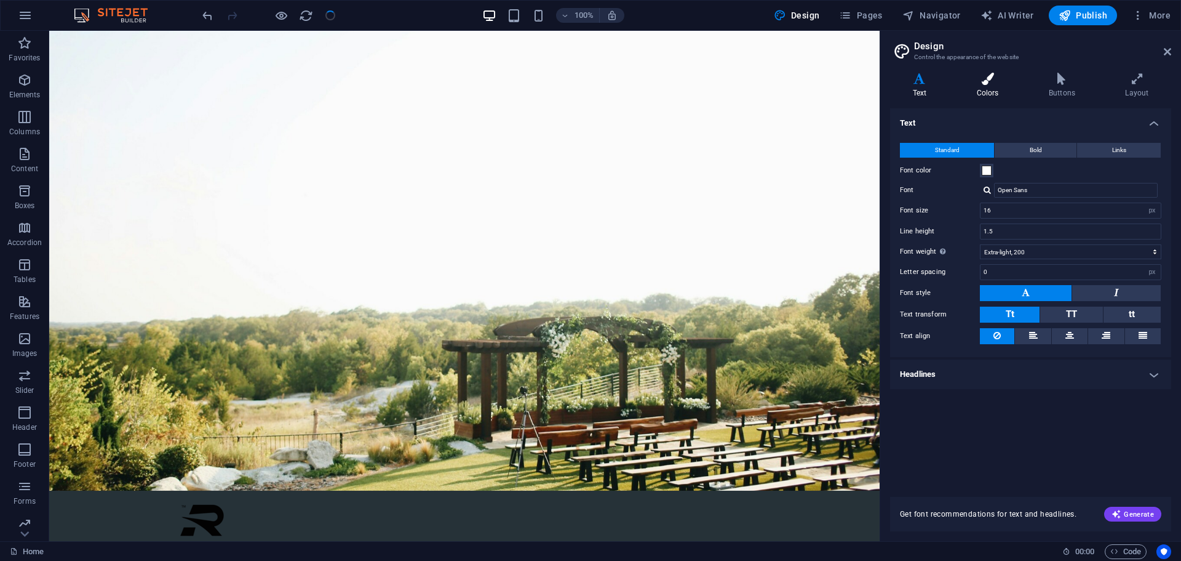
click at [985, 86] on h4 "Colors" at bounding box center [990, 86] width 72 height 26
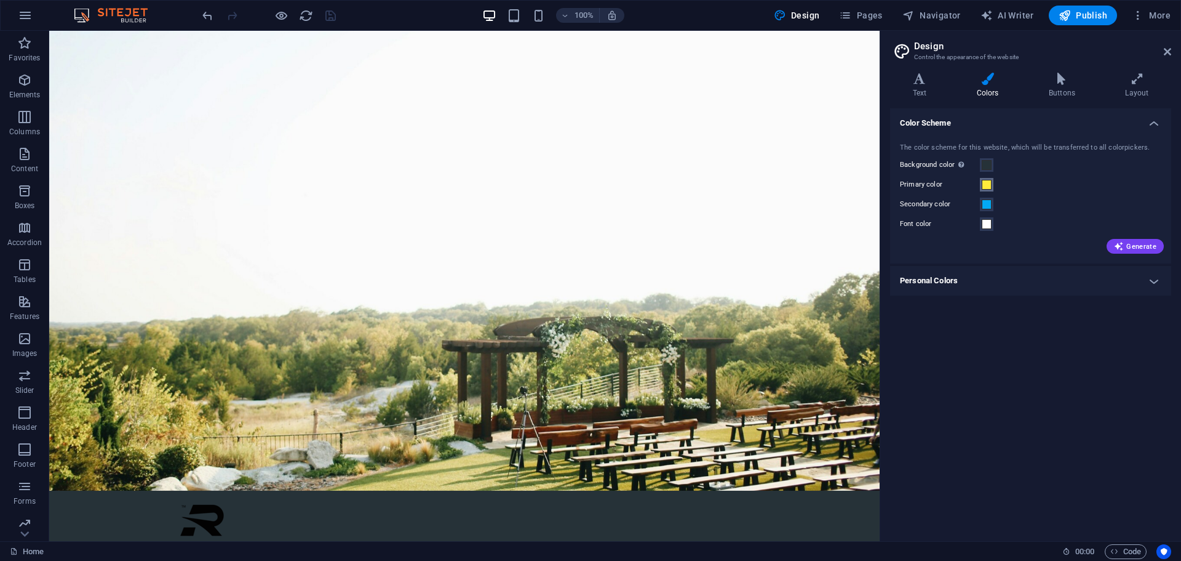
click at [984, 182] on span at bounding box center [987, 185] width 10 height 10
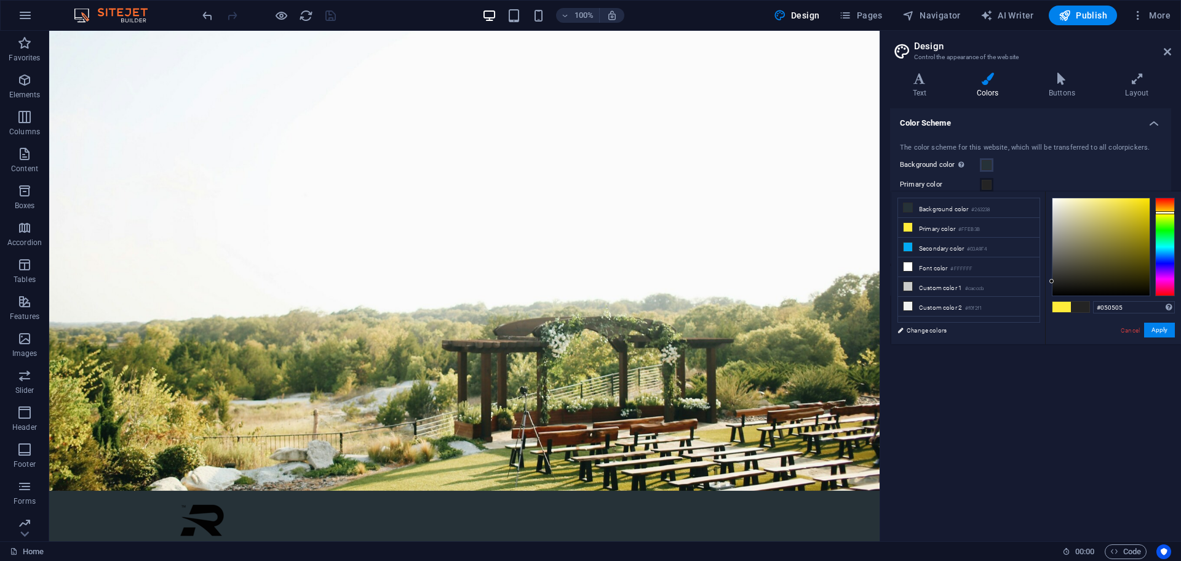
type input "#000000"
drag, startPoint x: 1081, startPoint y: 258, endPoint x: 1041, endPoint y: 320, distance: 73.9
click at [1041, 320] on div "less Background color #263238 Primary color #FFEB3B Secondary color #03A9F4 Fon…" at bounding box center [1037, 267] width 290 height 153
click at [988, 386] on div "Color Scheme The color scheme for this website, which will be transferred to al…" at bounding box center [1030, 319] width 281 height 423
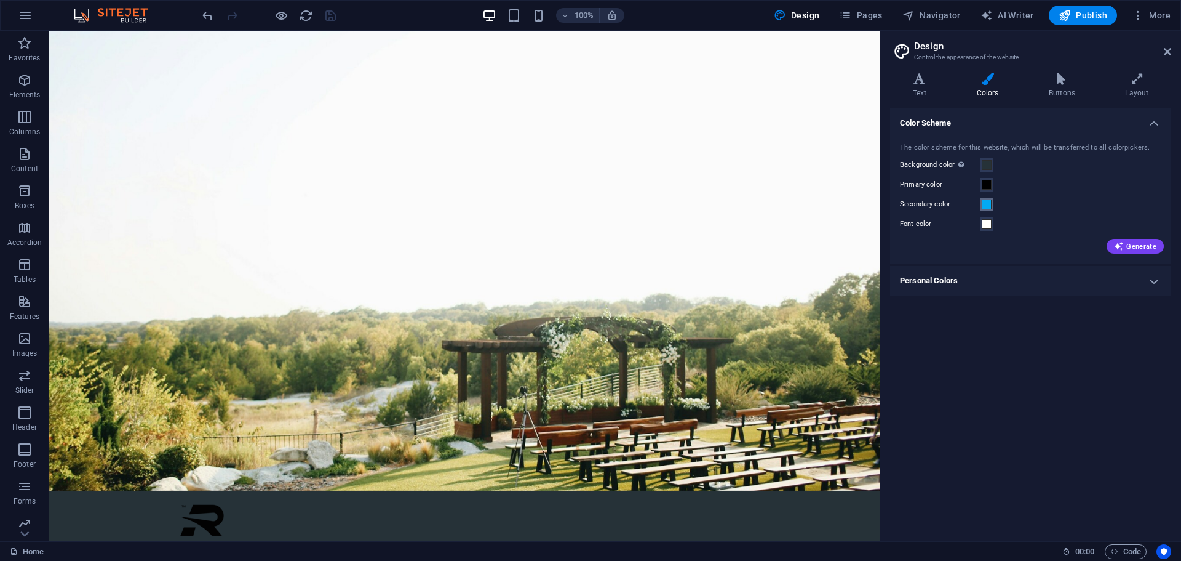
click at [991, 202] on span at bounding box center [987, 204] width 10 height 10
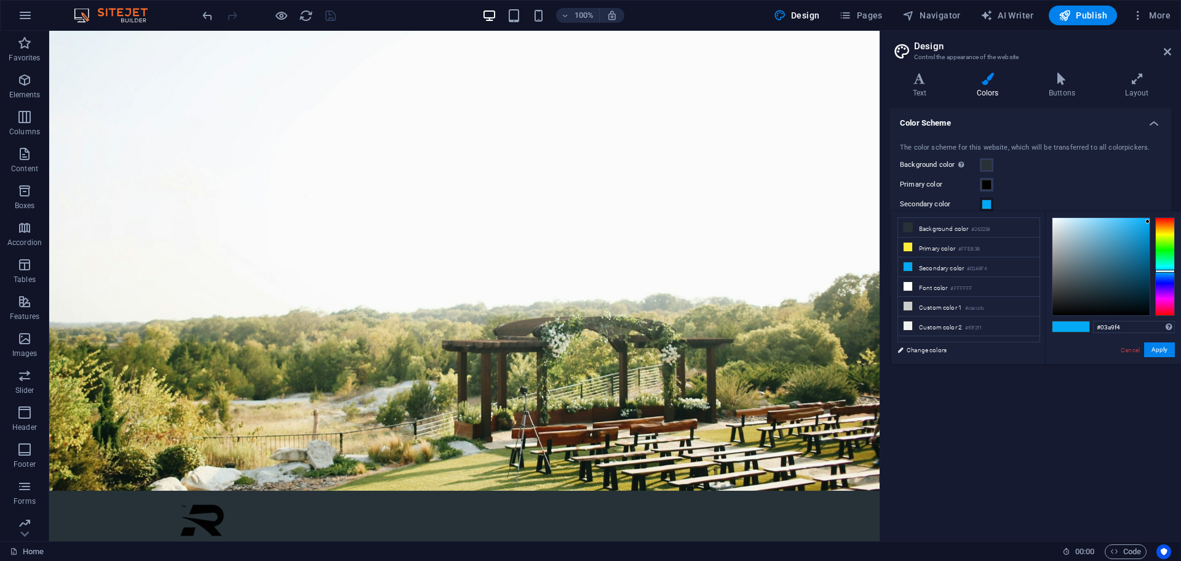
click at [988, 204] on span at bounding box center [987, 204] width 10 height 10
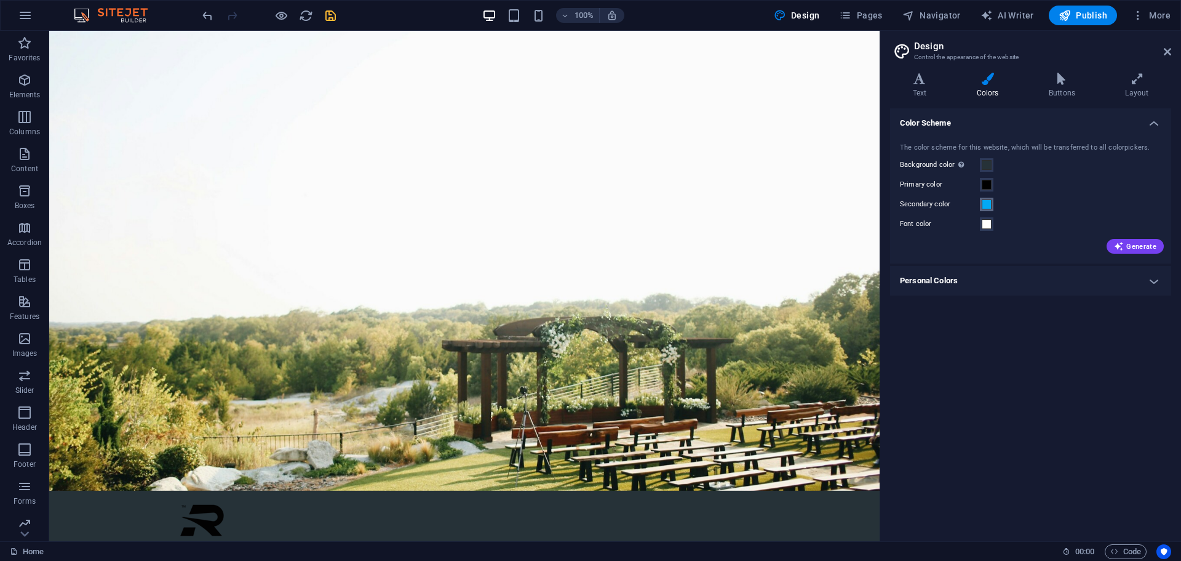
click at [986, 204] on span at bounding box center [987, 204] width 10 height 10
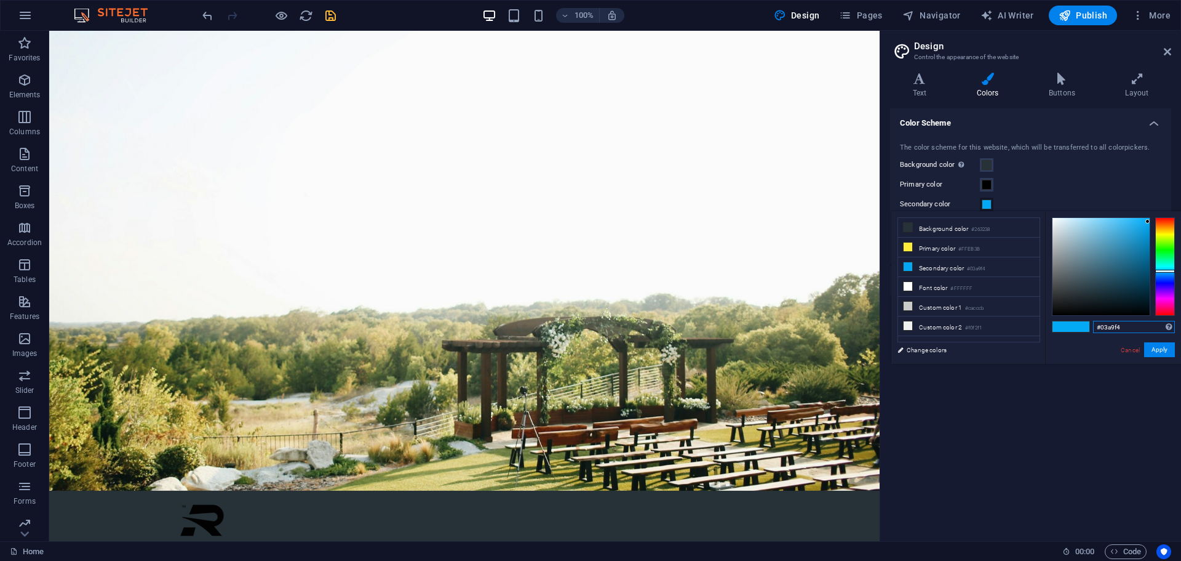
click at [1113, 329] on input "#03a9f4" at bounding box center [1134, 327] width 82 height 12
paste input "1b35d1"
type input "#1b35d1"
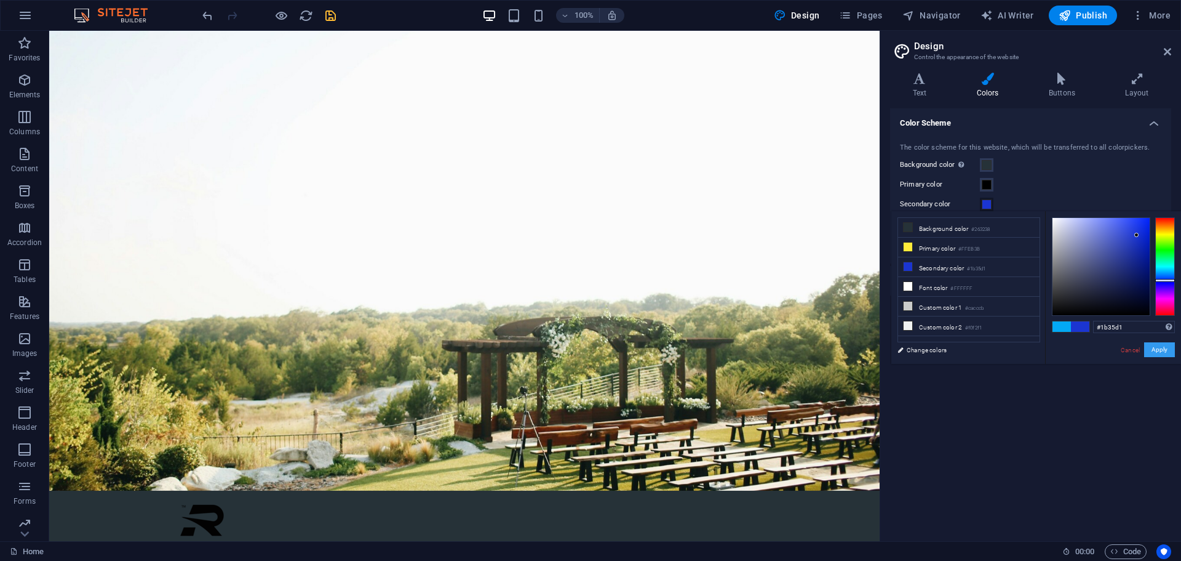
click at [1159, 348] on button "Apply" at bounding box center [1160, 349] width 31 height 15
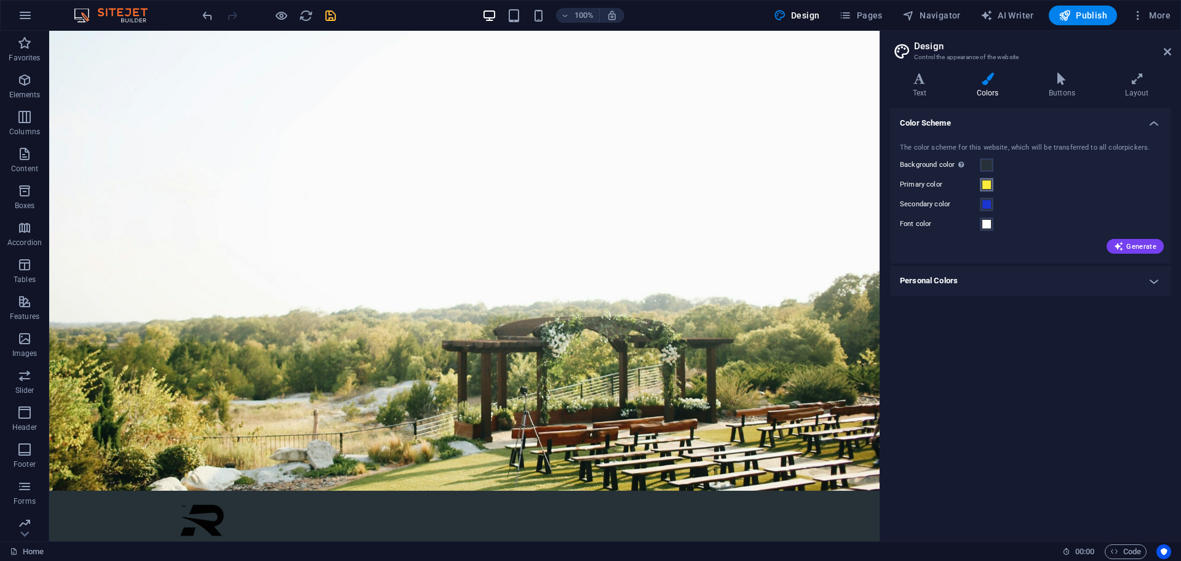
click at [991, 182] on span at bounding box center [987, 185] width 10 height 10
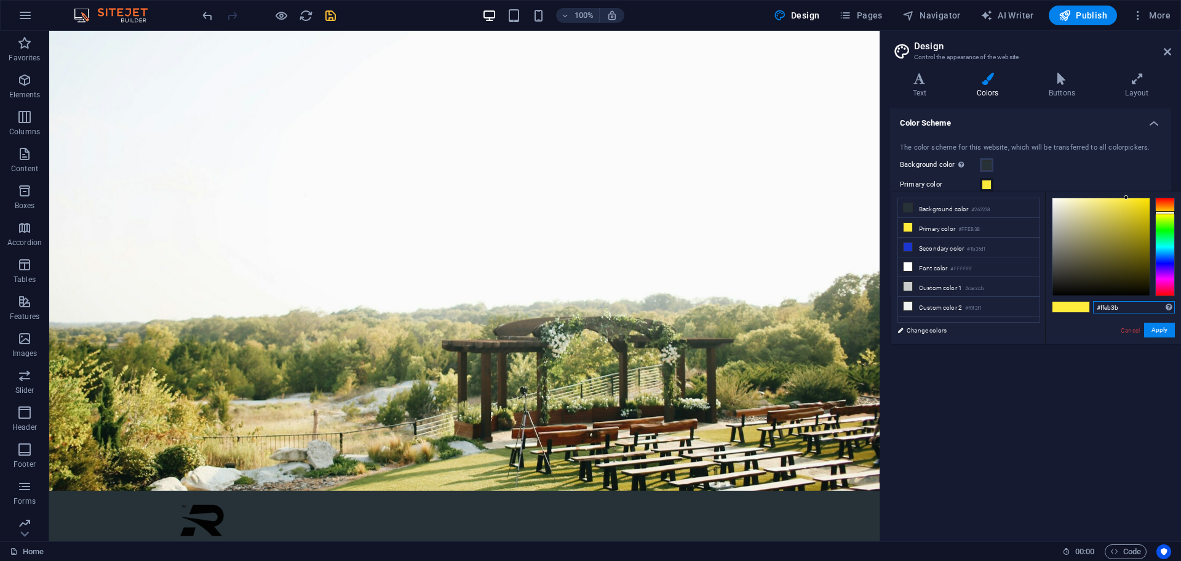
click at [1108, 304] on input "#ffeb3b" at bounding box center [1134, 307] width 82 height 12
paste input "e8c1c"
type input "#fe8c1c"
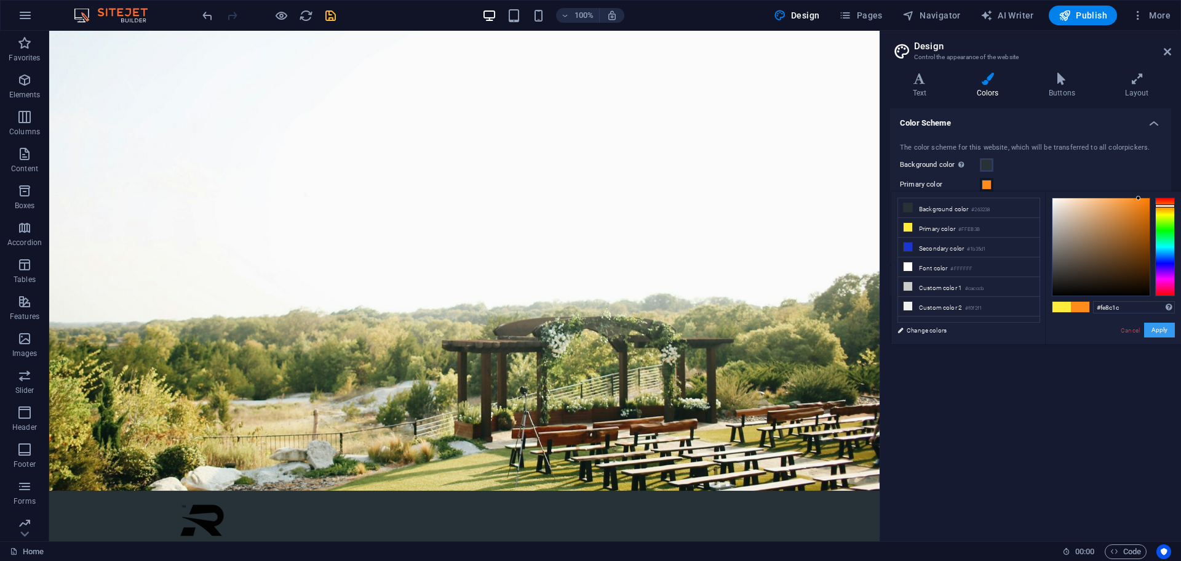
click at [1157, 329] on button "Apply" at bounding box center [1160, 329] width 31 height 15
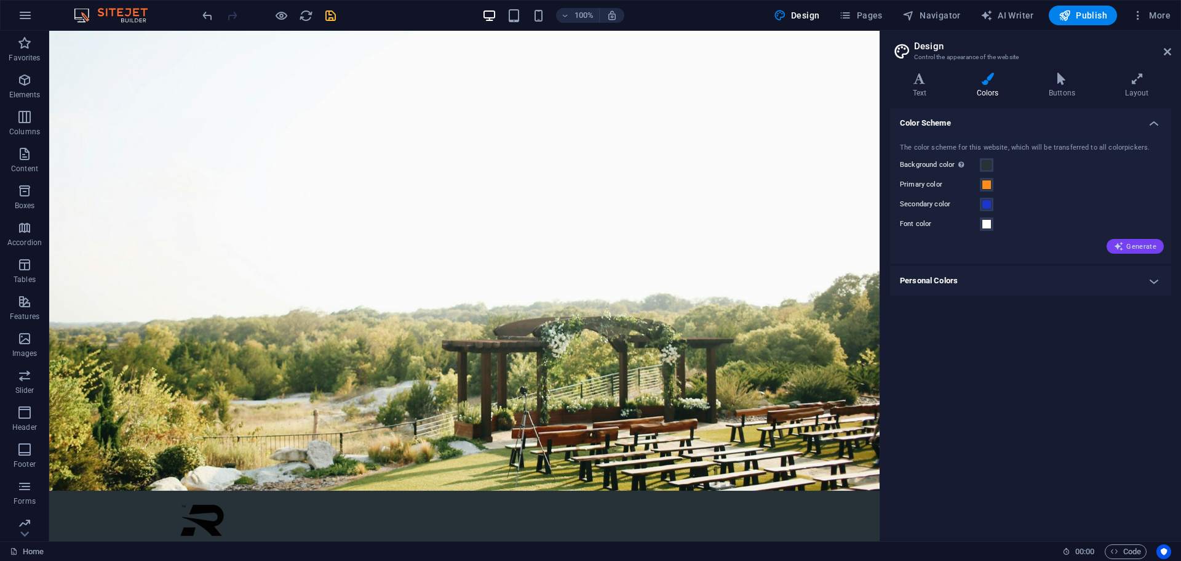
click at [1127, 242] on span "Generate" at bounding box center [1135, 246] width 42 height 10
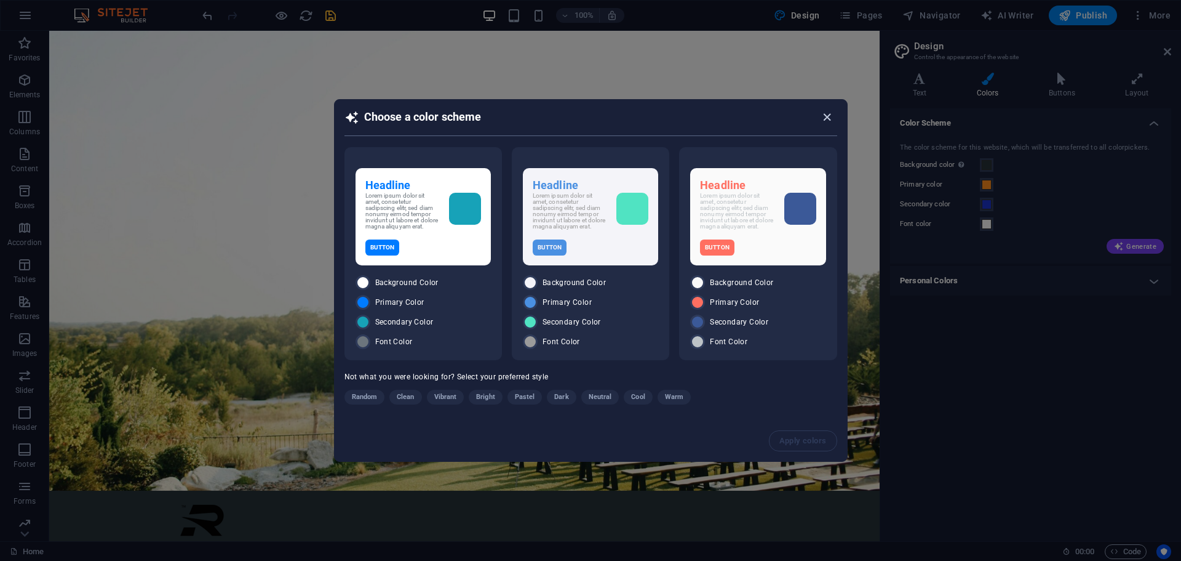
click at [831, 116] on icon "button" at bounding box center [827, 117] width 14 height 14
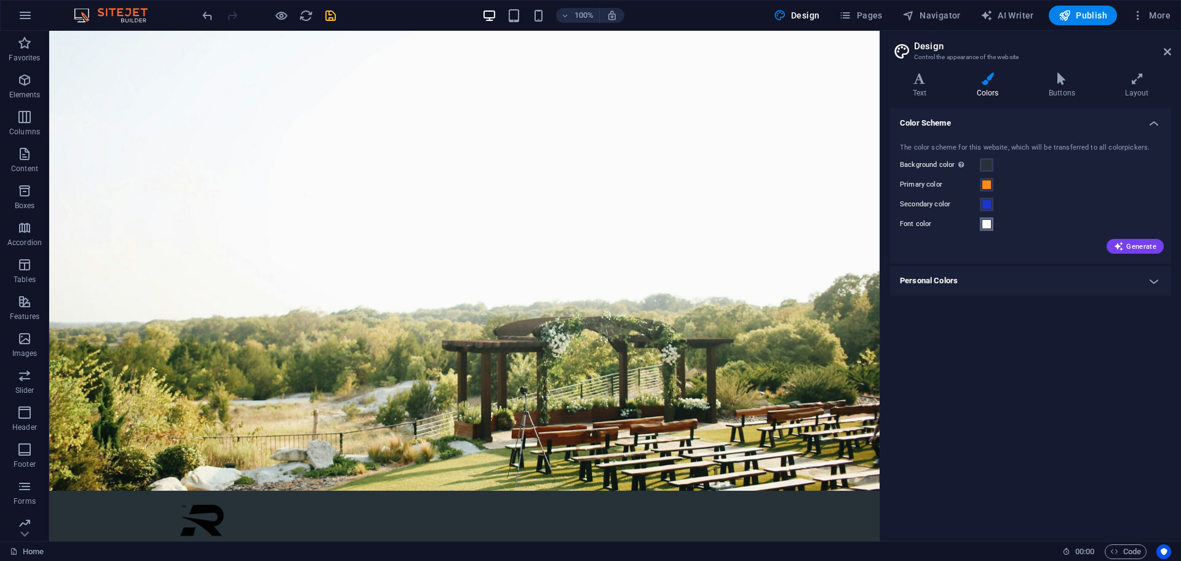
click at [986, 227] on span at bounding box center [987, 224] width 10 height 10
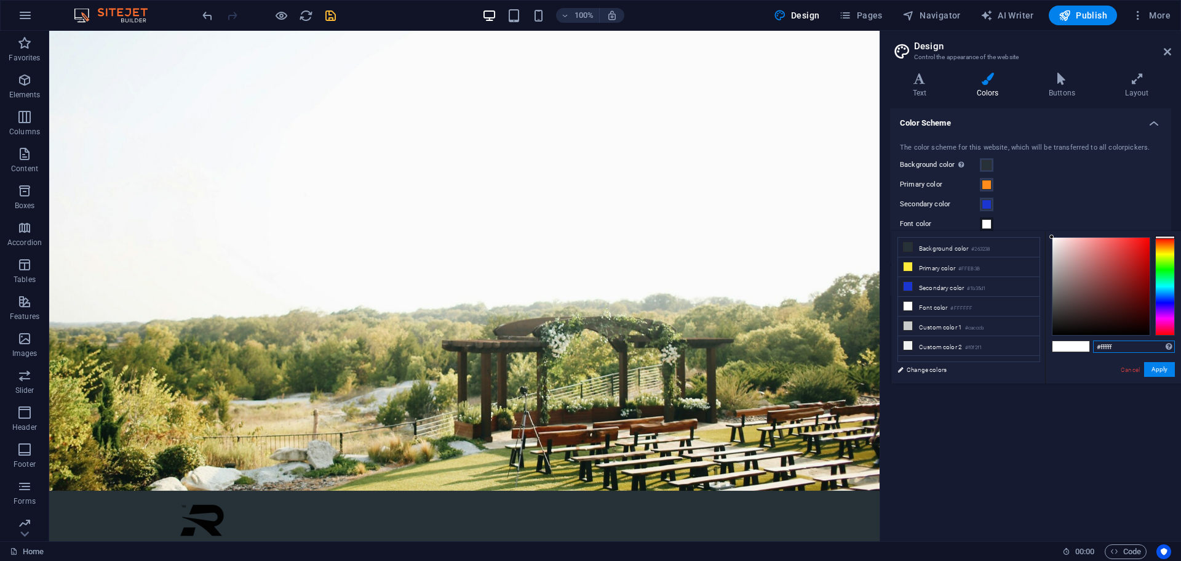
click at [1105, 345] on input "#ffffff" at bounding box center [1134, 346] width 82 height 12
drag, startPoint x: 1100, startPoint y: 346, endPoint x: 1127, endPoint y: 348, distance: 27.7
click at [1127, 348] on input "#ffffff" at bounding box center [1134, 346] width 82 height 12
paste input "a4a8ab"
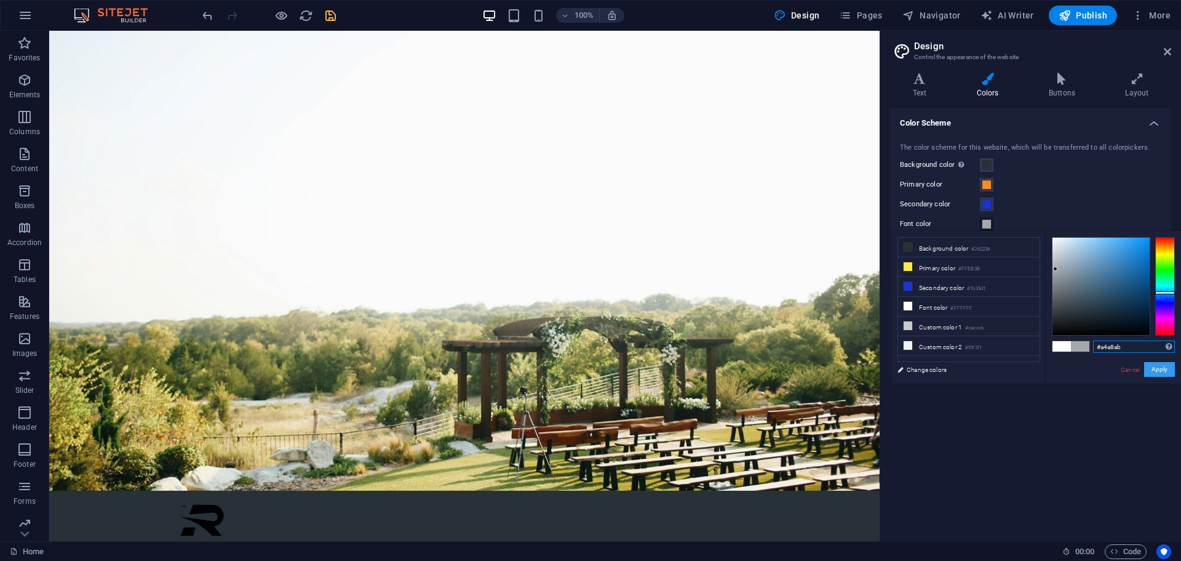
type input "#a4a8ab"
click at [1156, 373] on button "Apply" at bounding box center [1160, 369] width 31 height 15
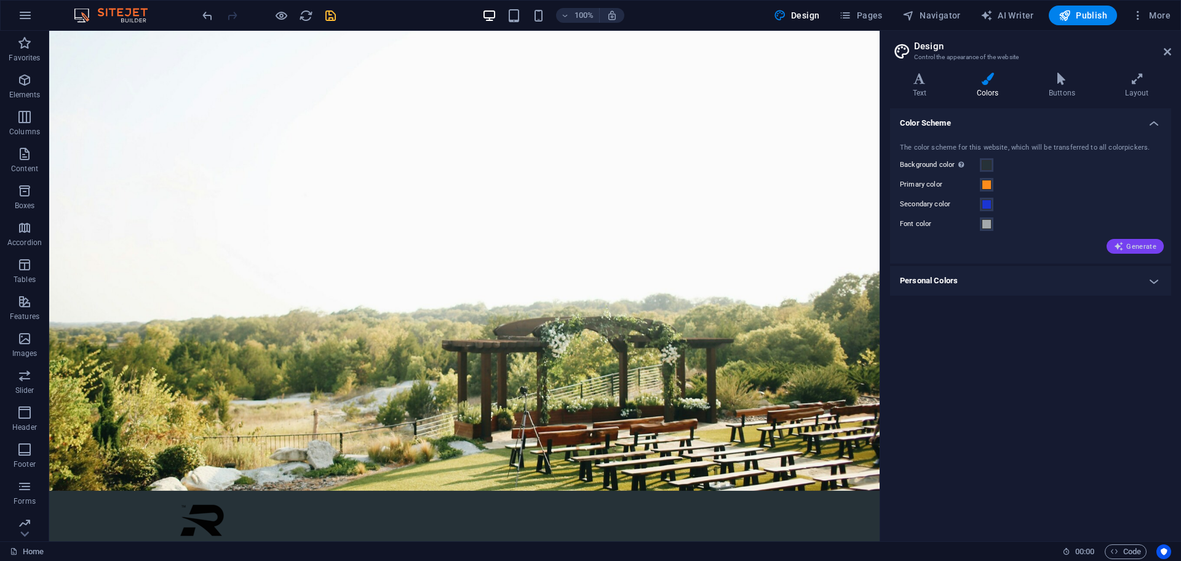
click at [1133, 245] on span "Generate" at bounding box center [1135, 246] width 42 height 10
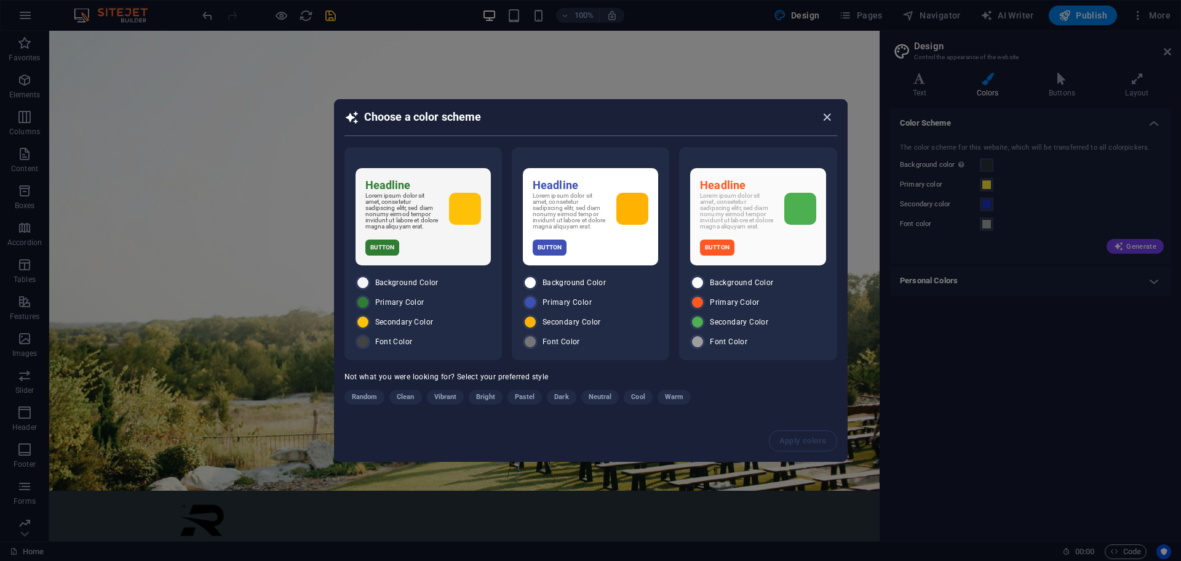
click at [829, 113] on icon "button" at bounding box center [827, 117] width 14 height 14
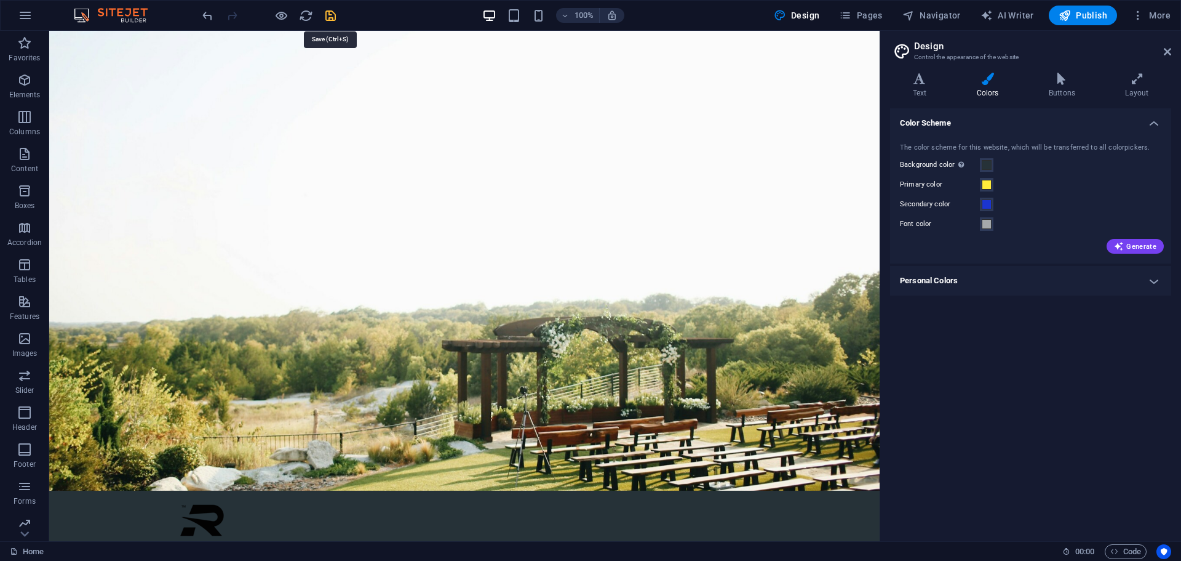
click at [333, 16] on icon "save" at bounding box center [331, 16] width 14 height 14
checkbox input "false"
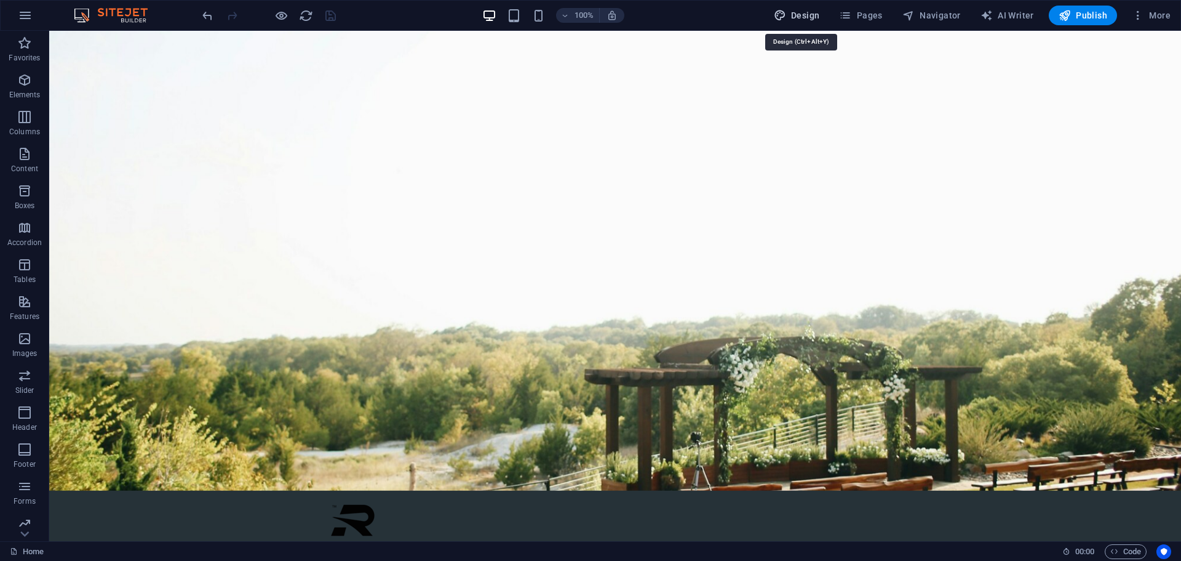
click at [804, 11] on span "Design" at bounding box center [797, 15] width 46 height 12
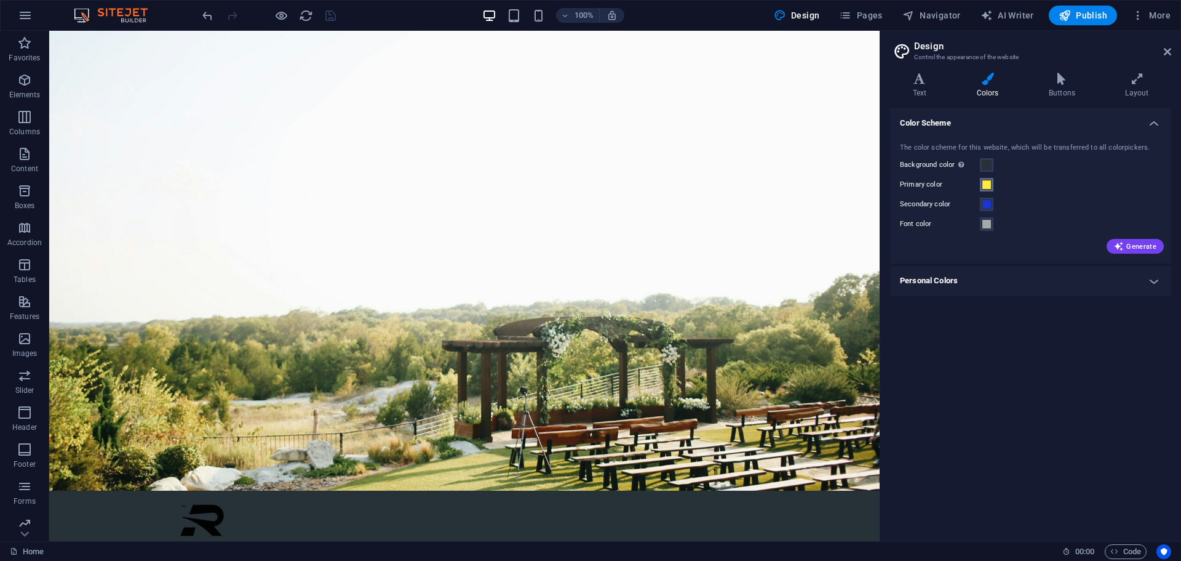
click at [988, 187] on span at bounding box center [987, 185] width 10 height 10
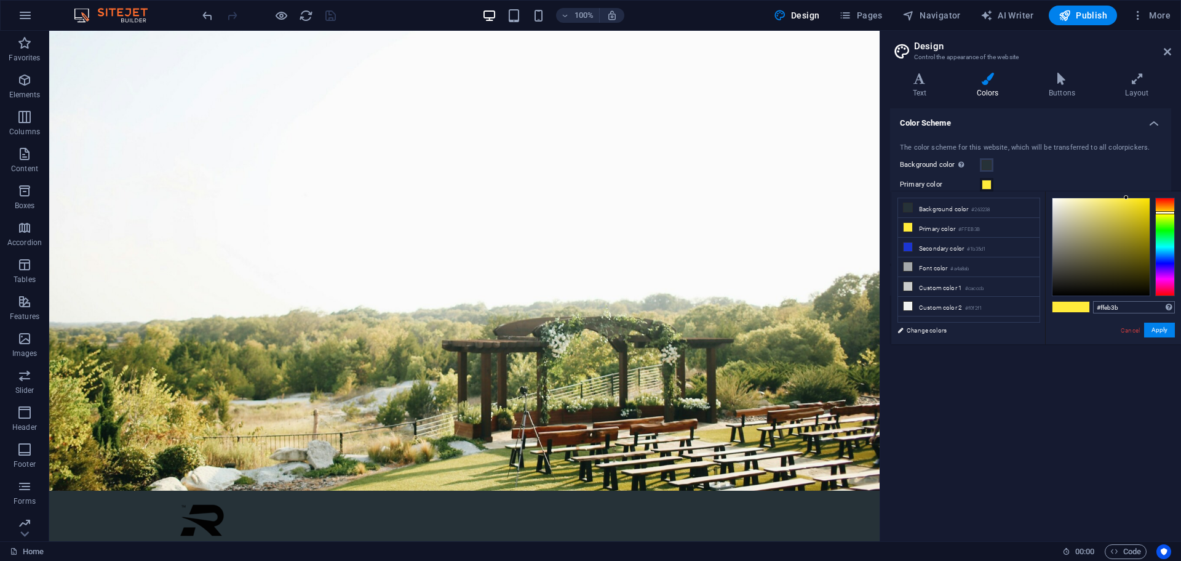
drag, startPoint x: 1105, startPoint y: 300, endPoint x: 1102, endPoint y: 308, distance: 8.4
click at [1105, 300] on div "#ffeb3b Supported formats #0852ed rgb(8, 82, 237) rgba(8, 82, 237, 90%) hsv(221…" at bounding box center [1113, 356] width 136 height 331
drag, startPoint x: 1101, startPoint y: 311, endPoint x: 1152, endPoint y: 311, distance: 50.5
click at [1152, 311] on input "#ffeb3b" at bounding box center [1134, 307] width 82 height 12
paste input "e8c1c"
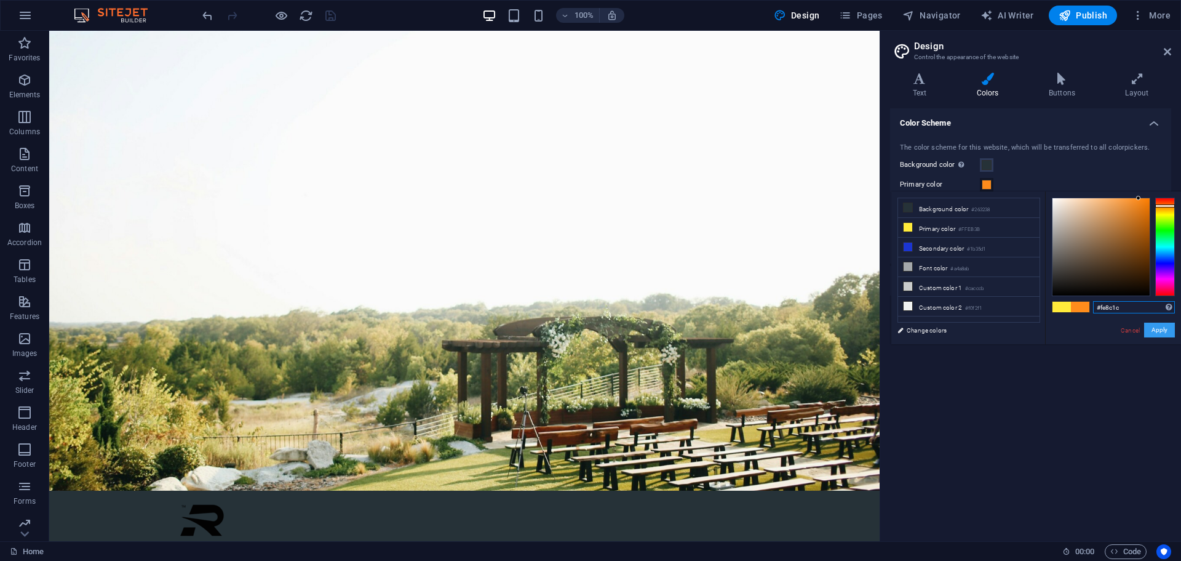
type input "#fe8c1c"
click at [1154, 329] on button "Apply" at bounding box center [1160, 329] width 31 height 15
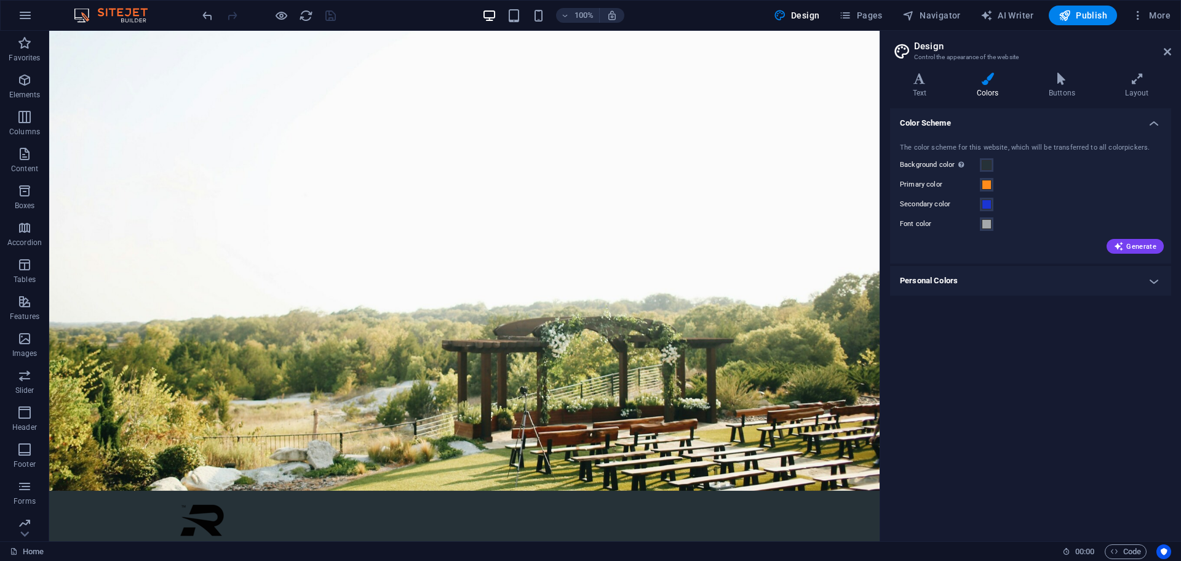
click at [1028, 190] on div "Primary color" at bounding box center [1031, 184] width 262 height 15
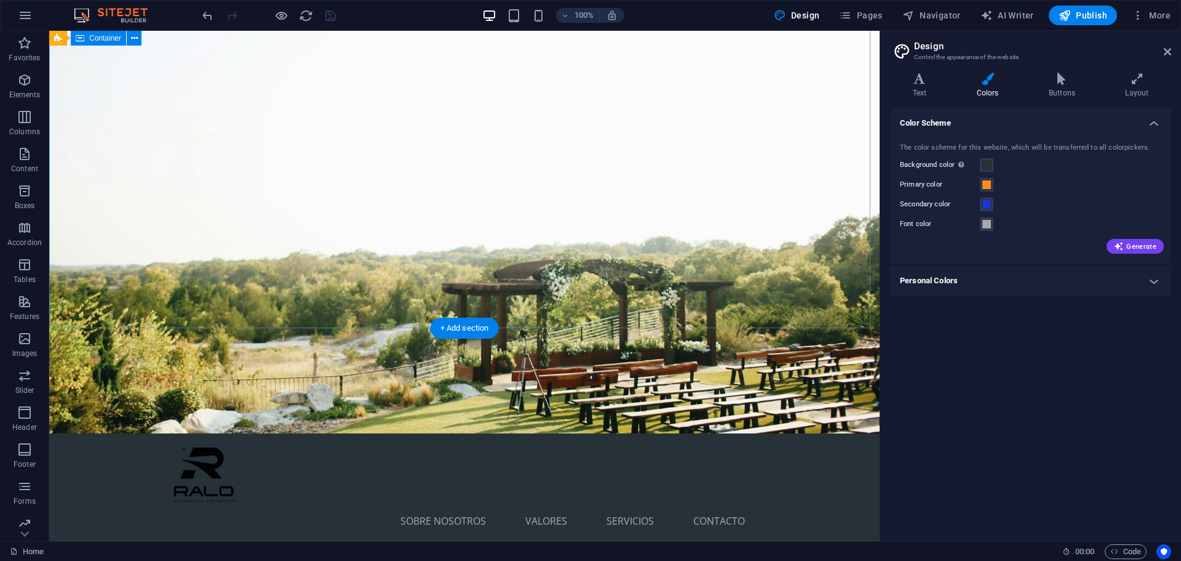
scroll to position [0, 0]
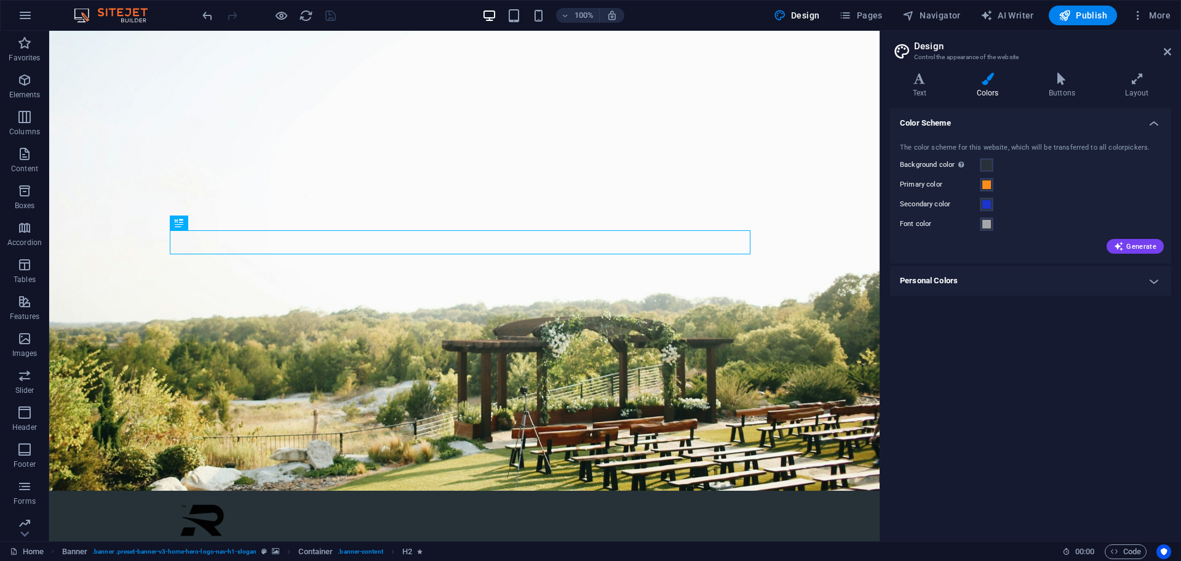
click at [990, 280] on h4 "Personal Colors" at bounding box center [1030, 281] width 281 height 30
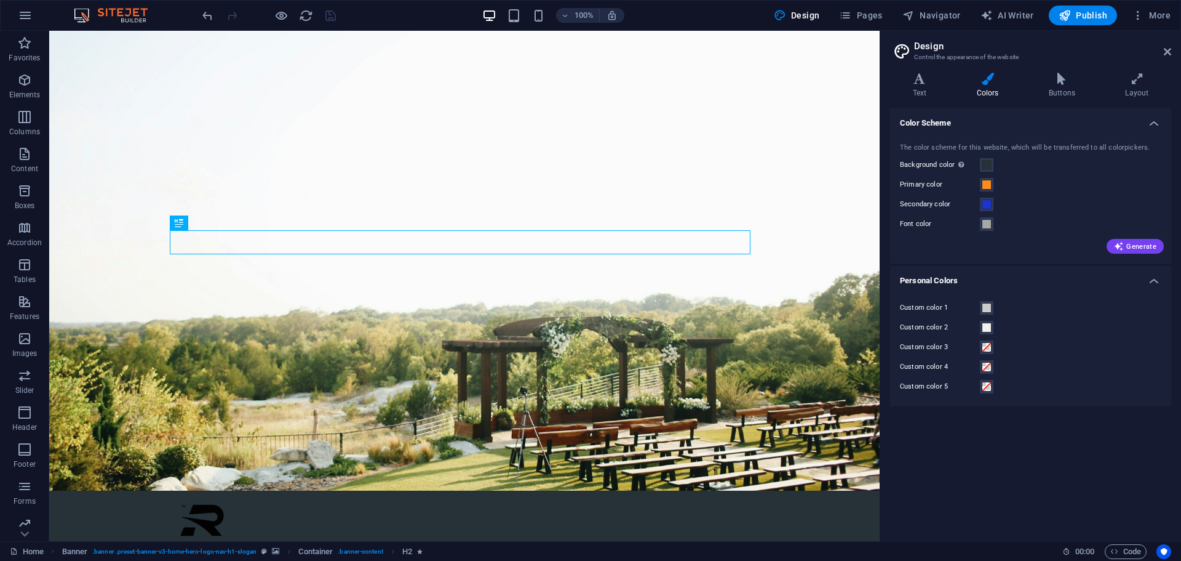
click at [996, 281] on h4 "Personal Colors" at bounding box center [1030, 277] width 281 height 22
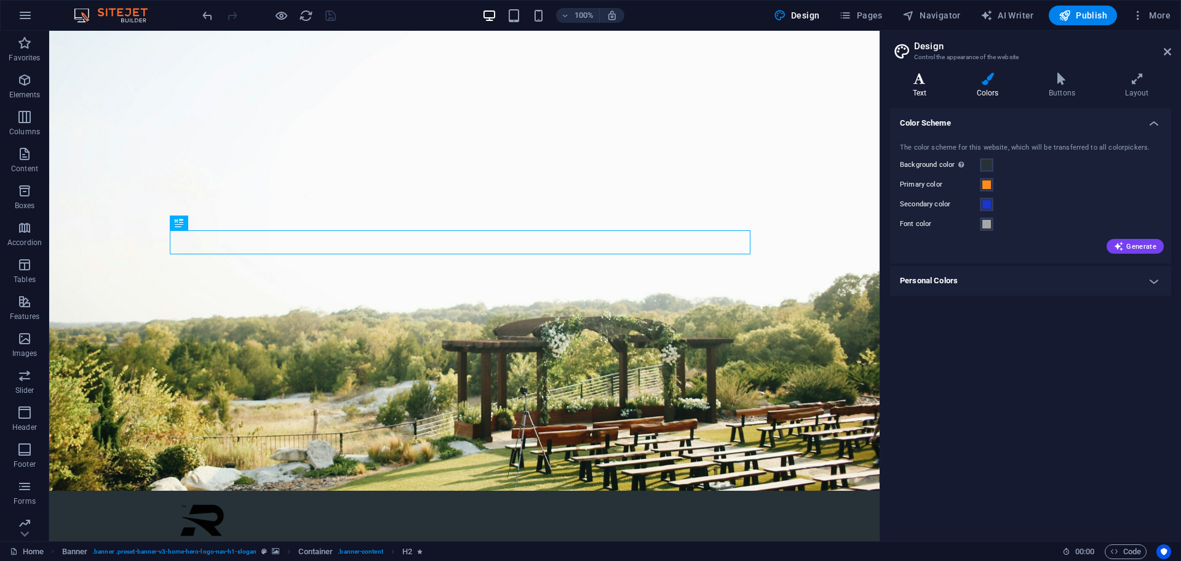
click at [912, 85] on h4 "Text" at bounding box center [922, 86] width 64 height 26
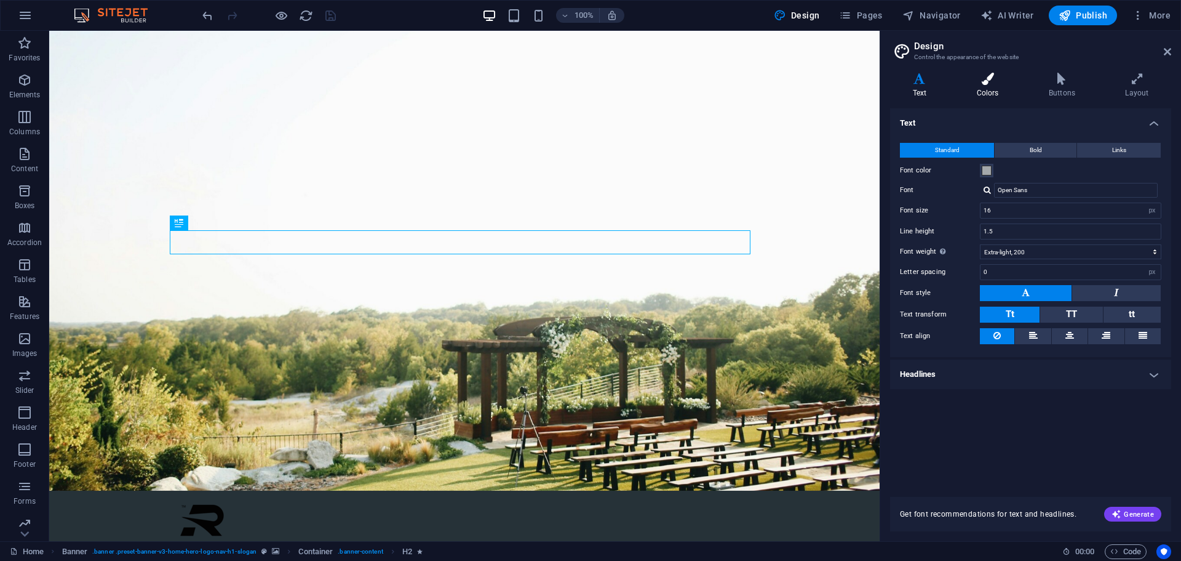
click at [1000, 88] on h4 "Colors" at bounding box center [990, 86] width 72 height 26
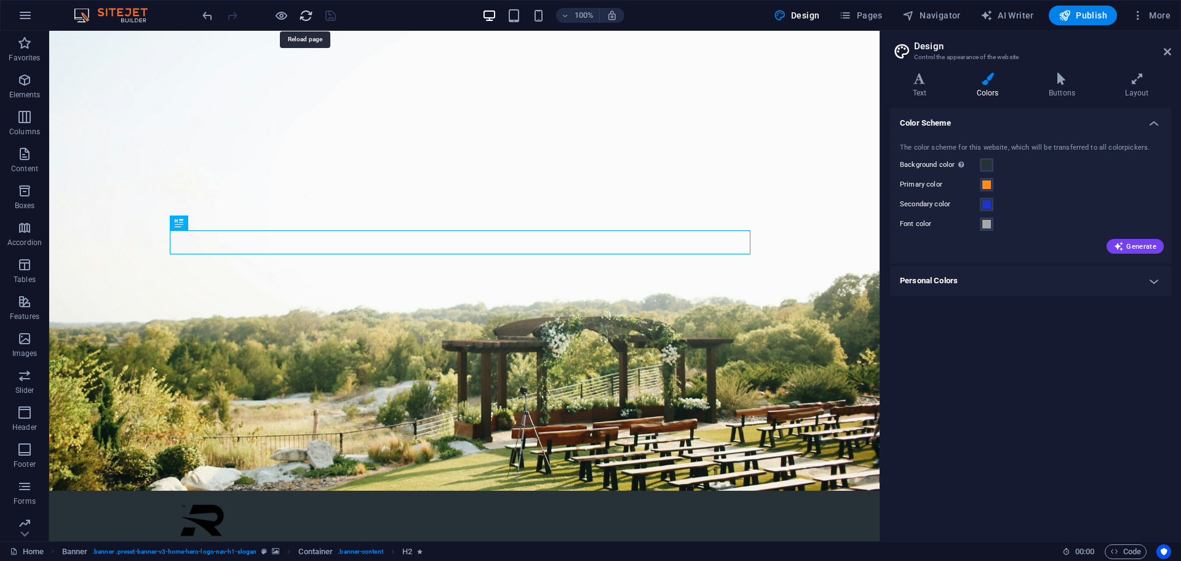
click at [304, 15] on icon "reload" at bounding box center [306, 16] width 14 height 14
click at [305, 19] on icon "reload" at bounding box center [306, 16] width 14 height 14
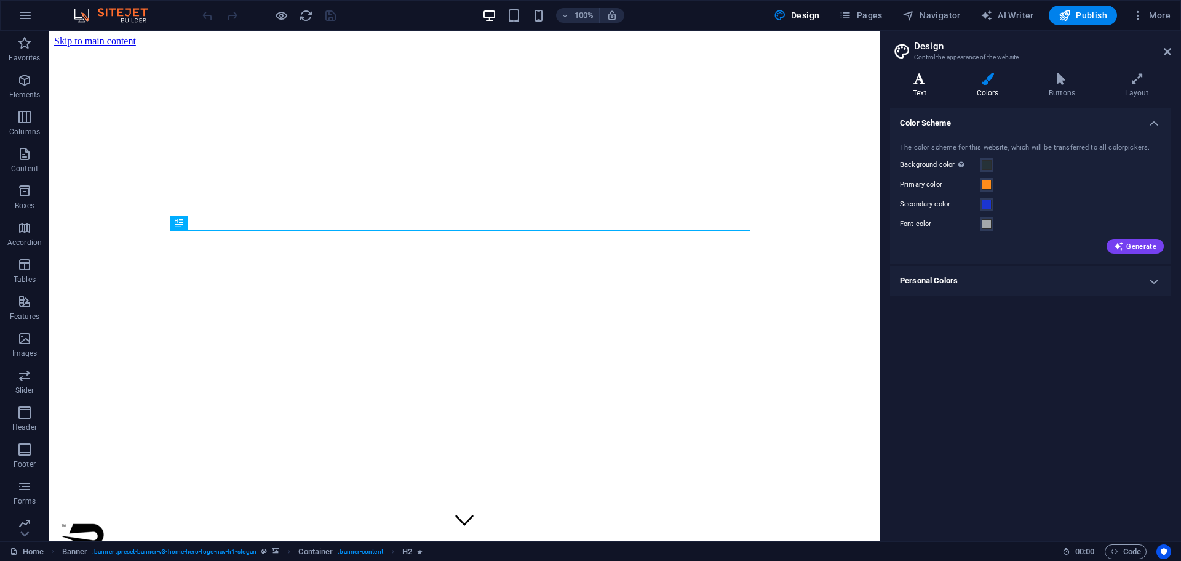
click at [928, 87] on h4 "Text" at bounding box center [922, 86] width 64 height 26
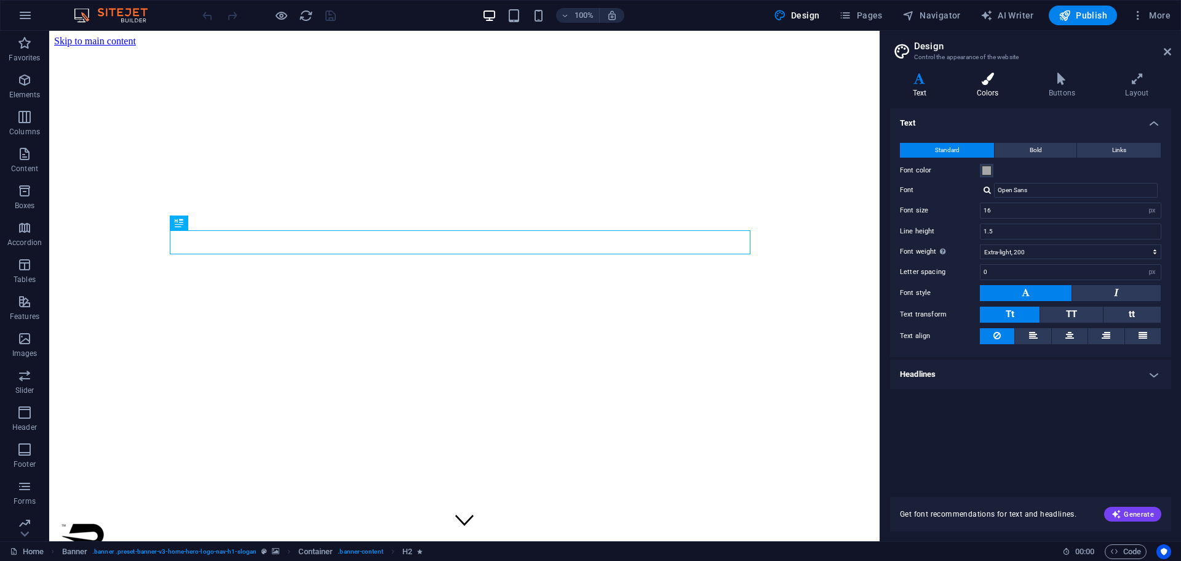
click at [986, 87] on h4 "Colors" at bounding box center [990, 86] width 72 height 26
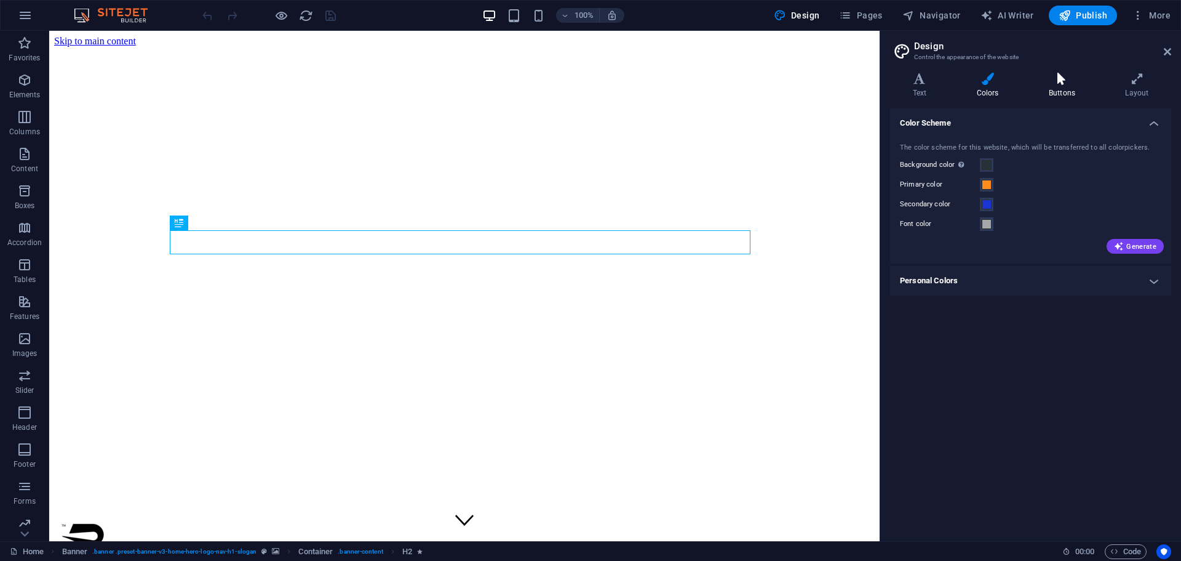
click at [1066, 84] on icon at bounding box center [1061, 79] width 71 height 12
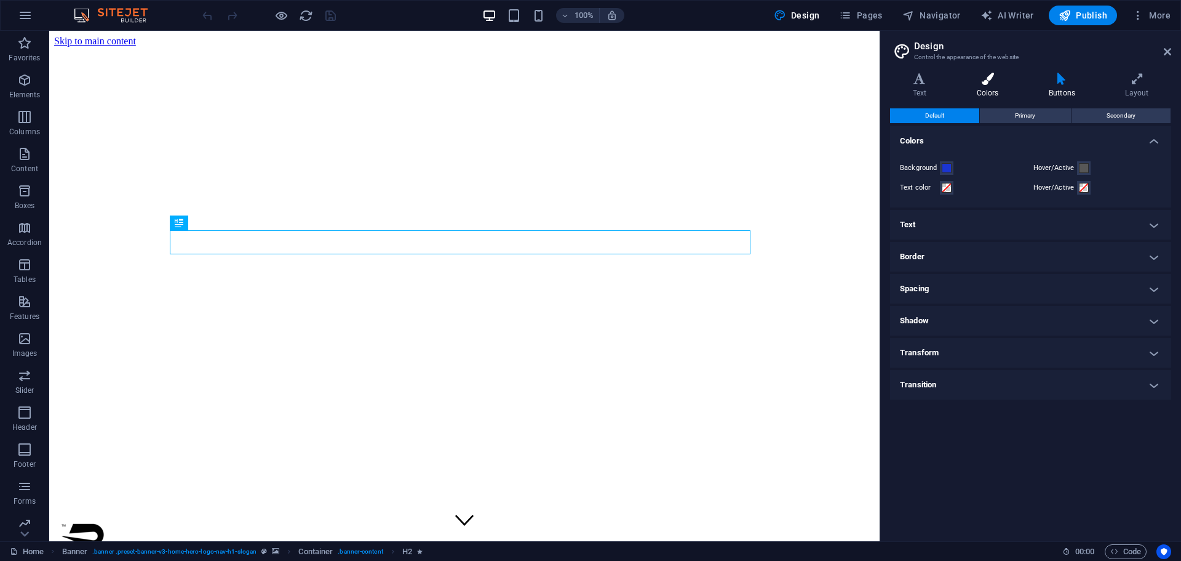
click at [988, 82] on icon at bounding box center [987, 79] width 67 height 12
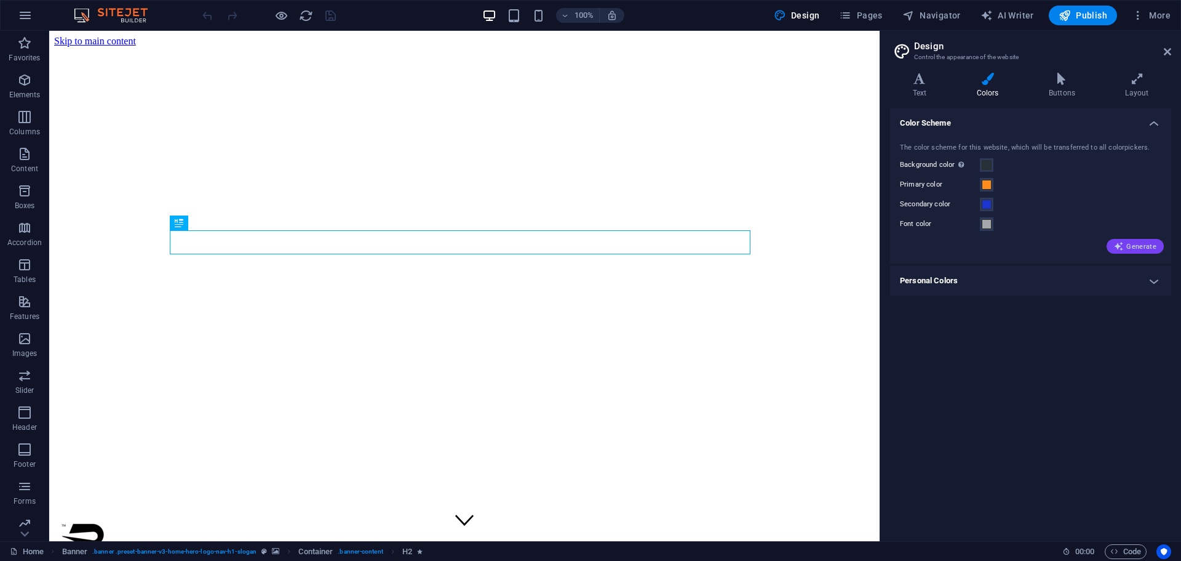
click at [1117, 245] on icon "button" at bounding box center [1119, 246] width 10 height 10
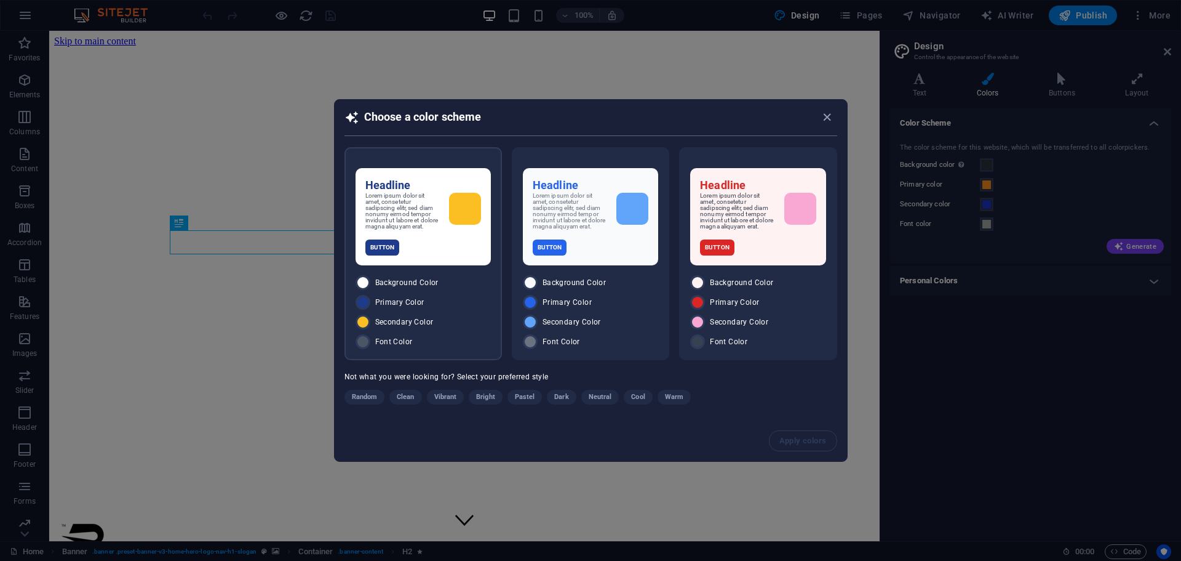
click at [430, 208] on p "Lorem ipsum dolor sit amet, consetetur sadipscing elitr, sed diam nonumy eirmod…" at bounding box center [403, 211] width 74 height 37
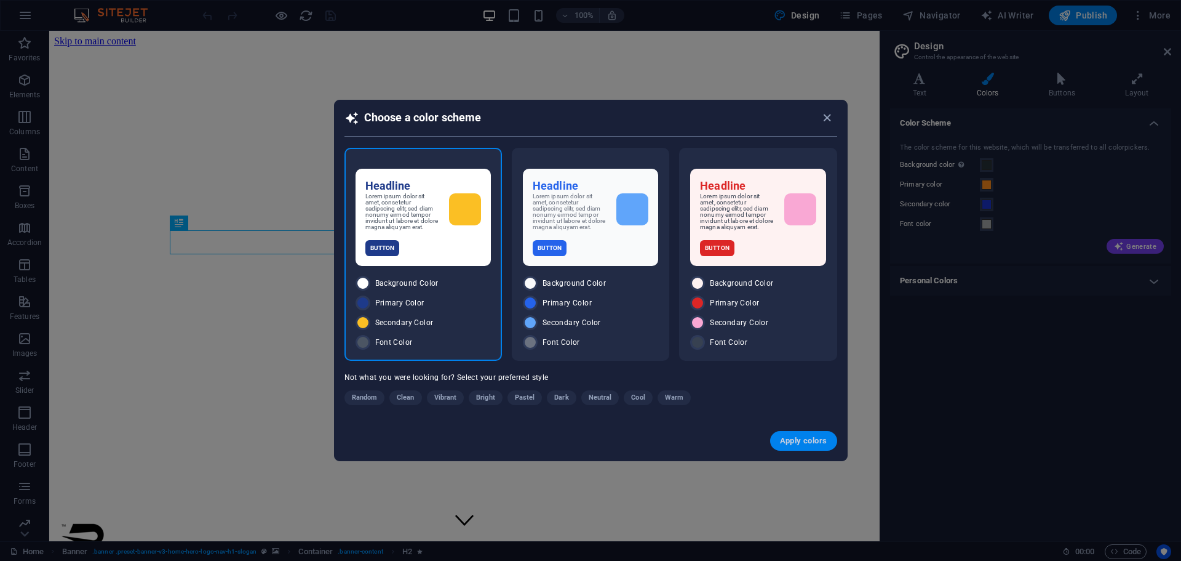
click at [803, 439] on span "Apply colors" at bounding box center [803, 441] width 47 height 10
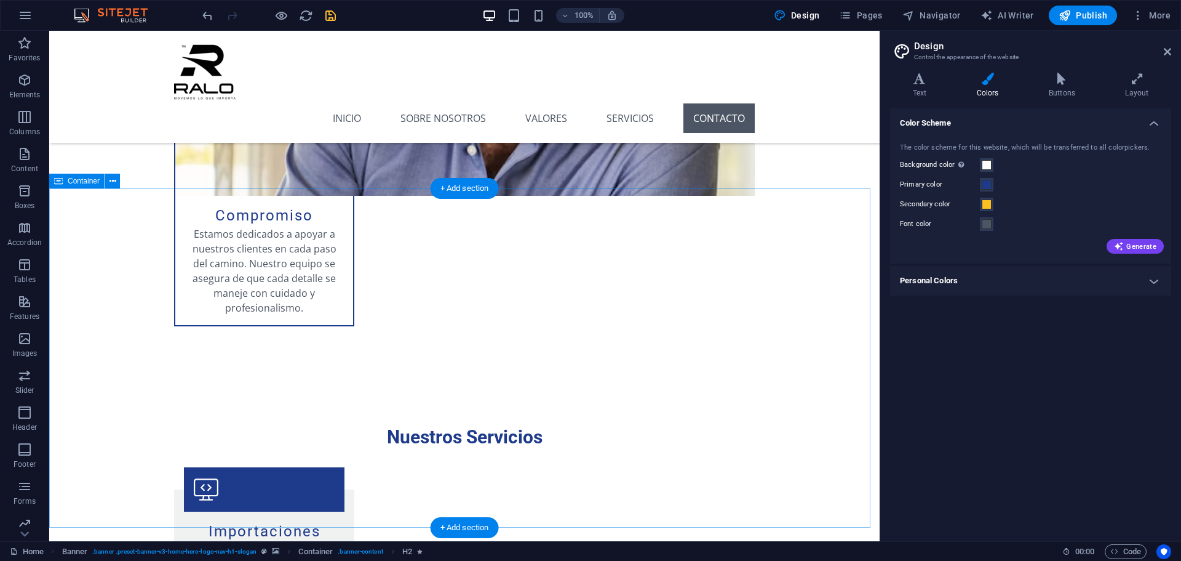
scroll to position [2437, 0]
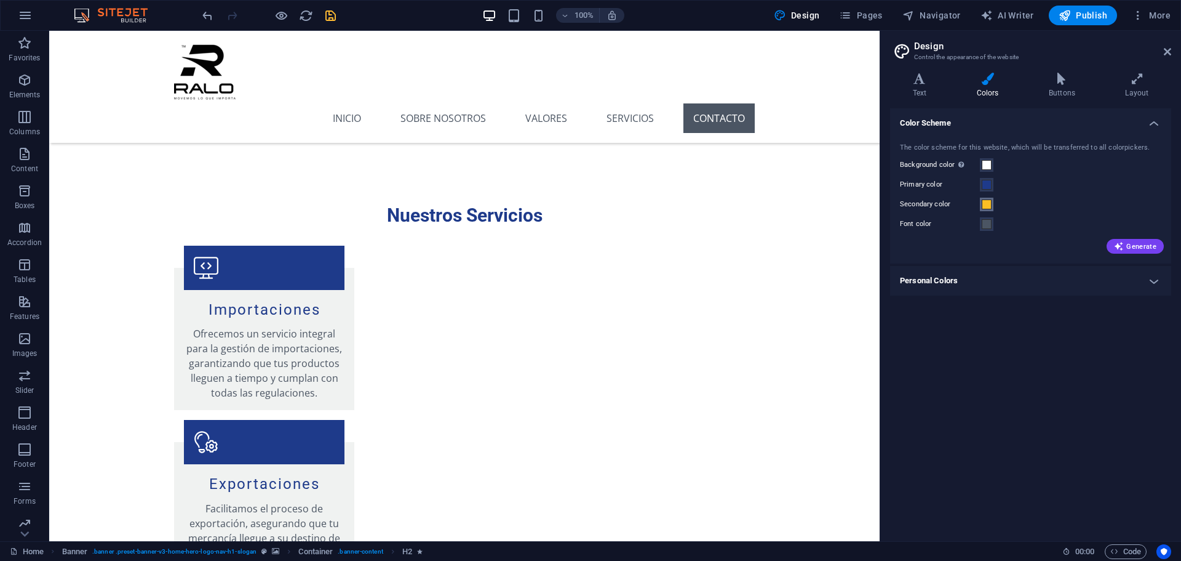
click at [989, 202] on span at bounding box center [987, 204] width 10 height 10
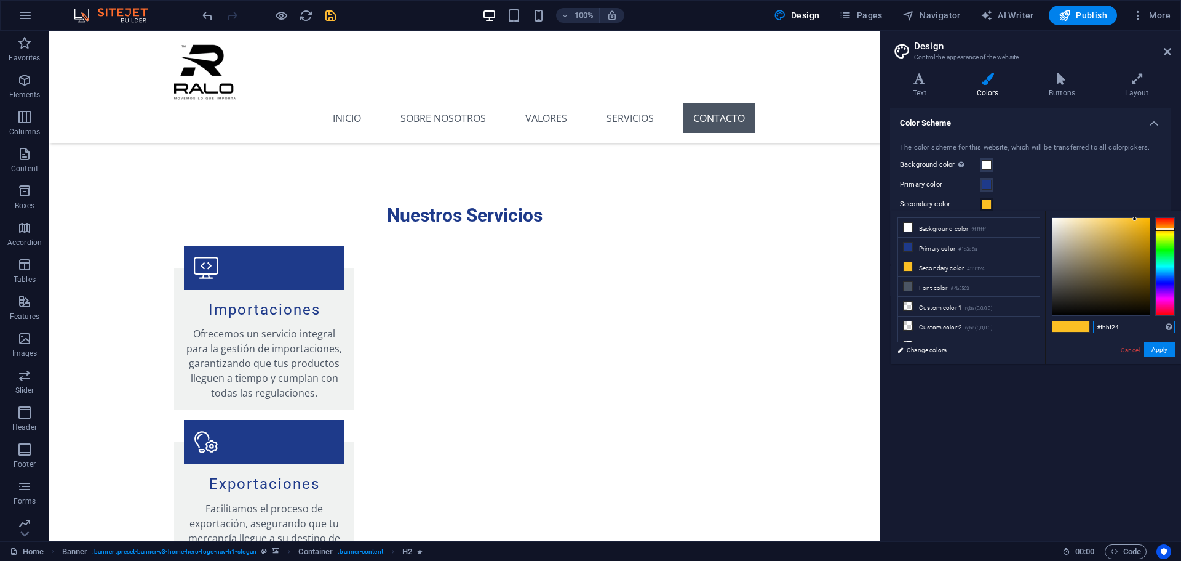
click at [1117, 323] on input "#fbbf24" at bounding box center [1134, 327] width 82 height 12
click at [1116, 323] on input "#fbbf24" at bounding box center [1134, 327] width 82 height 12
paste input "fe8c1c"
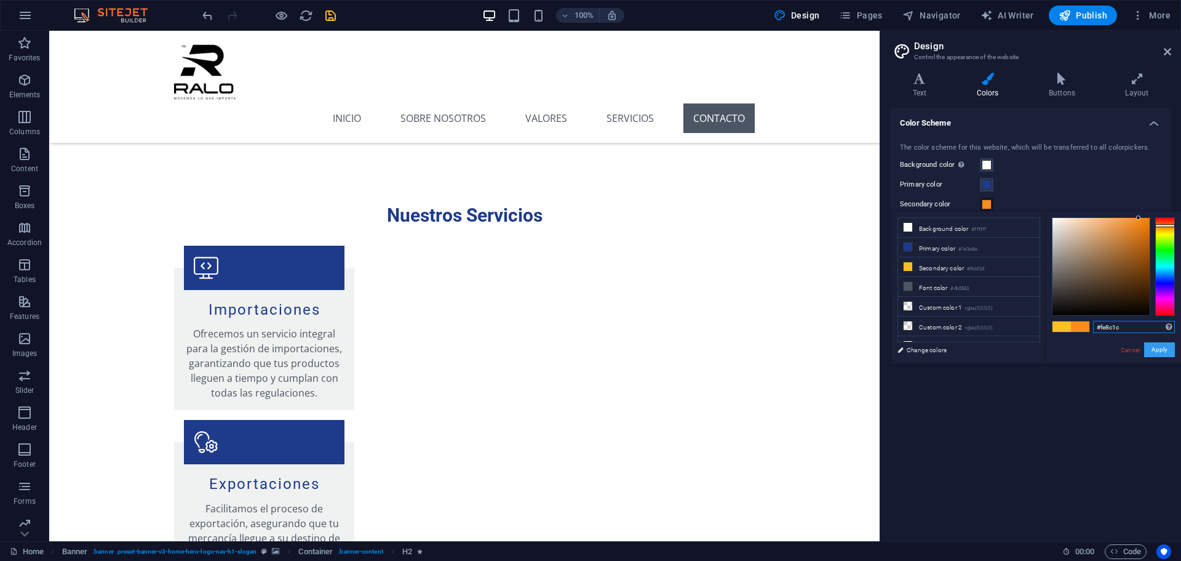
type input "#fe8c1c"
click at [1154, 349] on button "Apply" at bounding box center [1160, 349] width 31 height 15
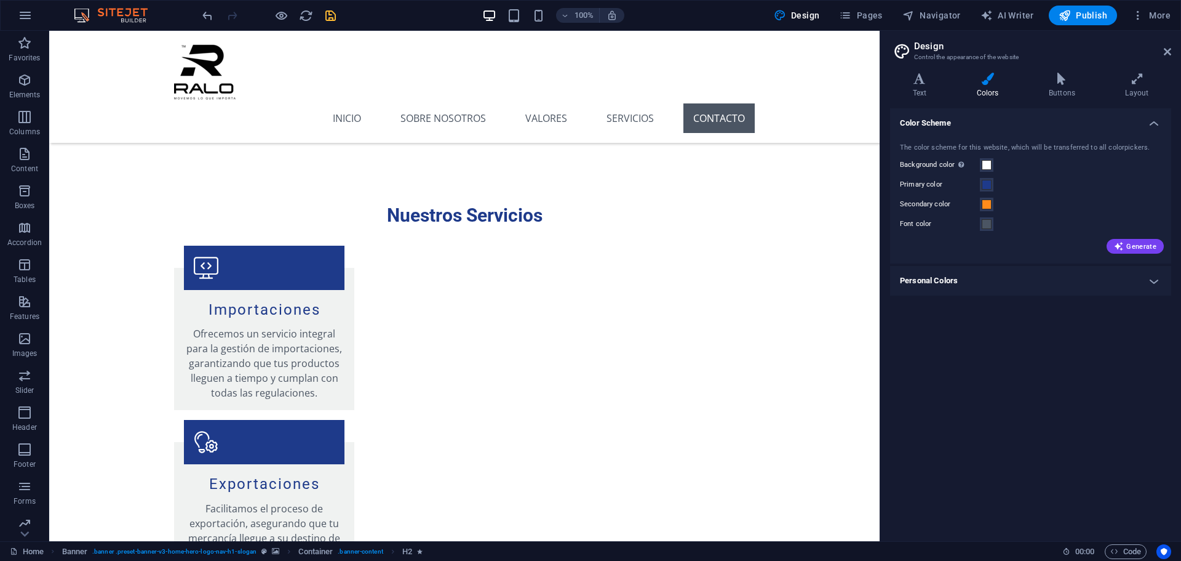
click at [1055, 353] on div "Color Scheme The color scheme for this website, which will be transferred to al…" at bounding box center [1030, 319] width 281 height 423
click at [1132, 249] on span "Generate" at bounding box center [1135, 246] width 42 height 10
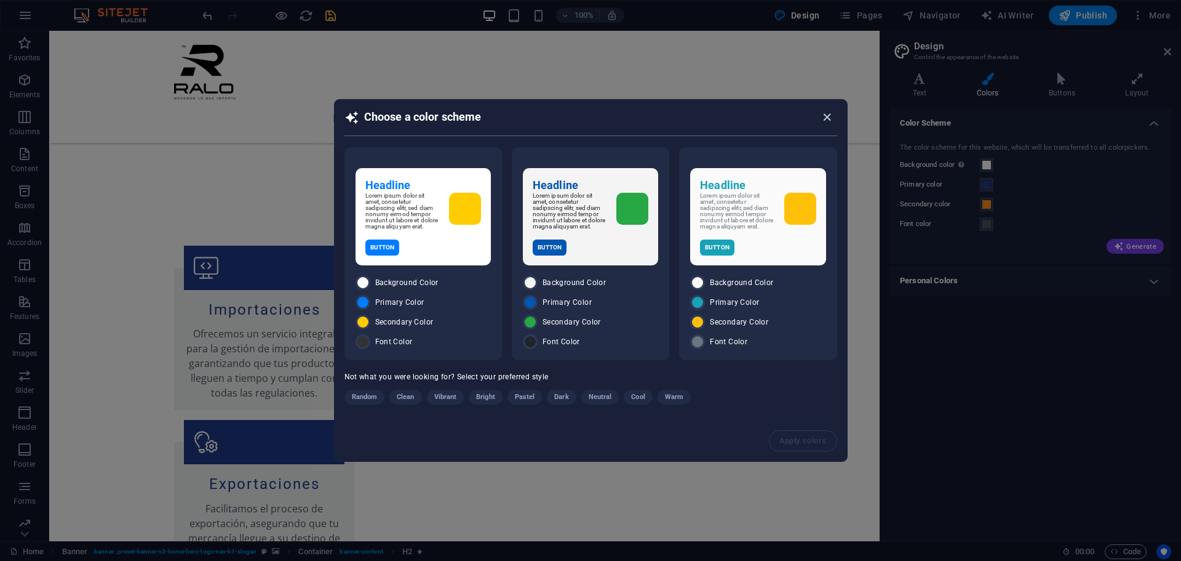
click at [828, 114] on icon "button" at bounding box center [827, 117] width 14 height 14
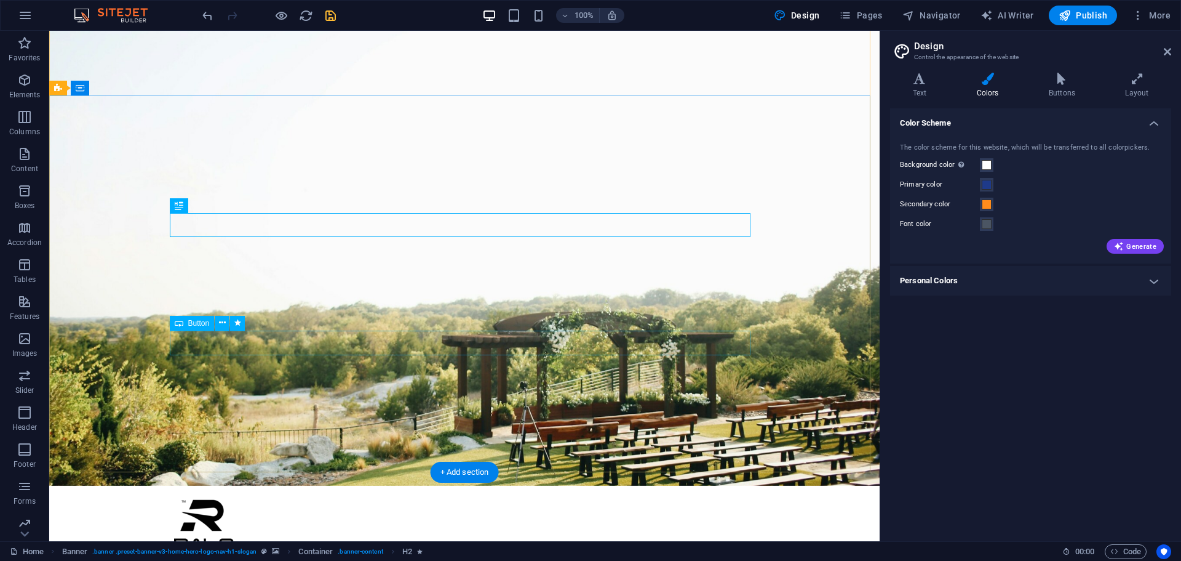
scroll to position [0, 0]
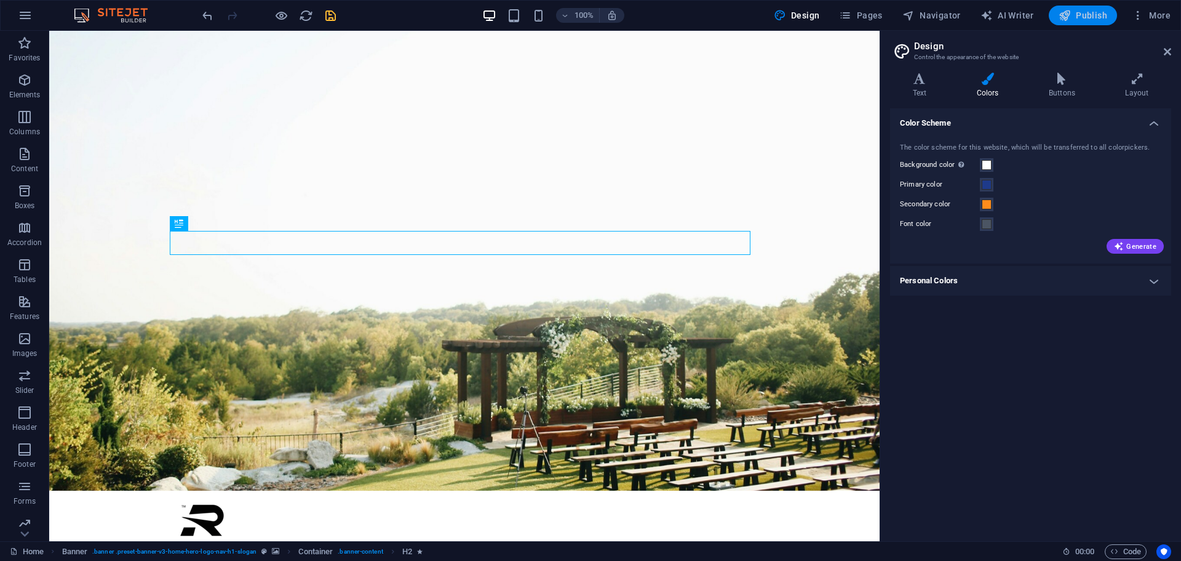
click at [1085, 20] on span "Publish" at bounding box center [1083, 15] width 49 height 12
checkbox input "false"
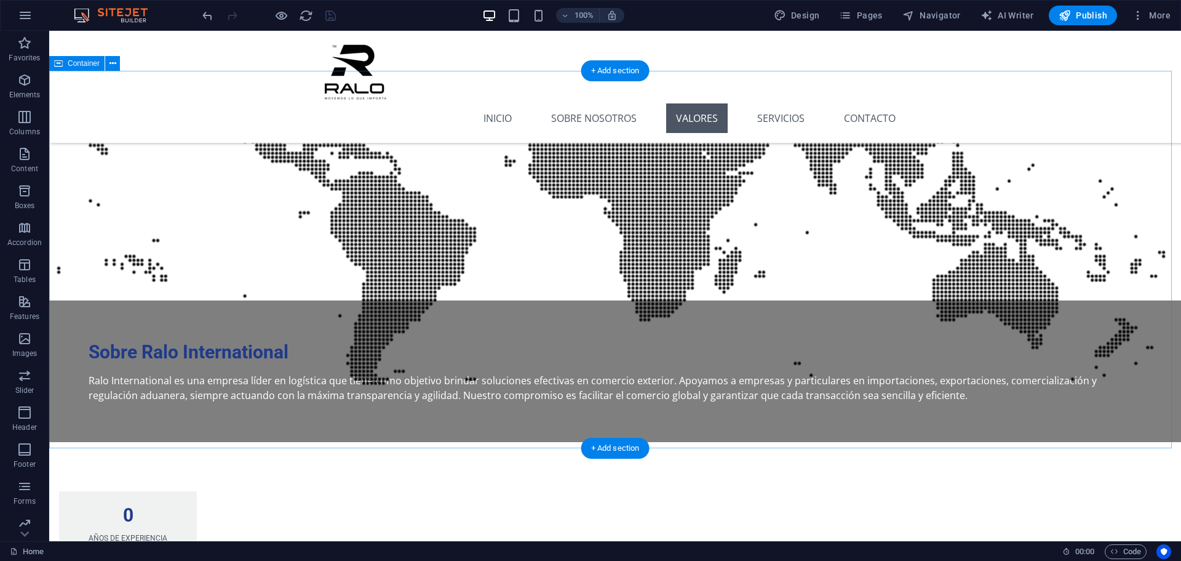
scroll to position [1108, 0]
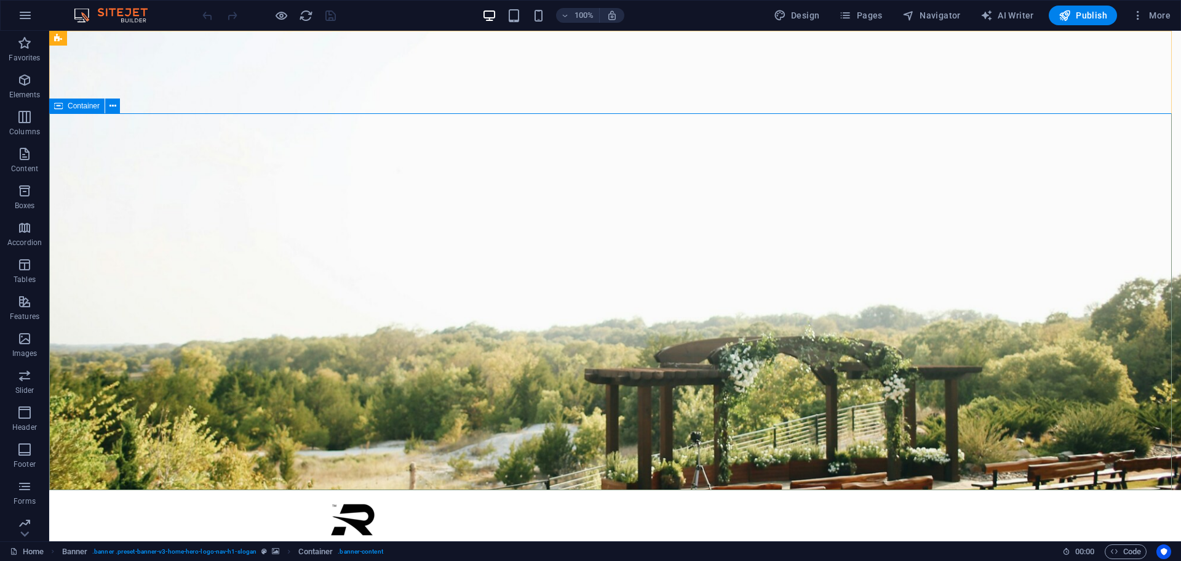
click at [71, 103] on span "Container" at bounding box center [84, 105] width 32 height 7
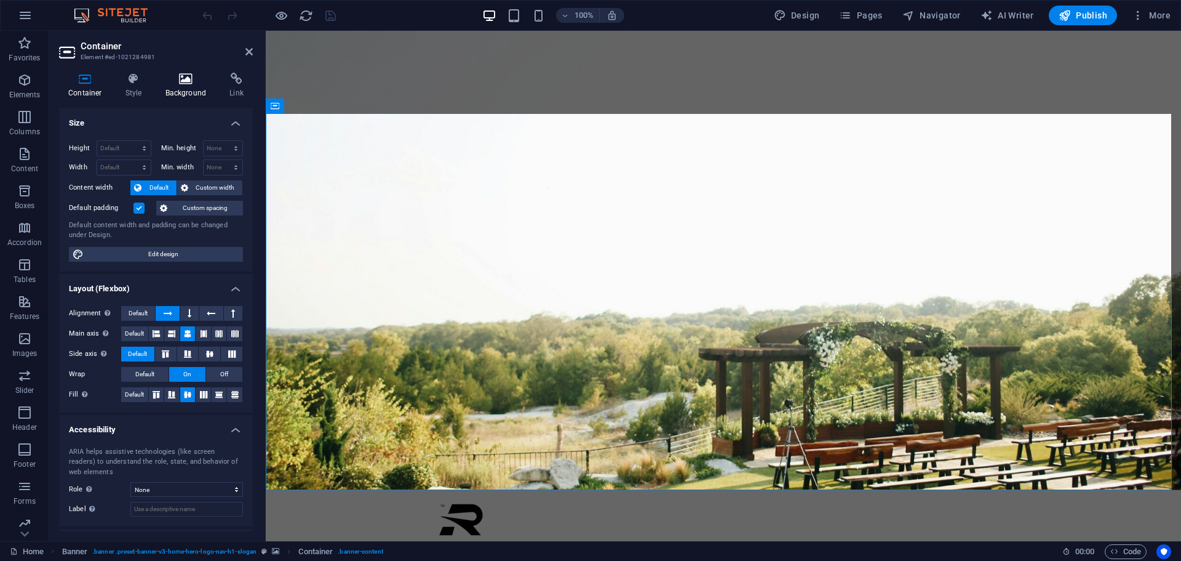
click at [184, 84] on icon at bounding box center [186, 79] width 60 height 12
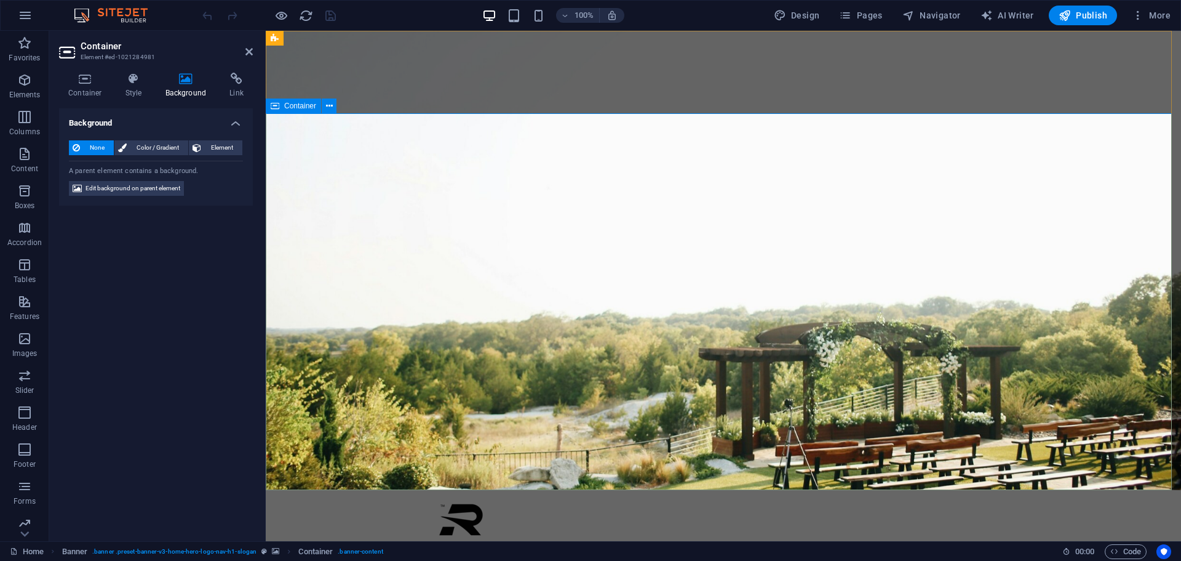
click at [86, 80] on icon at bounding box center [85, 79] width 52 height 12
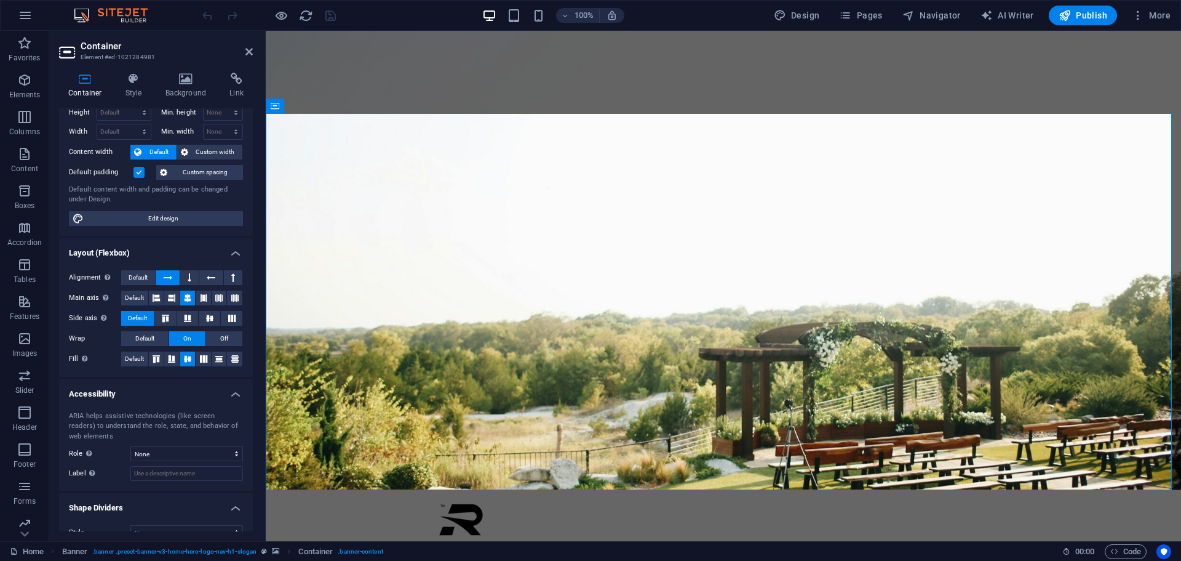
scroll to position [54, 0]
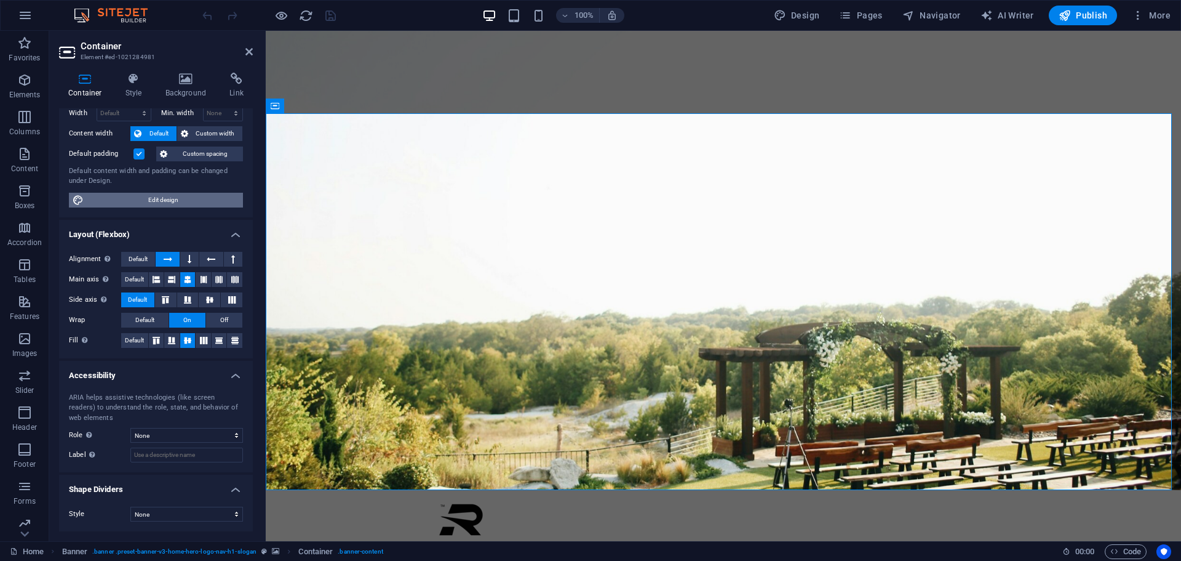
click at [139, 201] on span "Edit design" at bounding box center [163, 200] width 152 height 15
select select "px"
select select "200"
select select "px"
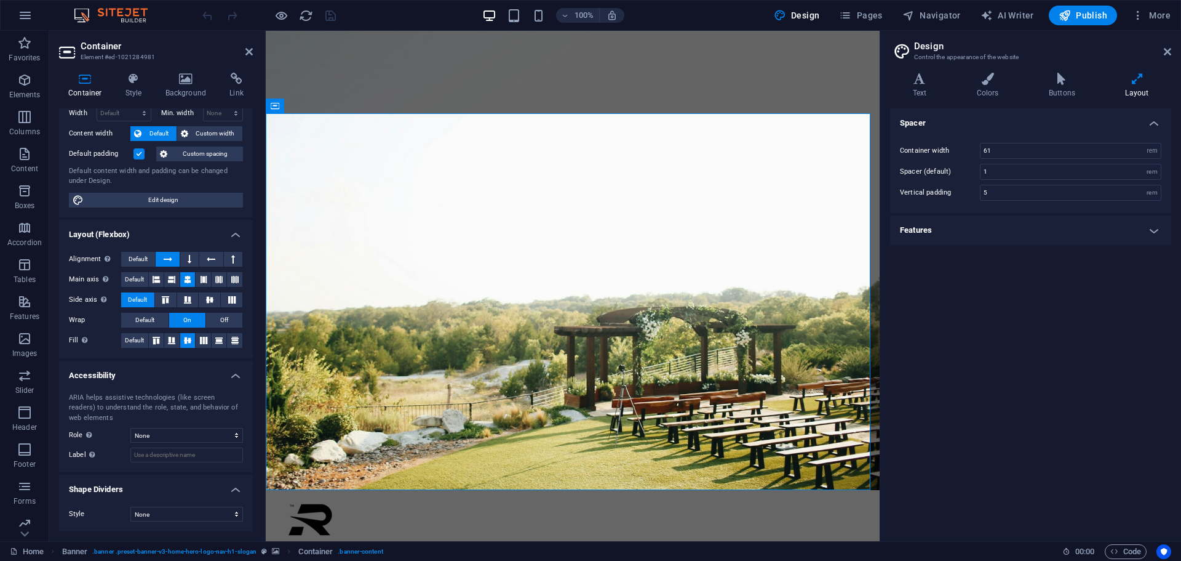
click at [1172, 52] on aside "Design Control the appearance of the website Variants Text Colors Buttons Layou…" at bounding box center [1031, 286] width 302 height 510
click at [1167, 52] on icon at bounding box center [1167, 52] width 7 height 10
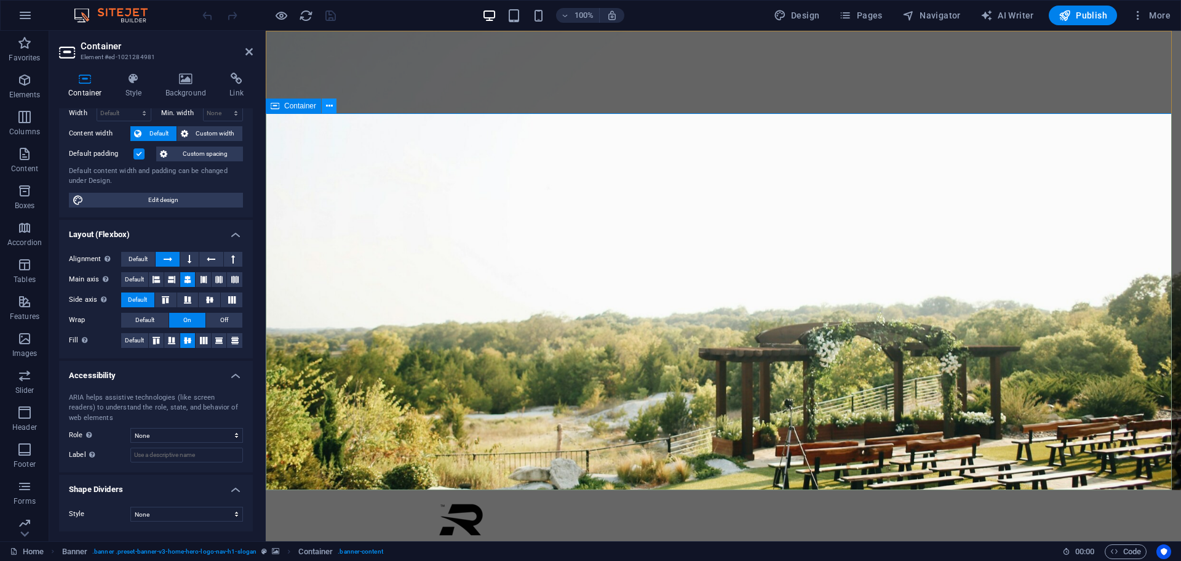
click at [332, 108] on icon at bounding box center [329, 106] width 7 height 13
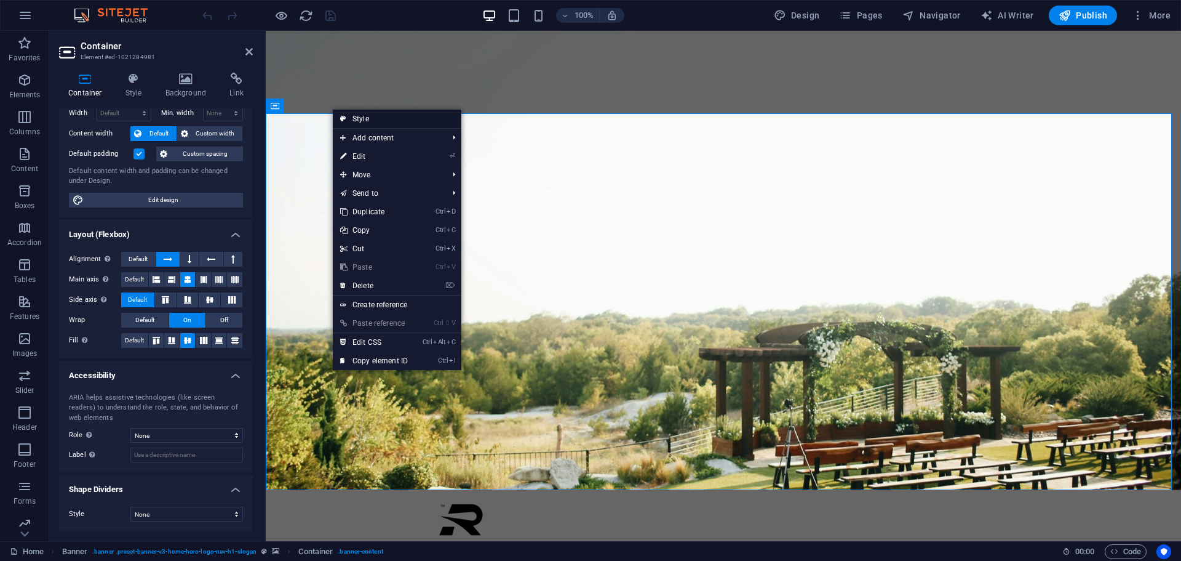
click at [351, 112] on link "Style" at bounding box center [397, 119] width 129 height 18
select select "preset-banner-v3-home-hero-logo-nav-h1-slogan"
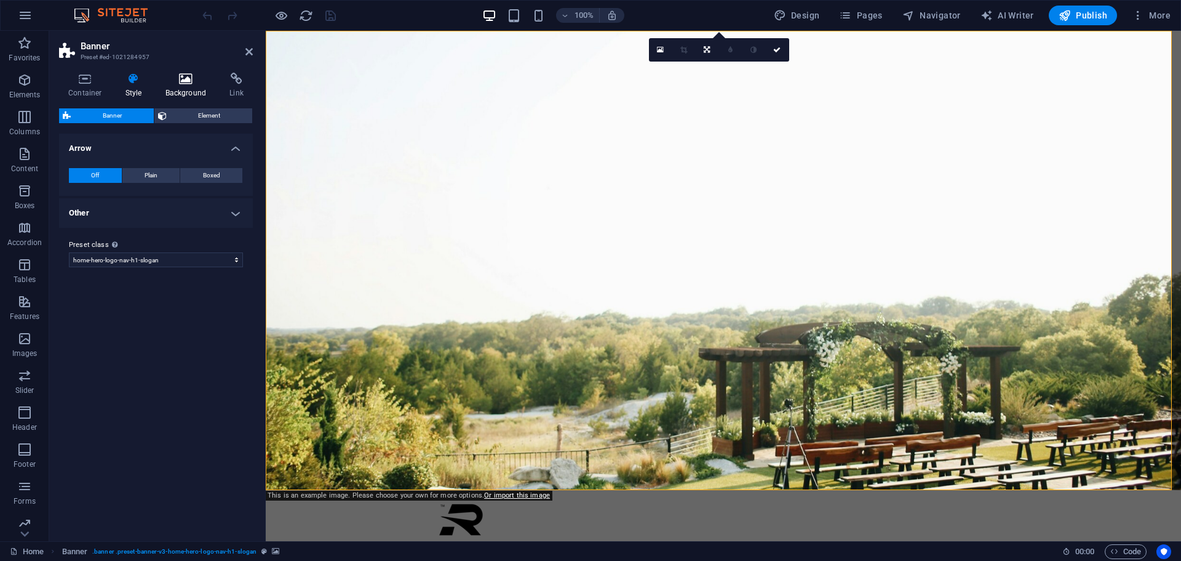
click at [174, 89] on h4 "Background" at bounding box center [188, 86] width 65 height 26
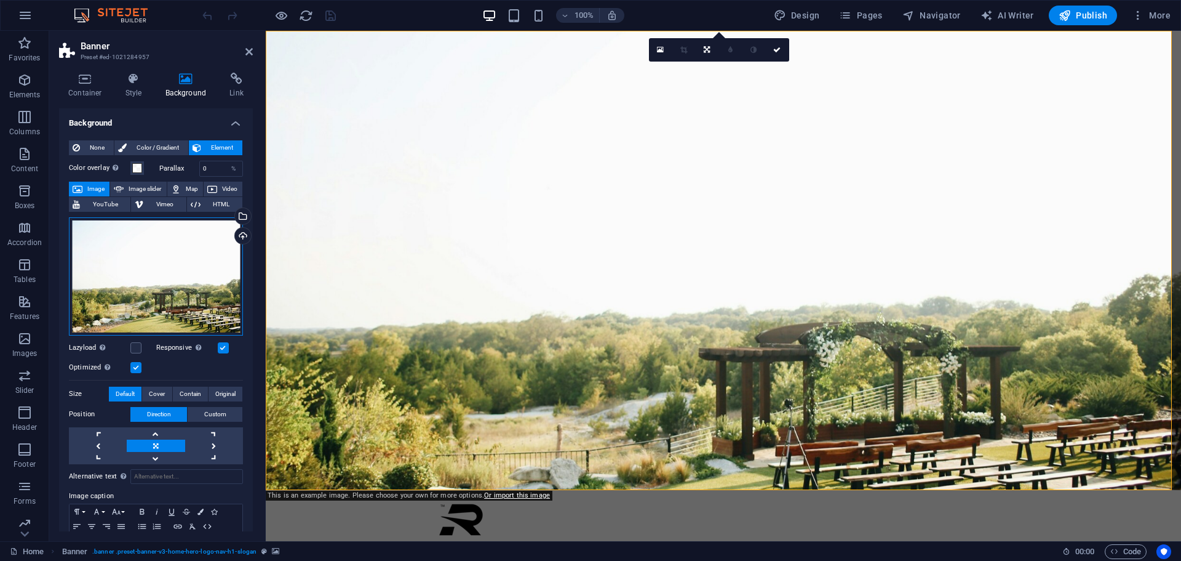
click at [158, 300] on div "Drag files here, click to choose files or select files from Files or our free s…" at bounding box center [156, 276] width 174 height 118
